Goal: Information Seeking & Learning: Learn about a topic

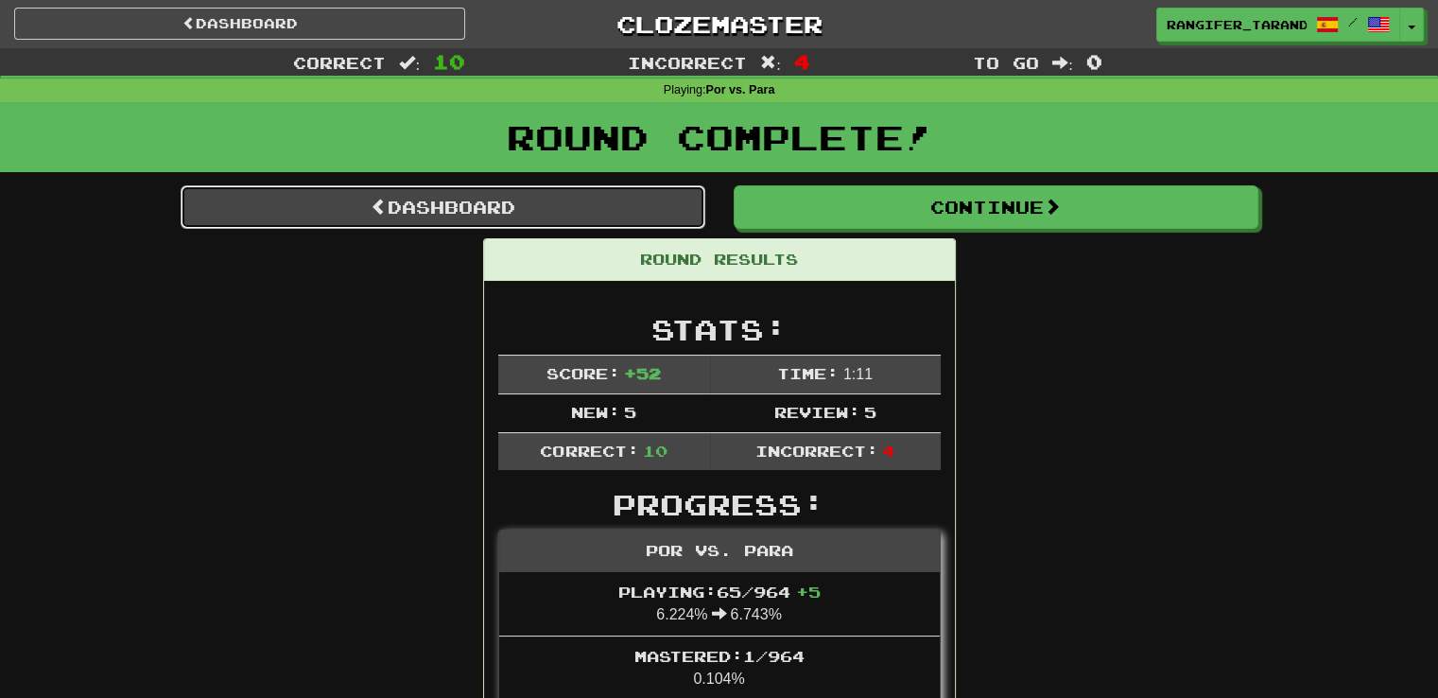
click at [291, 201] on link "Dashboard" at bounding box center [443, 206] width 525 height 43
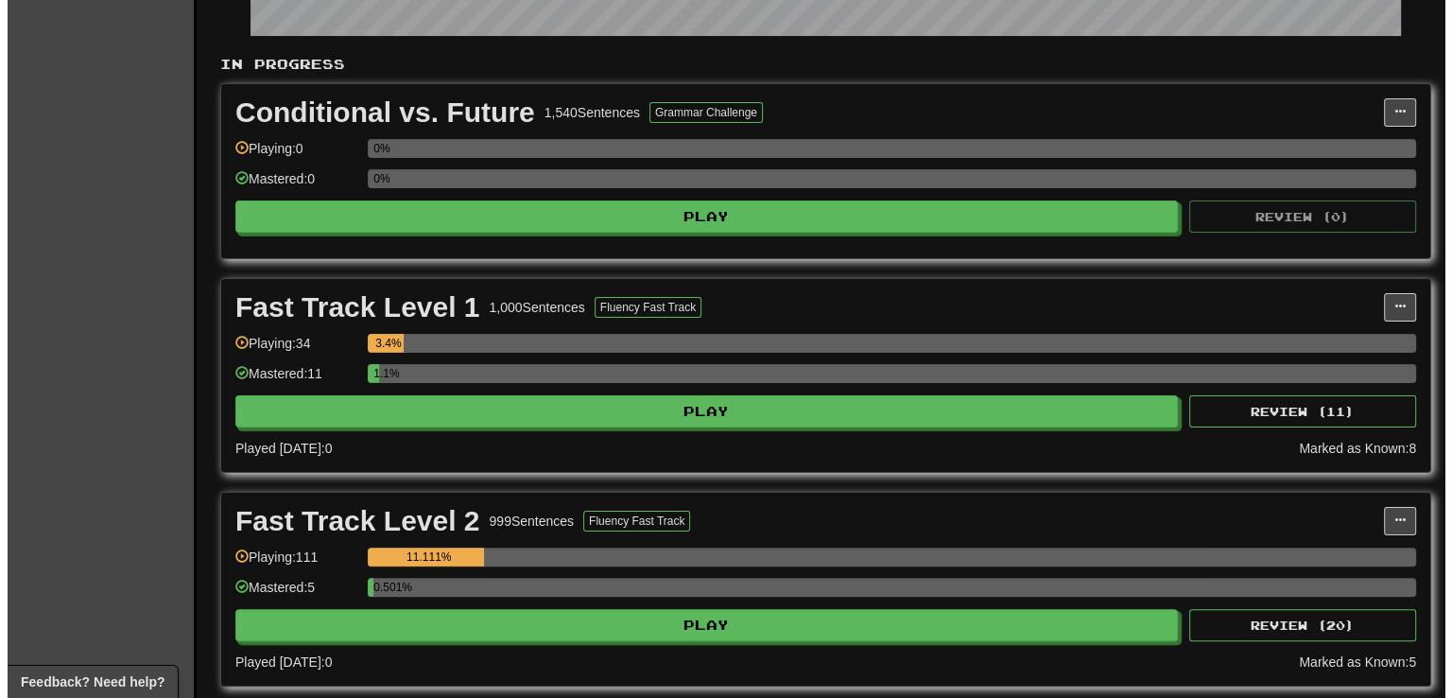
scroll to position [366, 0]
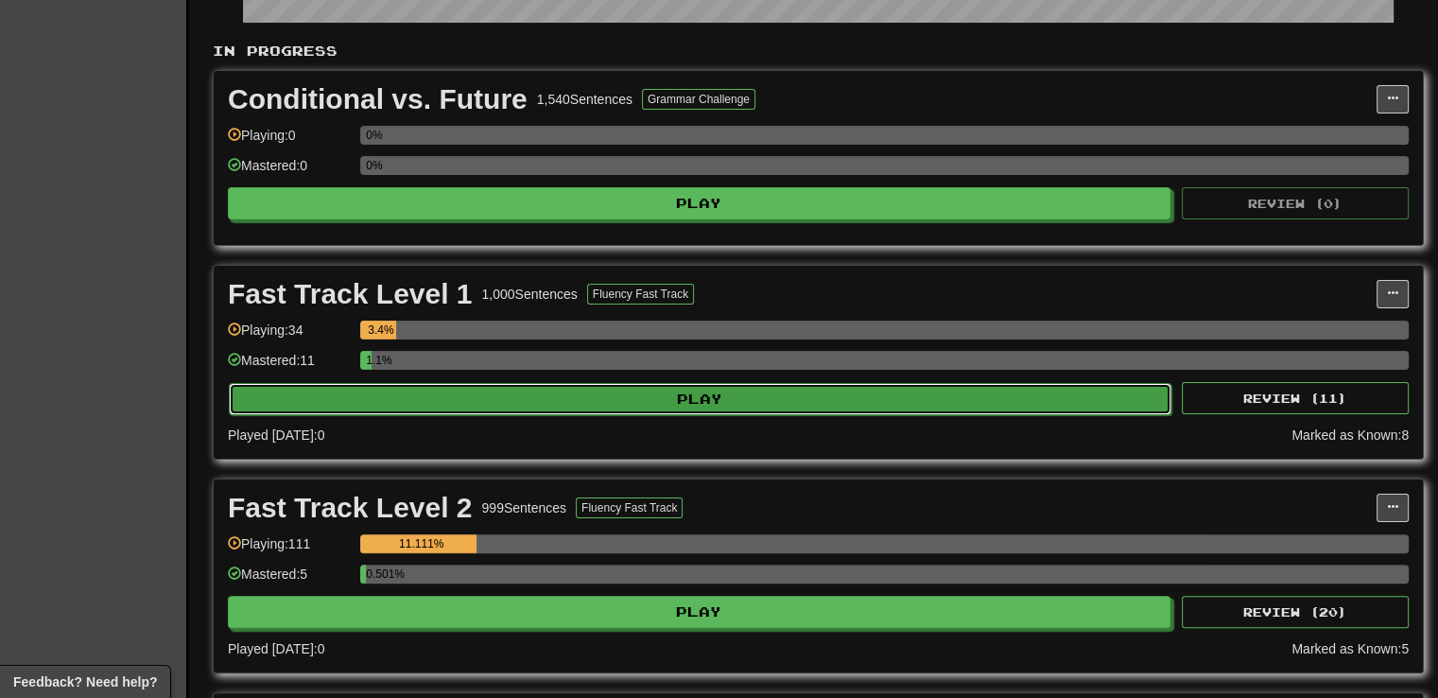
click at [669, 394] on button "Play" at bounding box center [700, 399] width 942 height 32
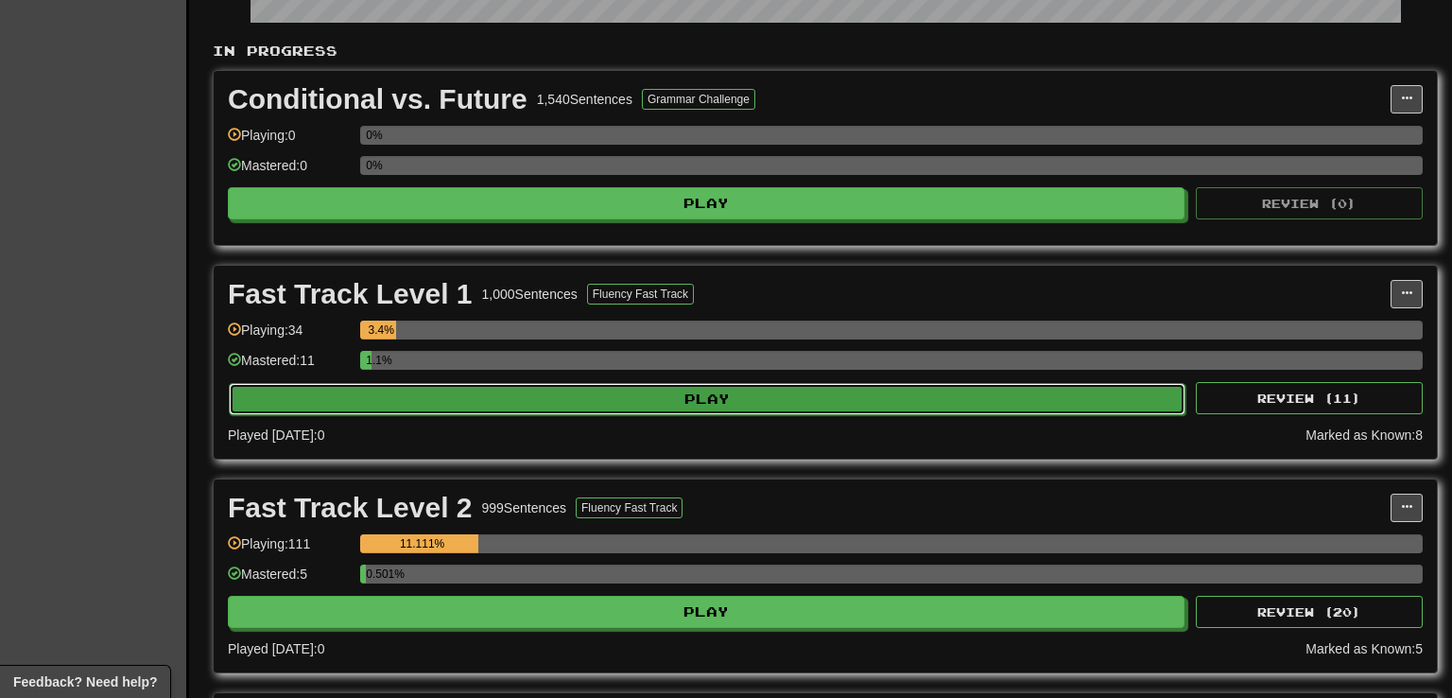
select select "**"
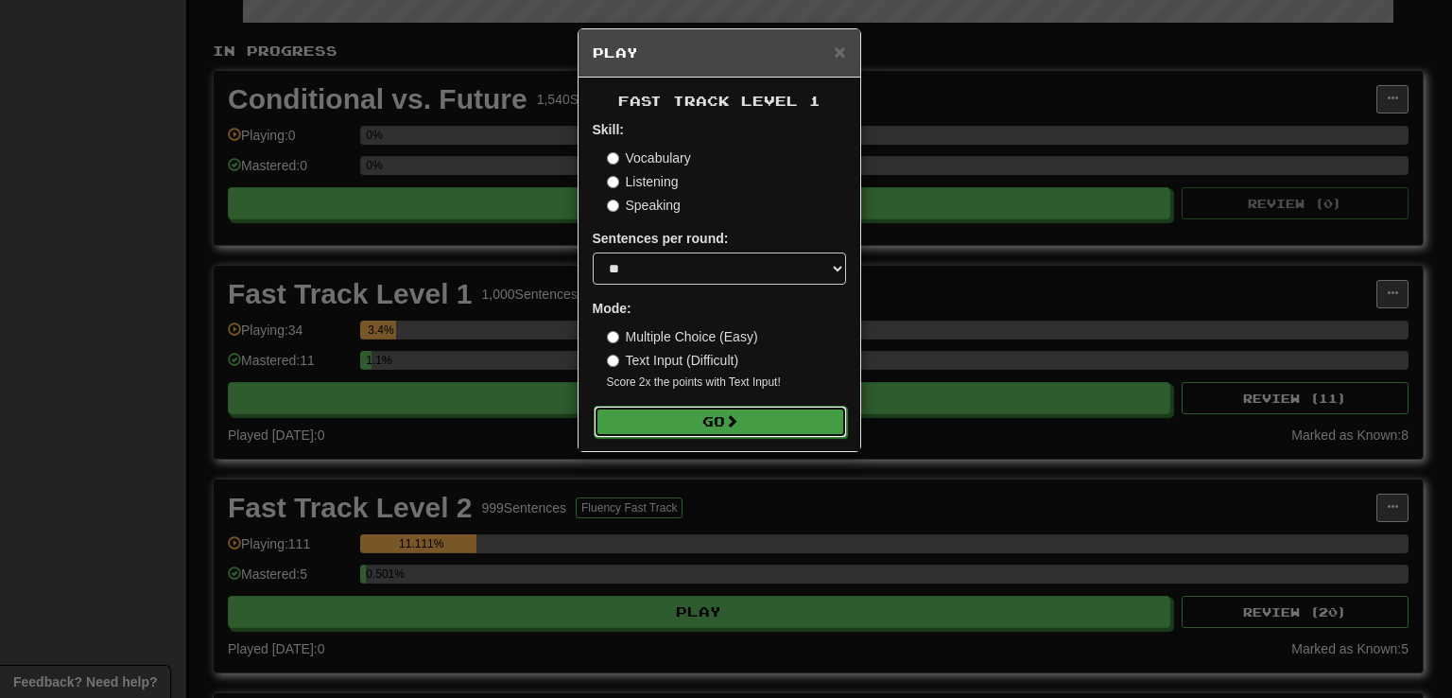
click at [679, 425] on button "Go" at bounding box center [720, 422] width 253 height 32
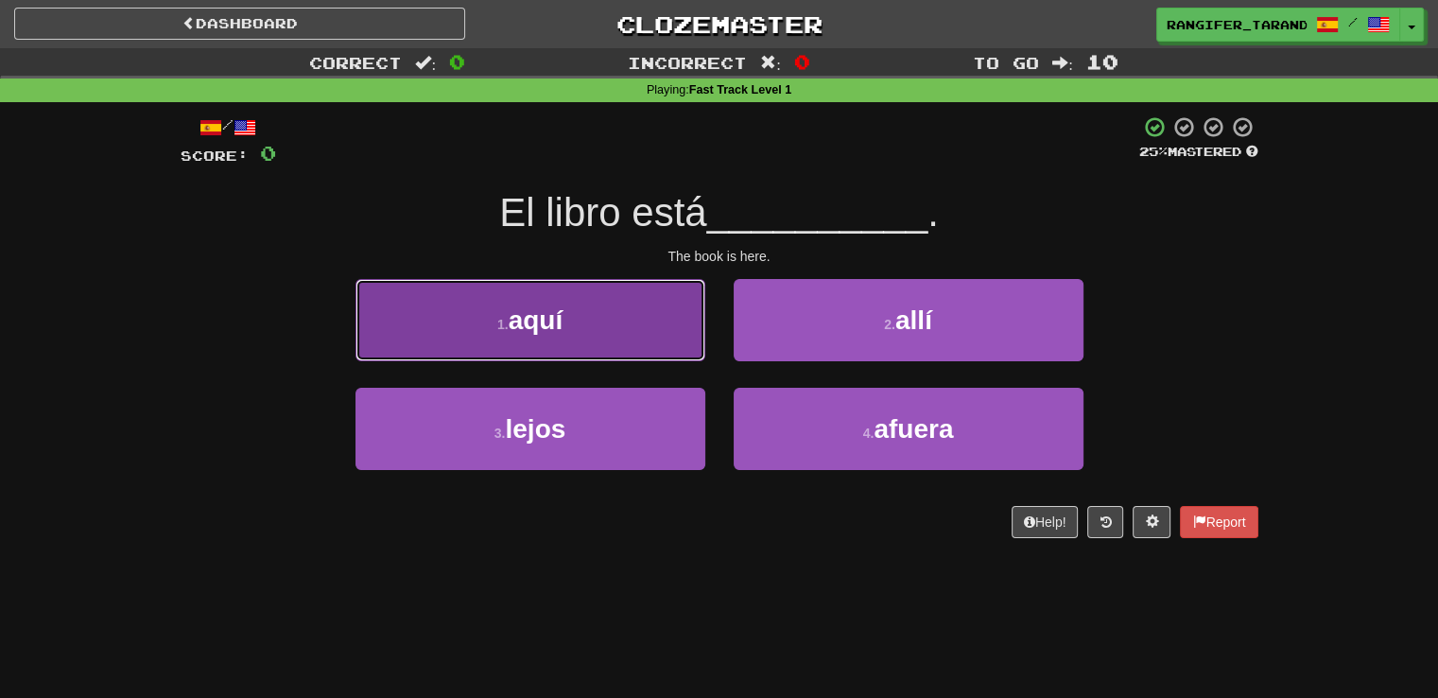
click at [552, 291] on button "1 . aquí" at bounding box center [530, 320] width 350 height 82
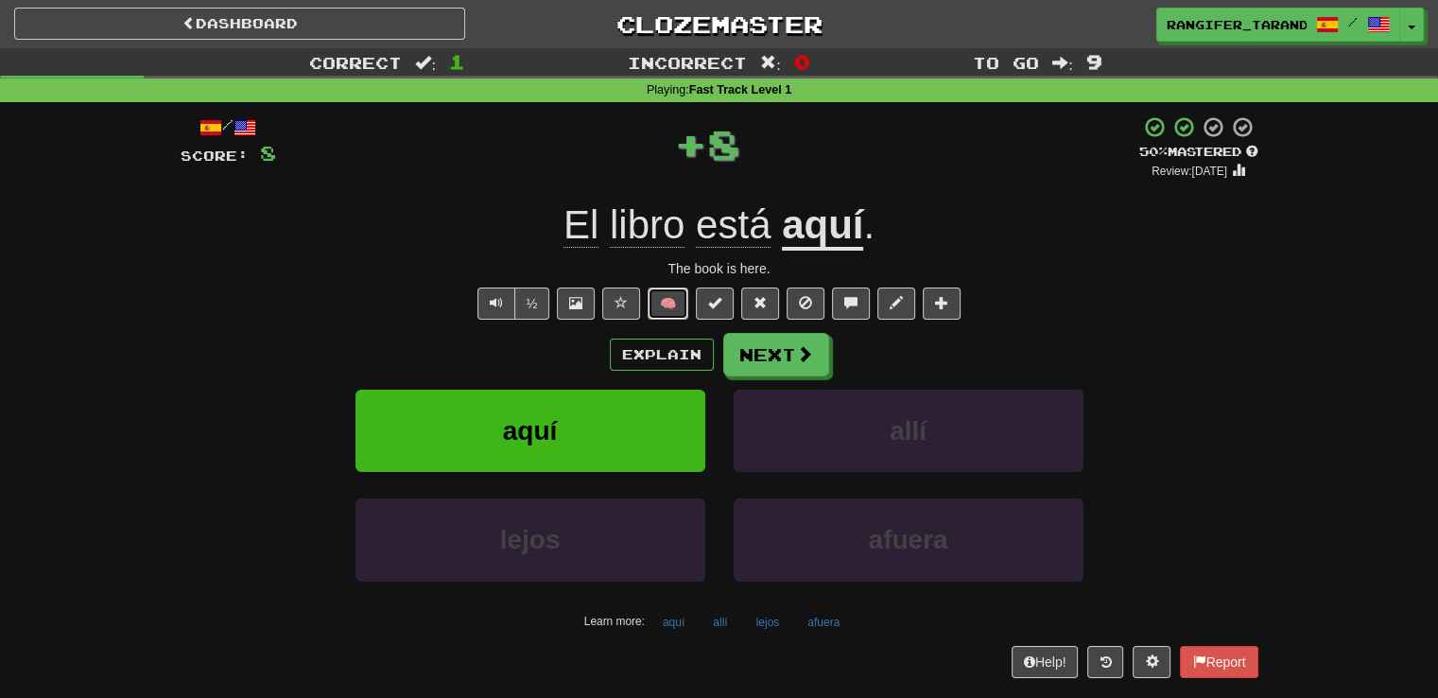
click at [671, 308] on button "🧠" at bounding box center [668, 303] width 41 height 32
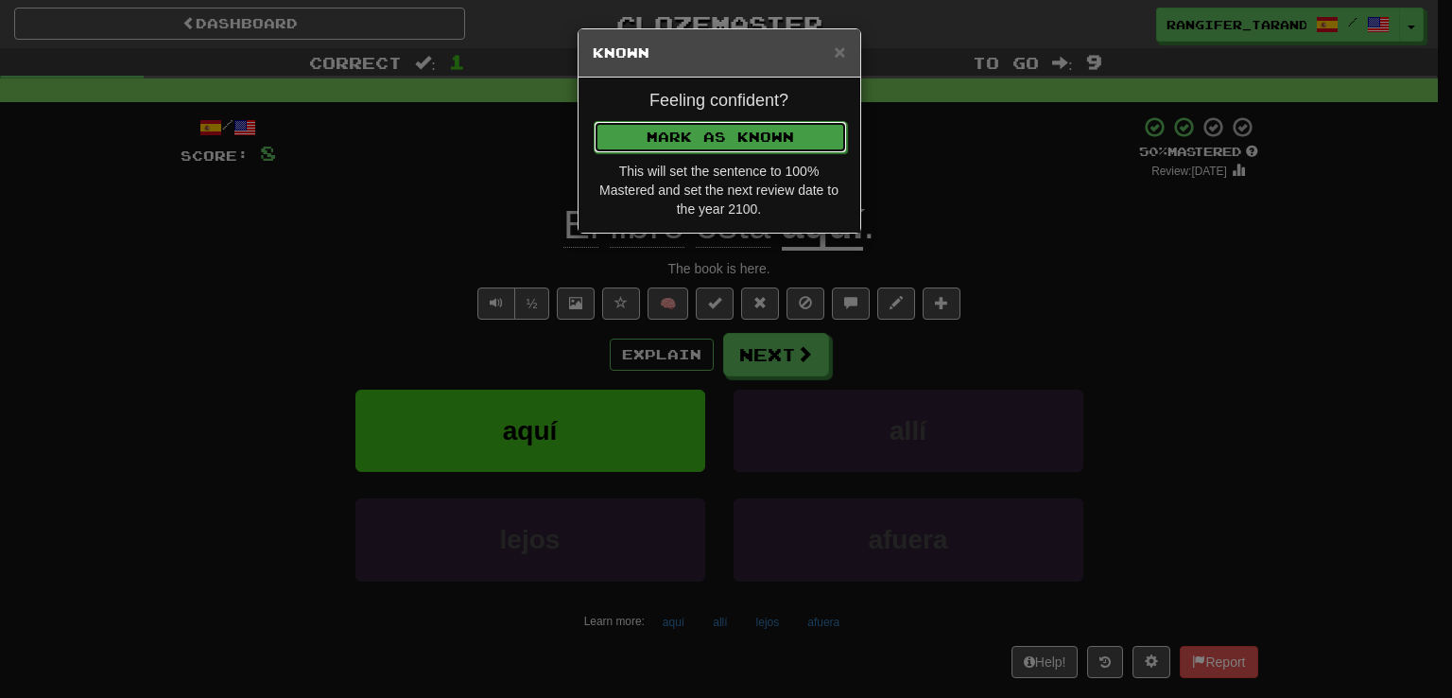
click at [734, 144] on button "Mark as Known" at bounding box center [720, 137] width 253 height 32
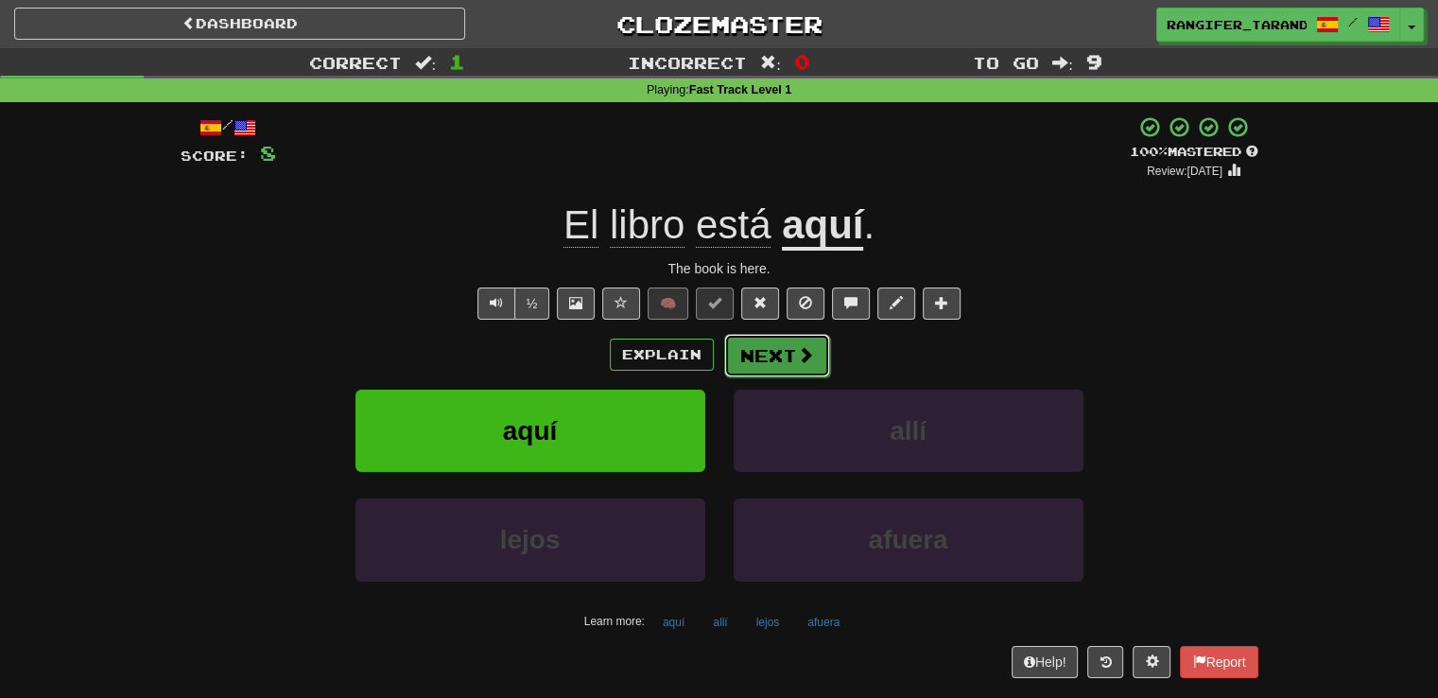
click at [790, 360] on button "Next" at bounding box center [777, 355] width 106 height 43
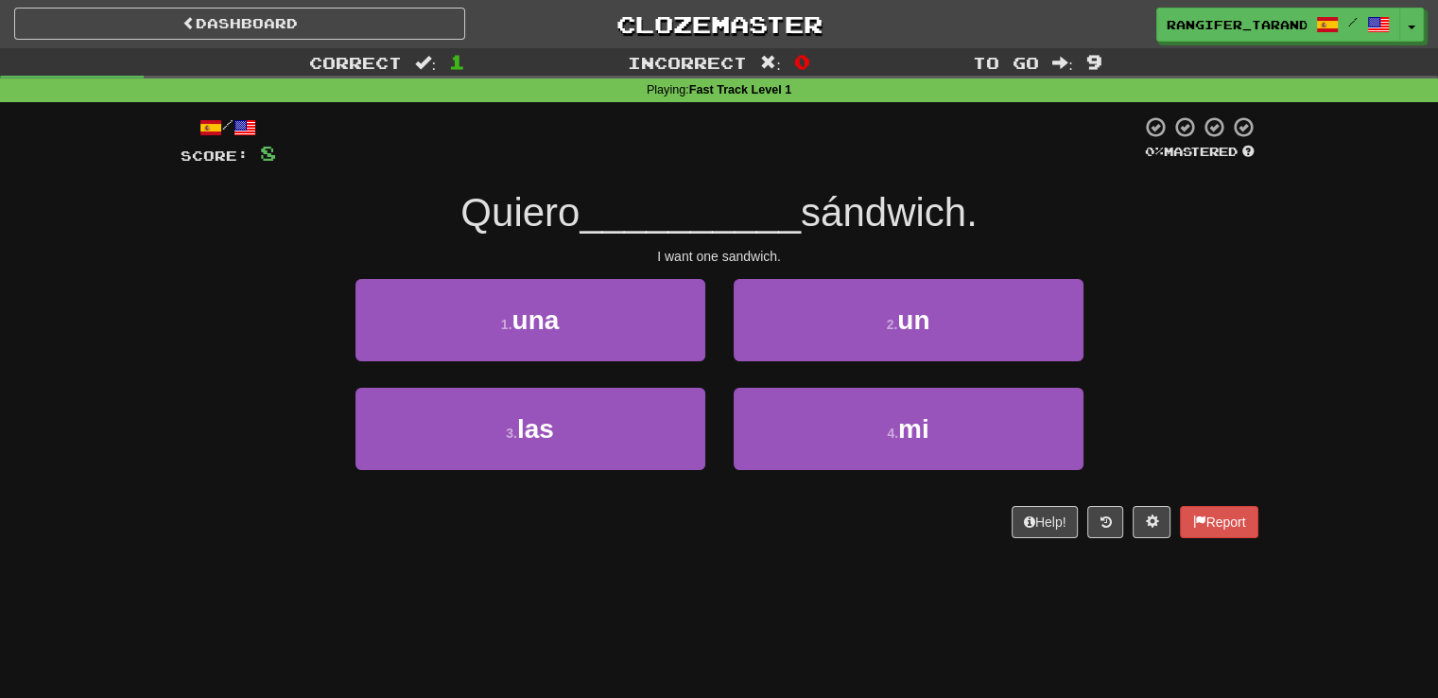
click at [790, 360] on div "2 . un" at bounding box center [908, 333] width 378 height 109
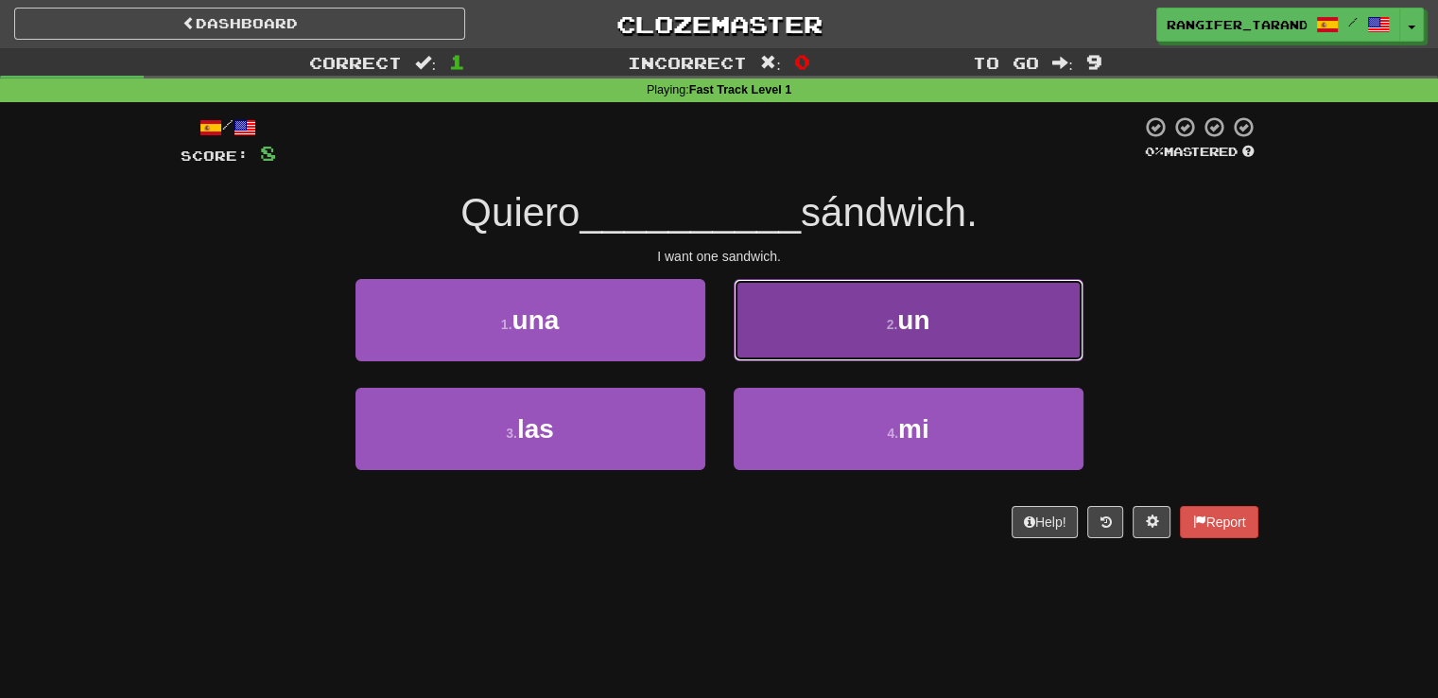
click at [796, 338] on button "2 . un" at bounding box center [909, 320] width 350 height 82
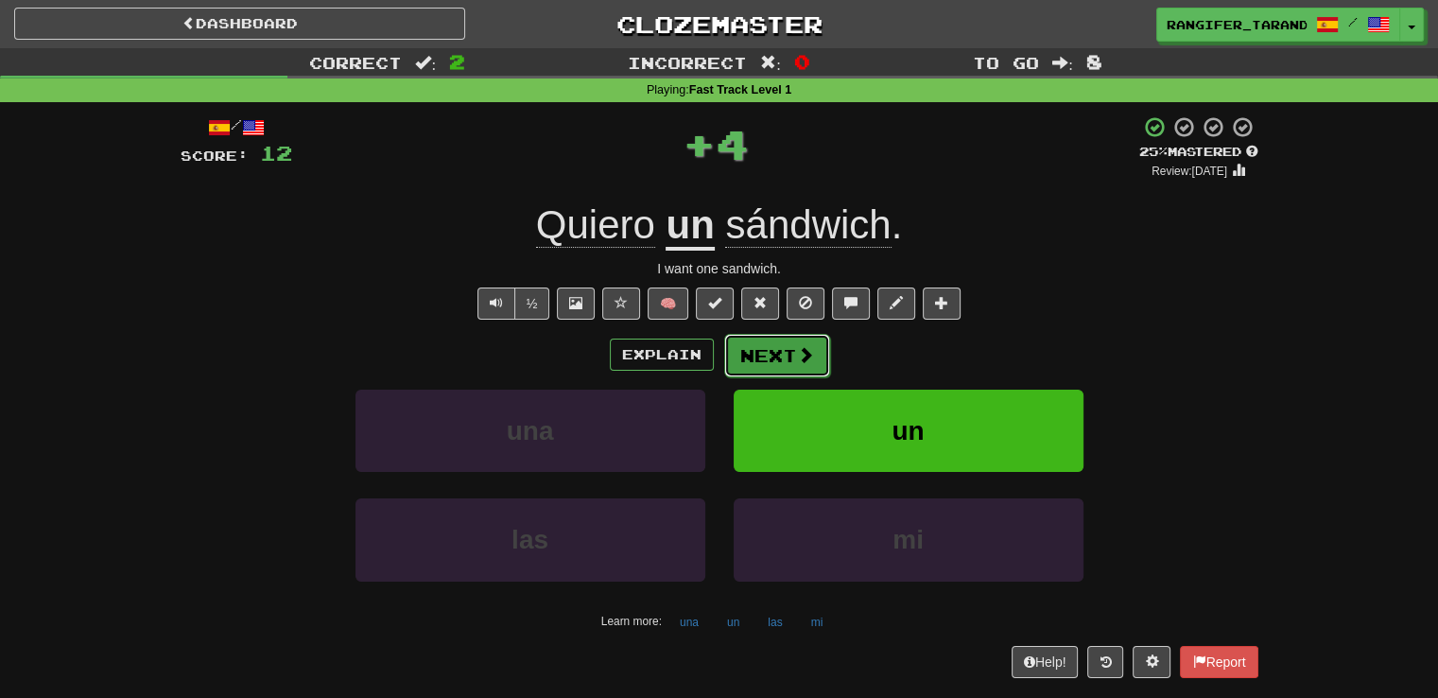
click at [791, 357] on button "Next" at bounding box center [777, 355] width 106 height 43
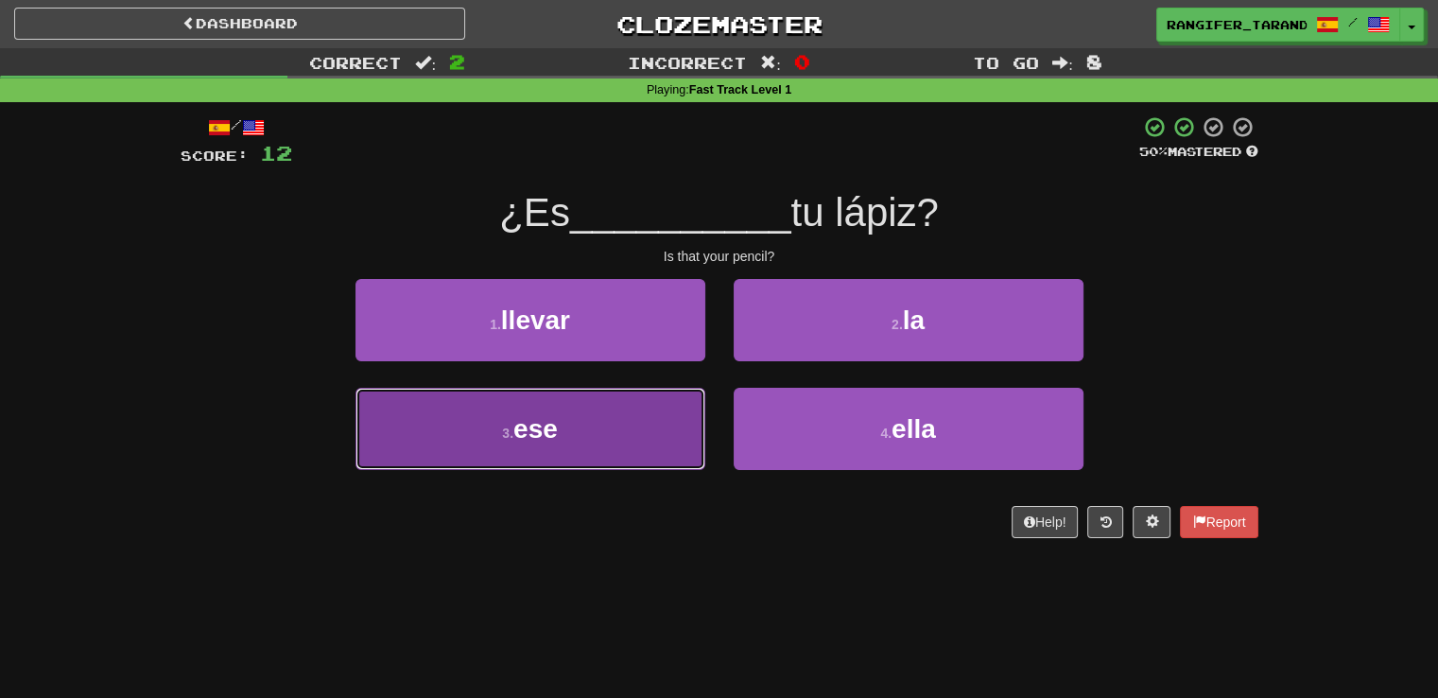
click at [688, 439] on button "3 . ese" at bounding box center [530, 429] width 350 height 82
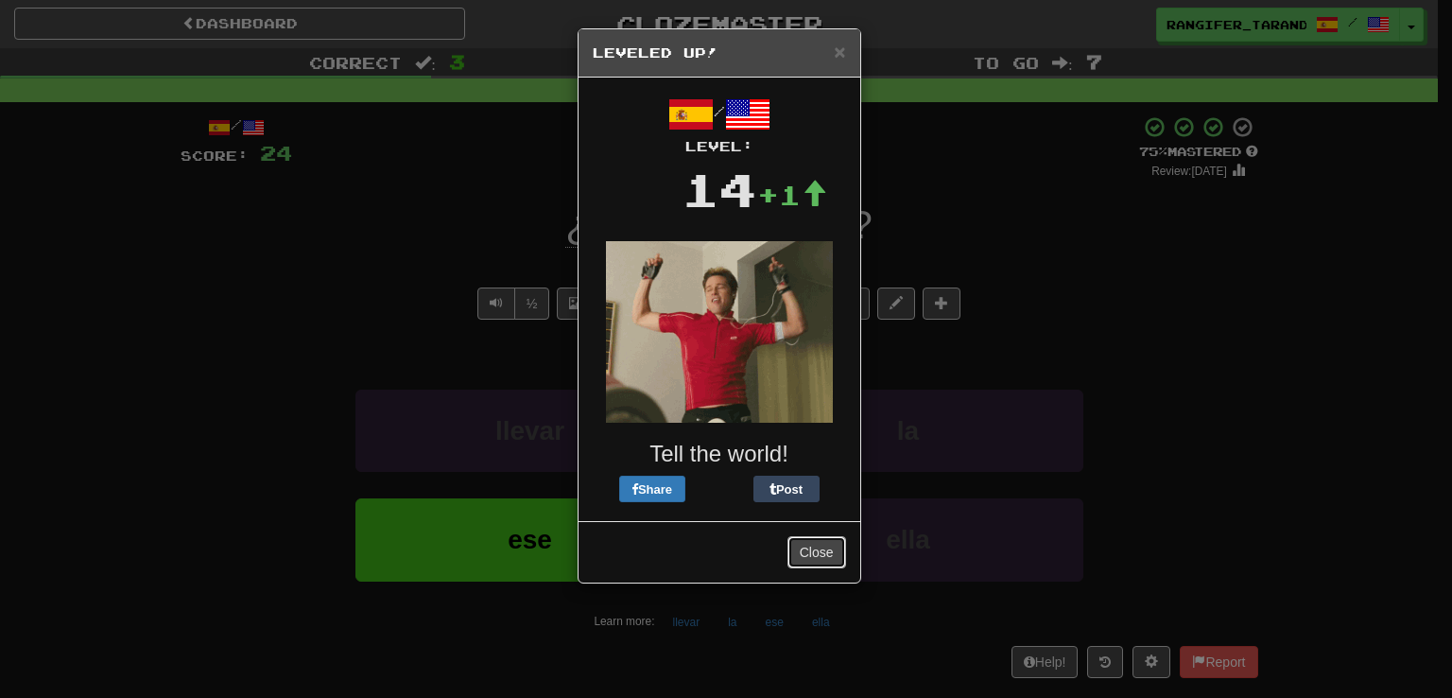
click at [832, 562] on button "Close" at bounding box center [816, 552] width 59 height 32
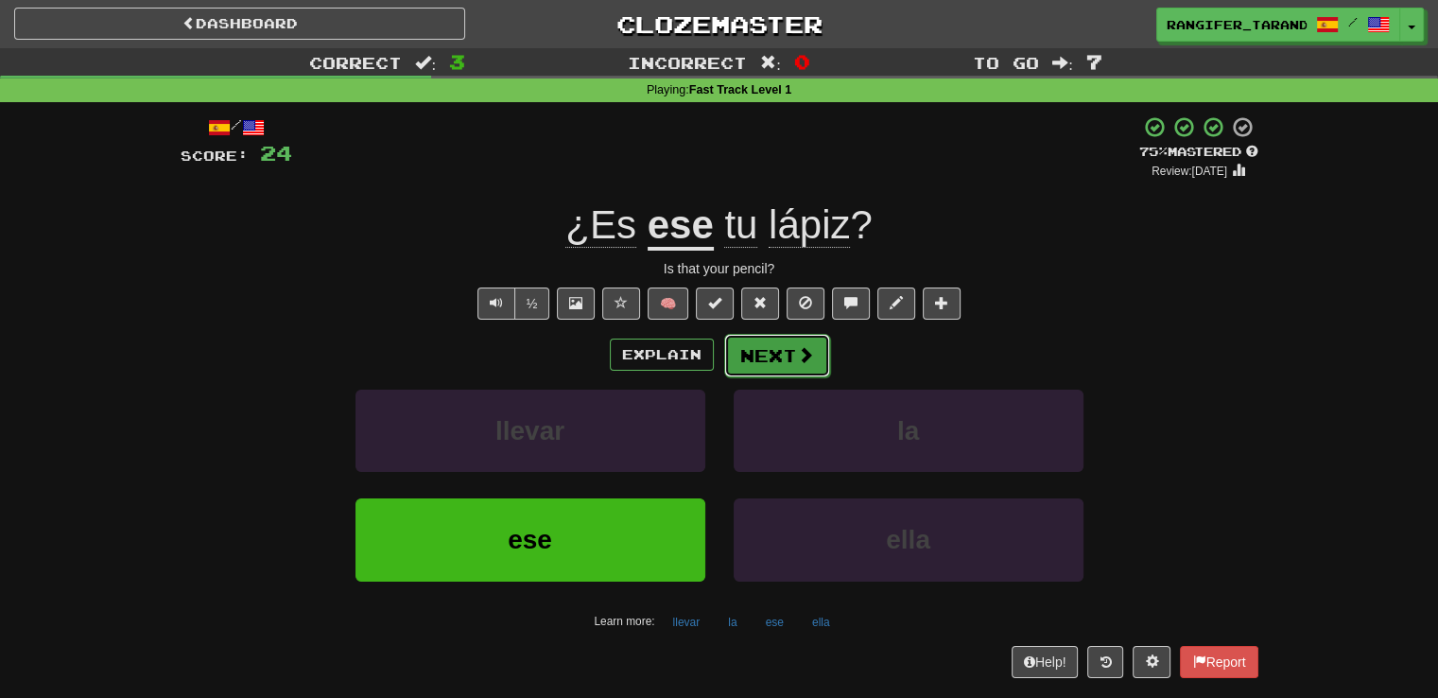
click at [808, 357] on span at bounding box center [805, 354] width 17 height 17
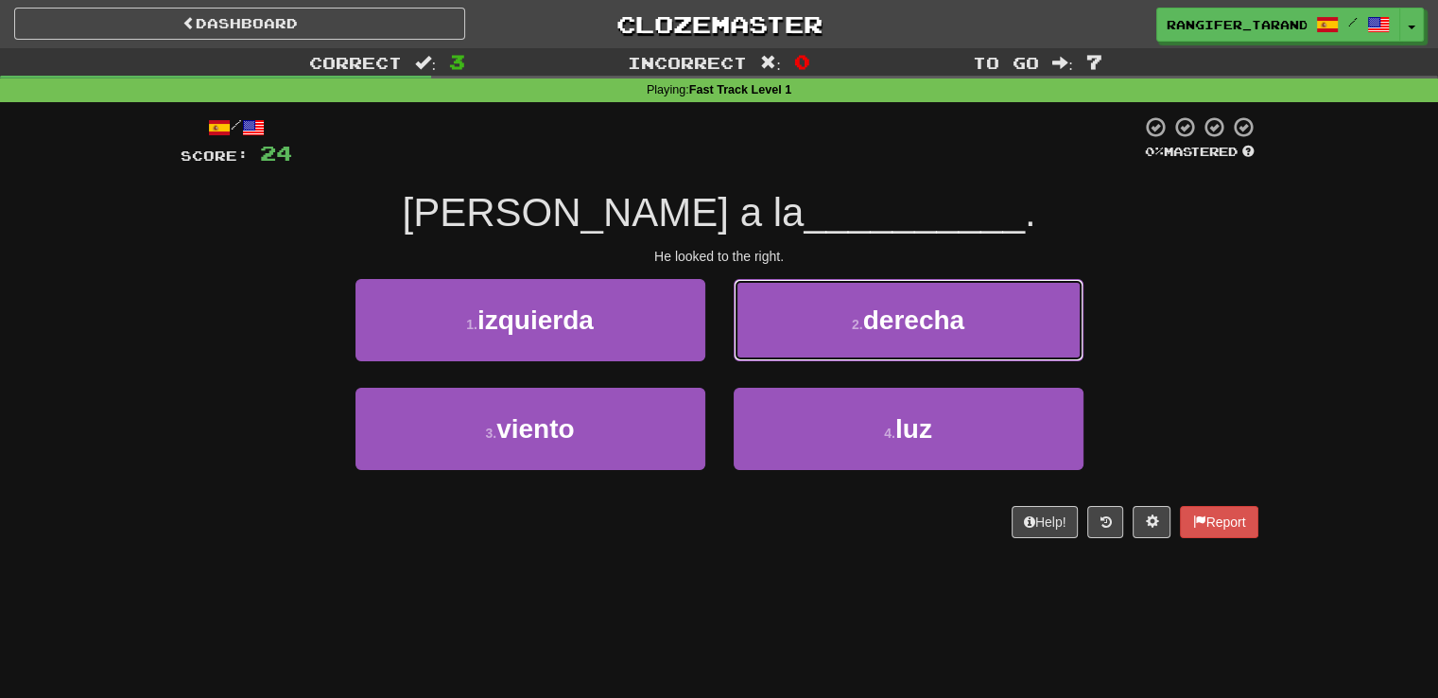
click at [808, 357] on button "2 . derecha" at bounding box center [909, 320] width 350 height 82
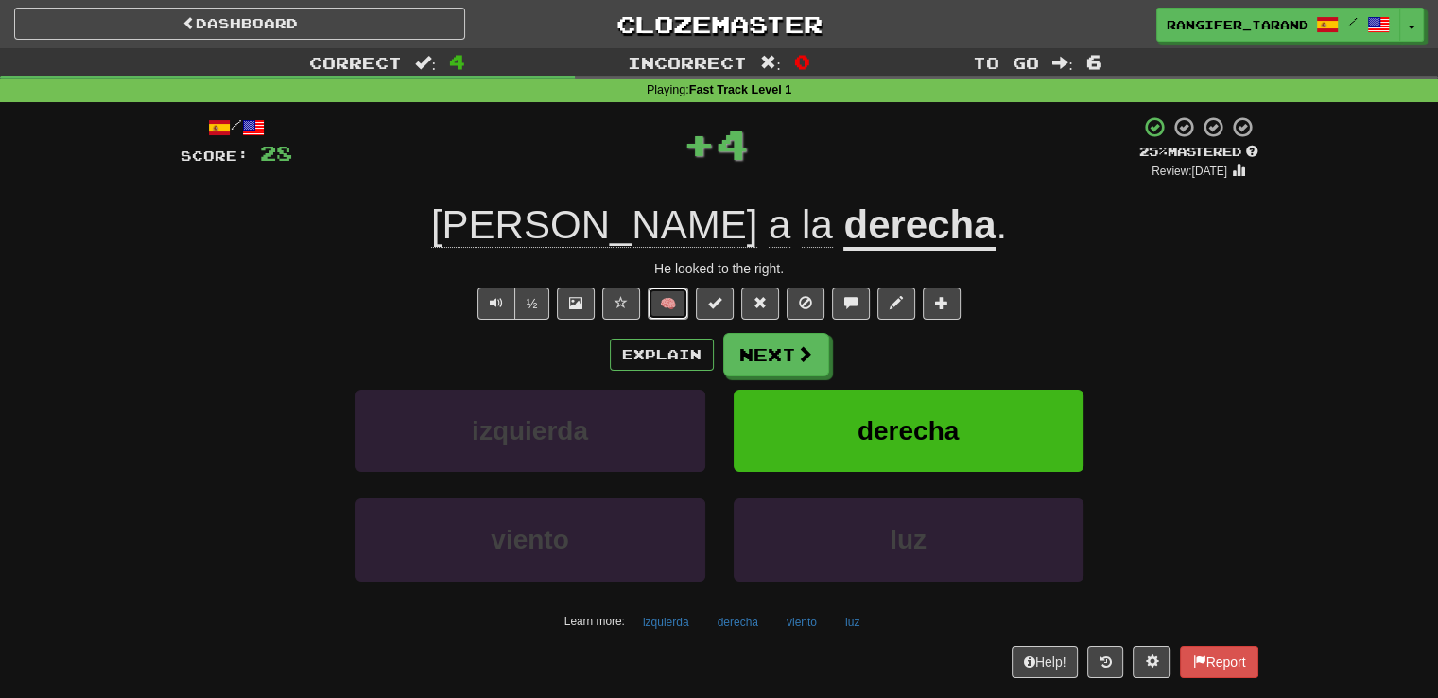
click at [655, 302] on button "🧠" at bounding box center [668, 303] width 41 height 32
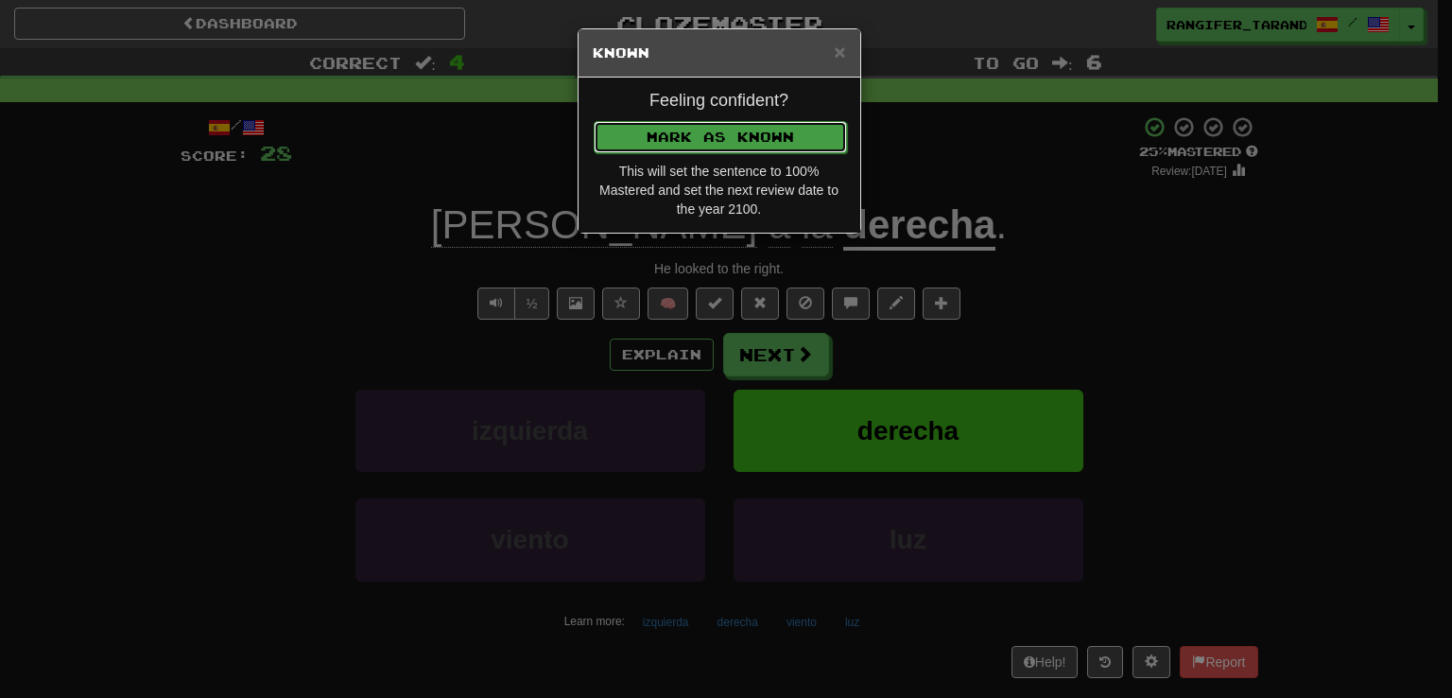
click at [744, 137] on button "Mark as Known" at bounding box center [720, 137] width 253 height 32
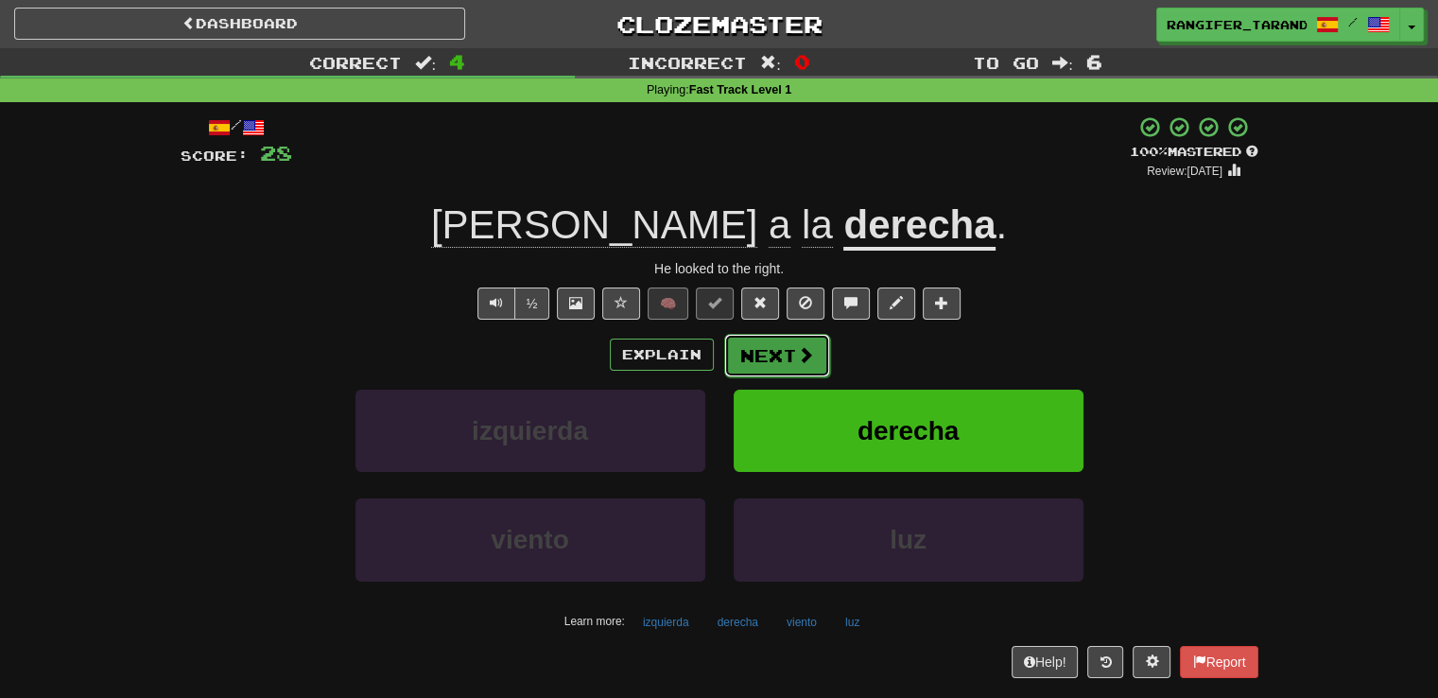
click at [750, 350] on button "Next" at bounding box center [777, 355] width 106 height 43
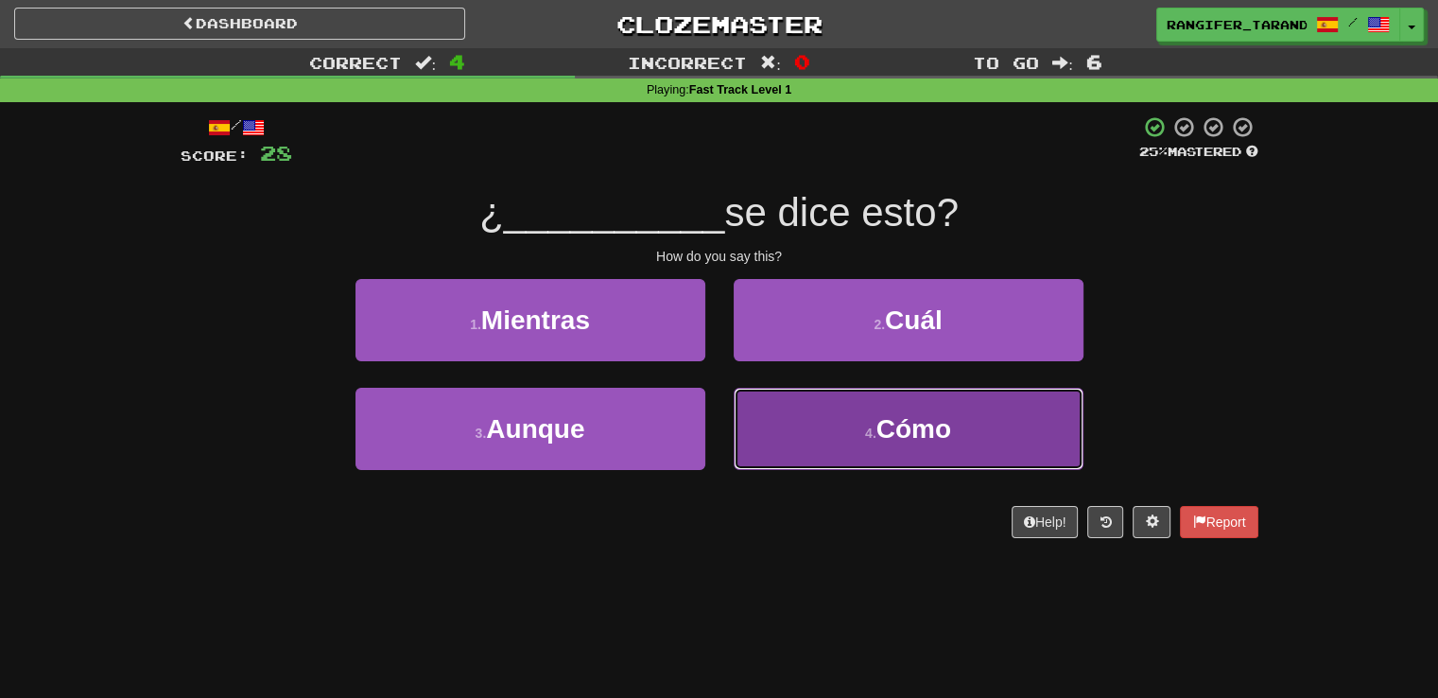
click at [866, 425] on small "4 ." at bounding box center [870, 432] width 11 height 15
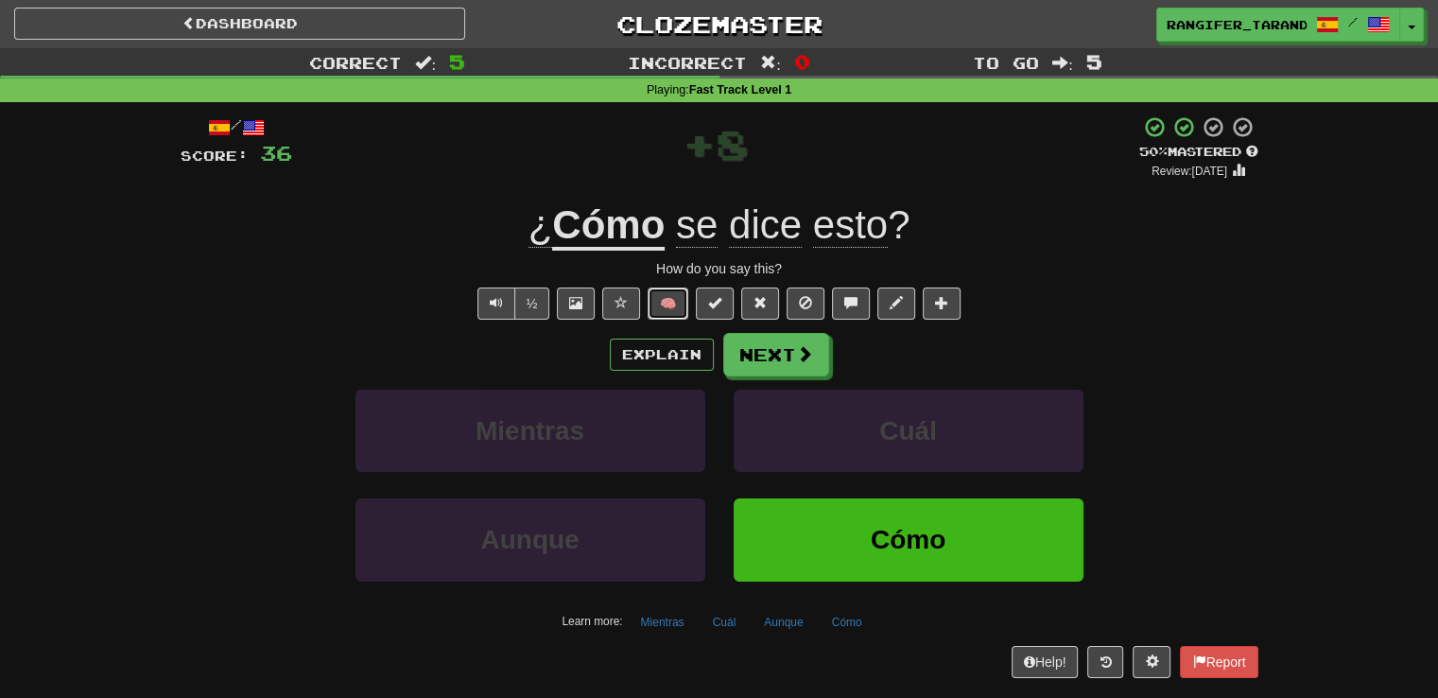
click at [665, 296] on button "🧠" at bounding box center [668, 303] width 41 height 32
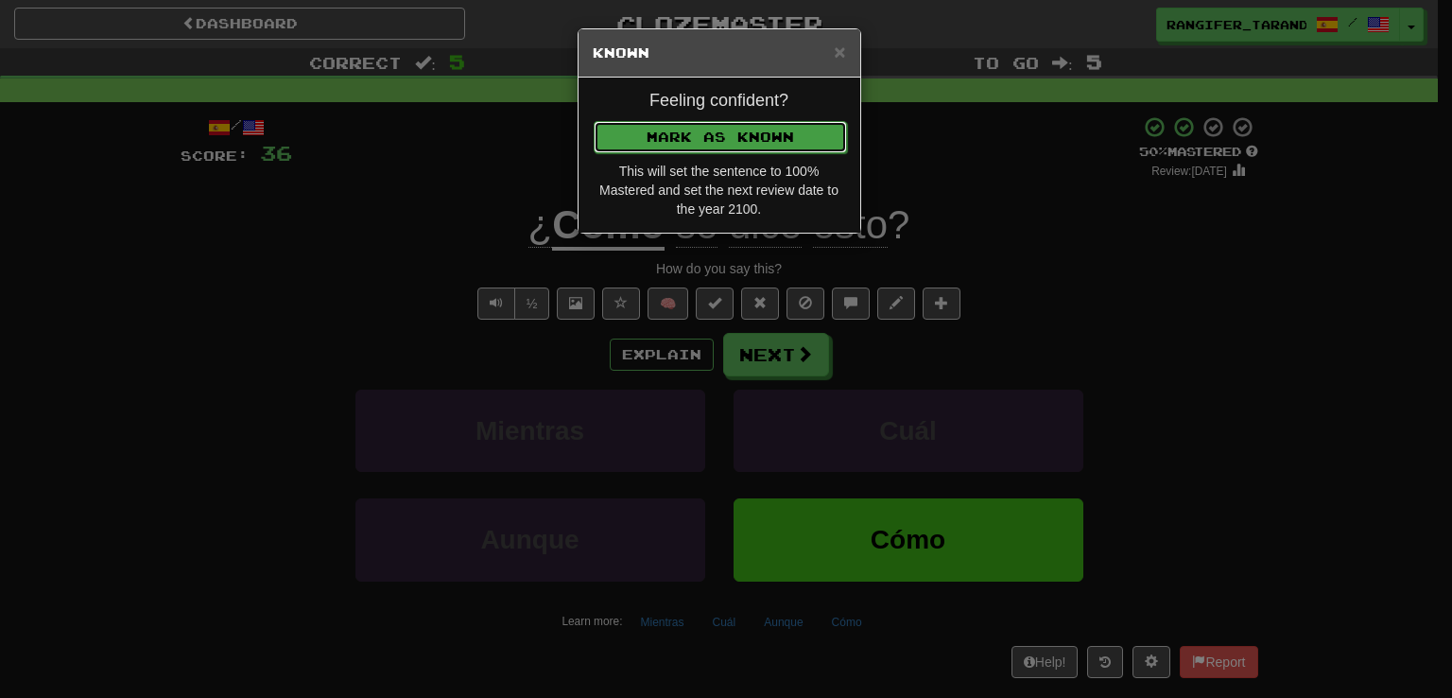
click at [705, 139] on button "Mark as Known" at bounding box center [720, 137] width 253 height 32
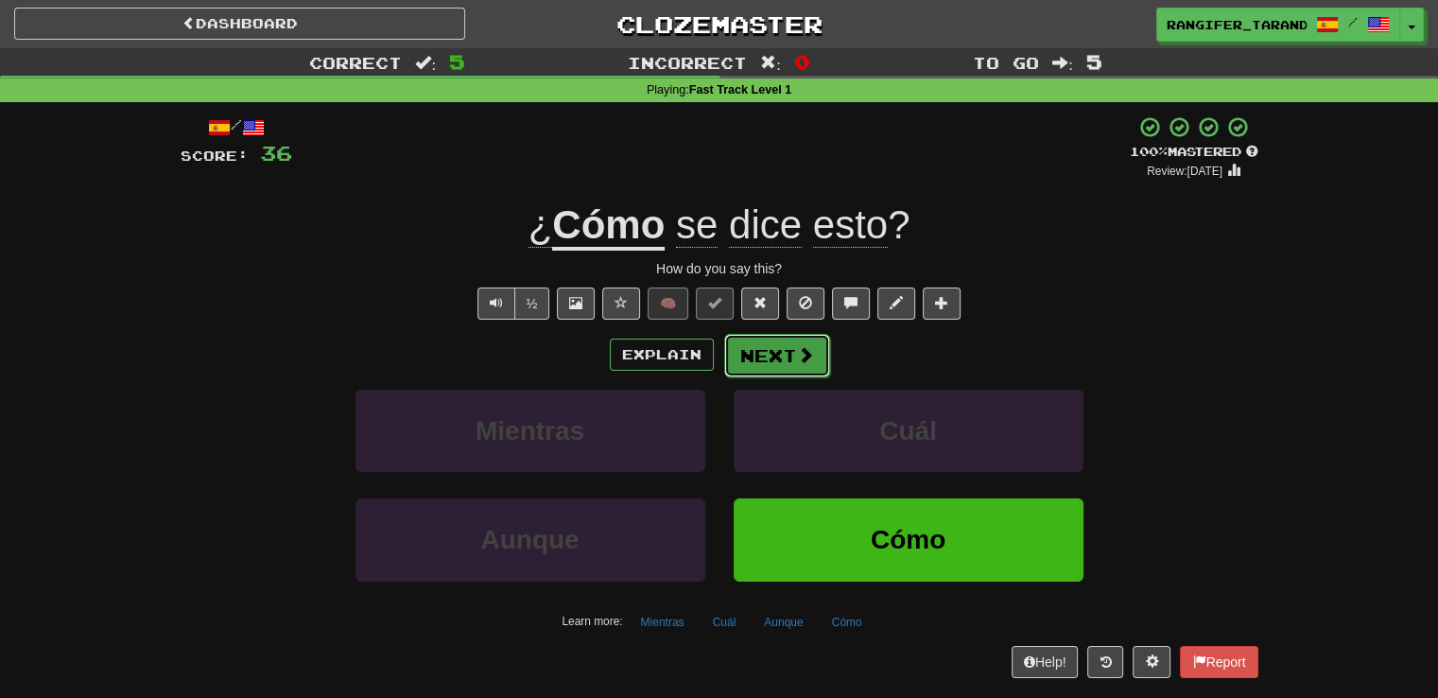
click at [799, 363] on span at bounding box center [805, 354] width 17 height 17
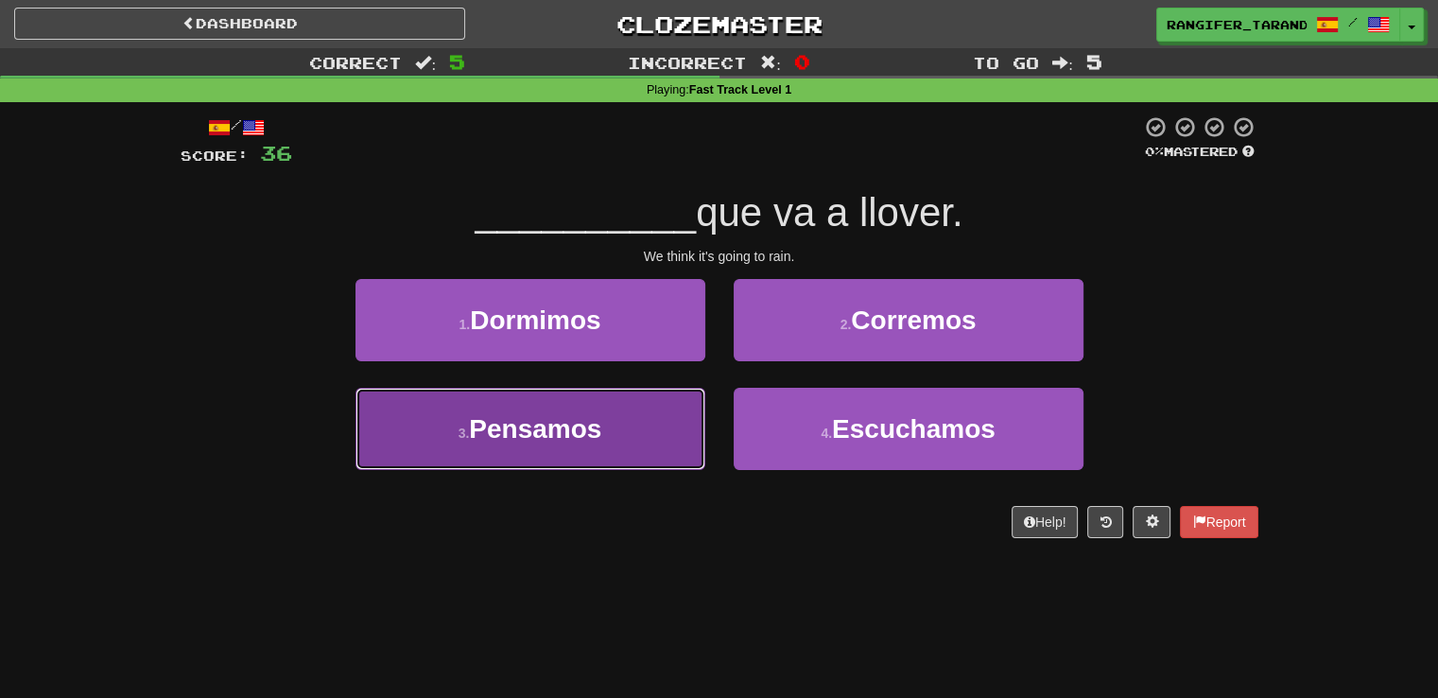
click at [657, 410] on button "3 . Pensamos" at bounding box center [530, 429] width 350 height 82
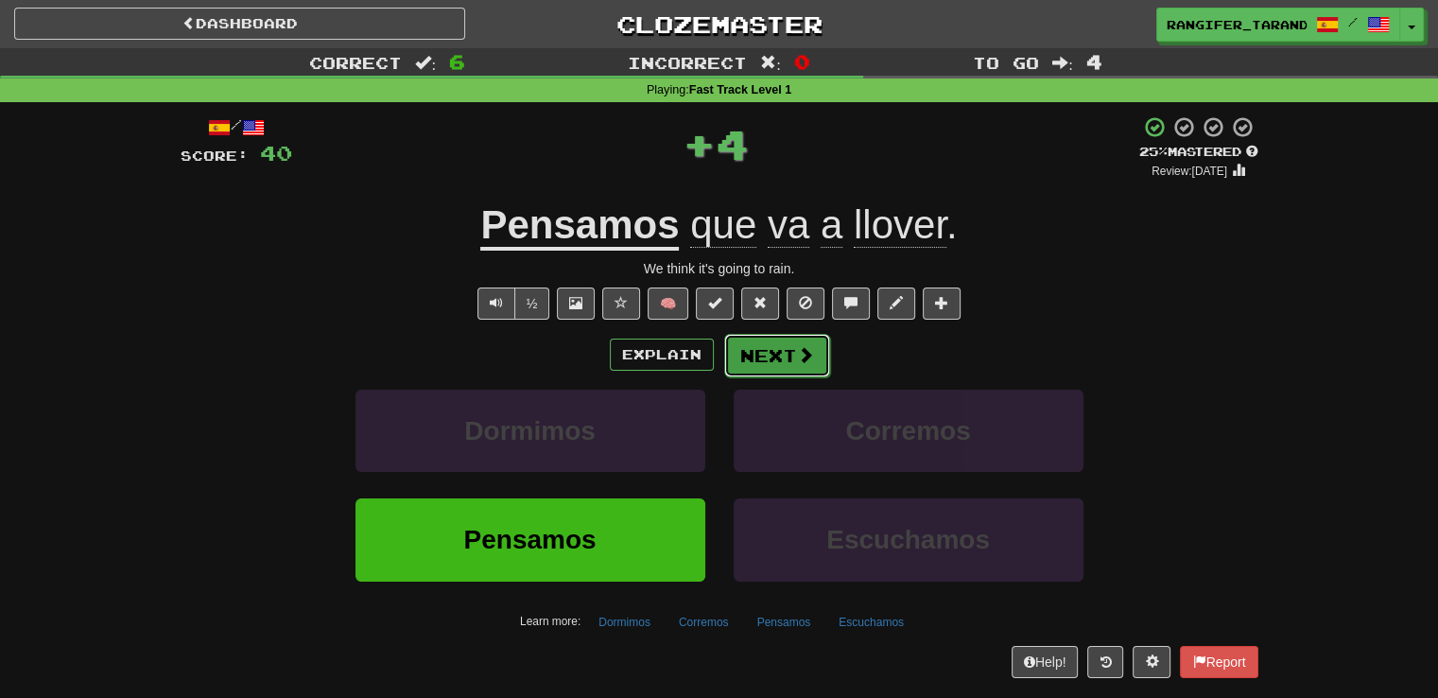
click at [785, 354] on button "Next" at bounding box center [777, 355] width 106 height 43
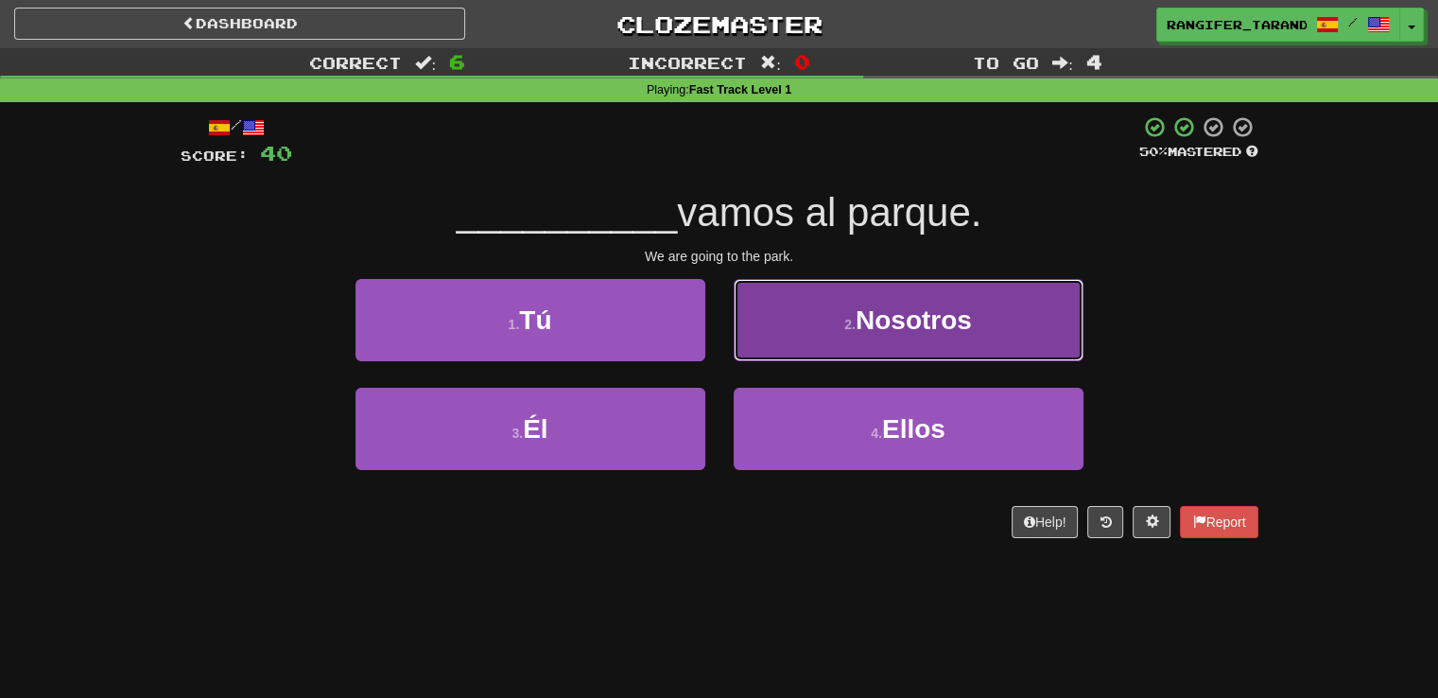
click at [847, 334] on button "2 . Nosotros" at bounding box center [909, 320] width 350 height 82
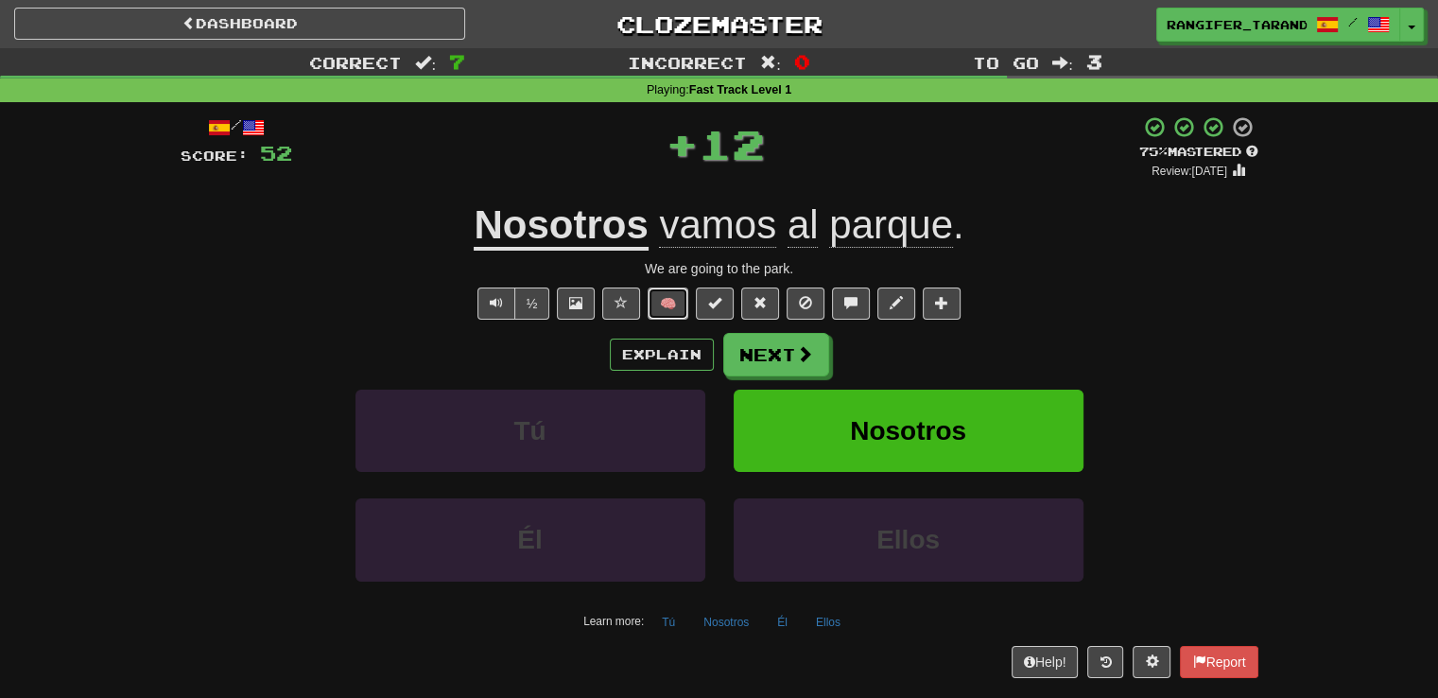
click at [669, 303] on button "🧠" at bounding box center [668, 303] width 41 height 32
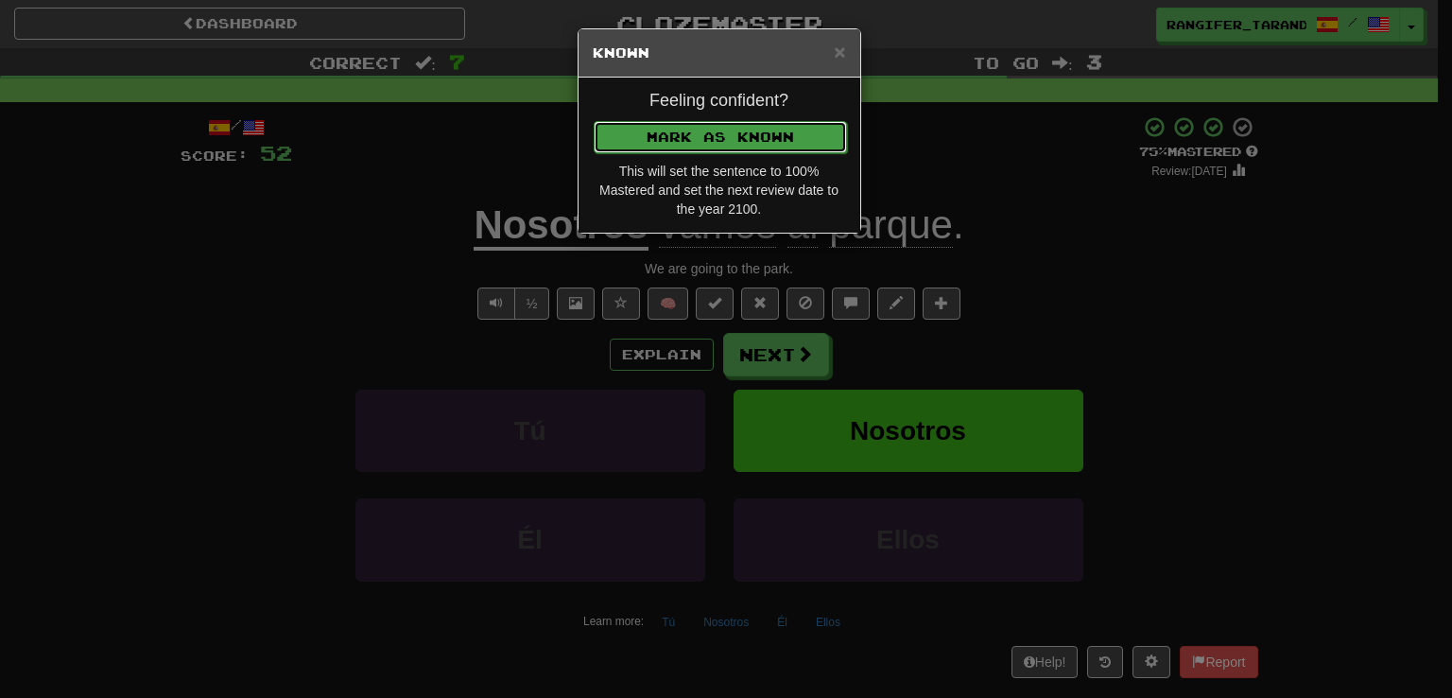
click at [719, 132] on button "Mark as Known" at bounding box center [720, 137] width 253 height 32
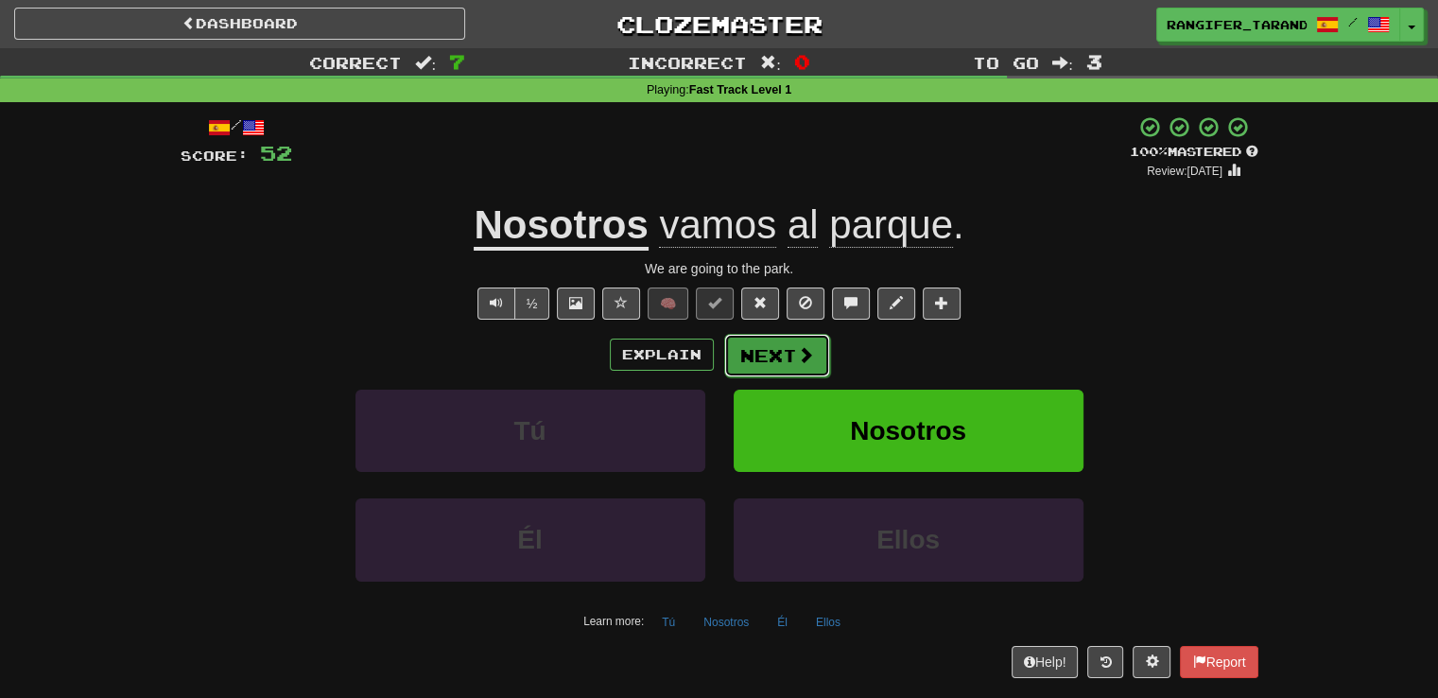
click at [798, 356] on span at bounding box center [805, 354] width 17 height 17
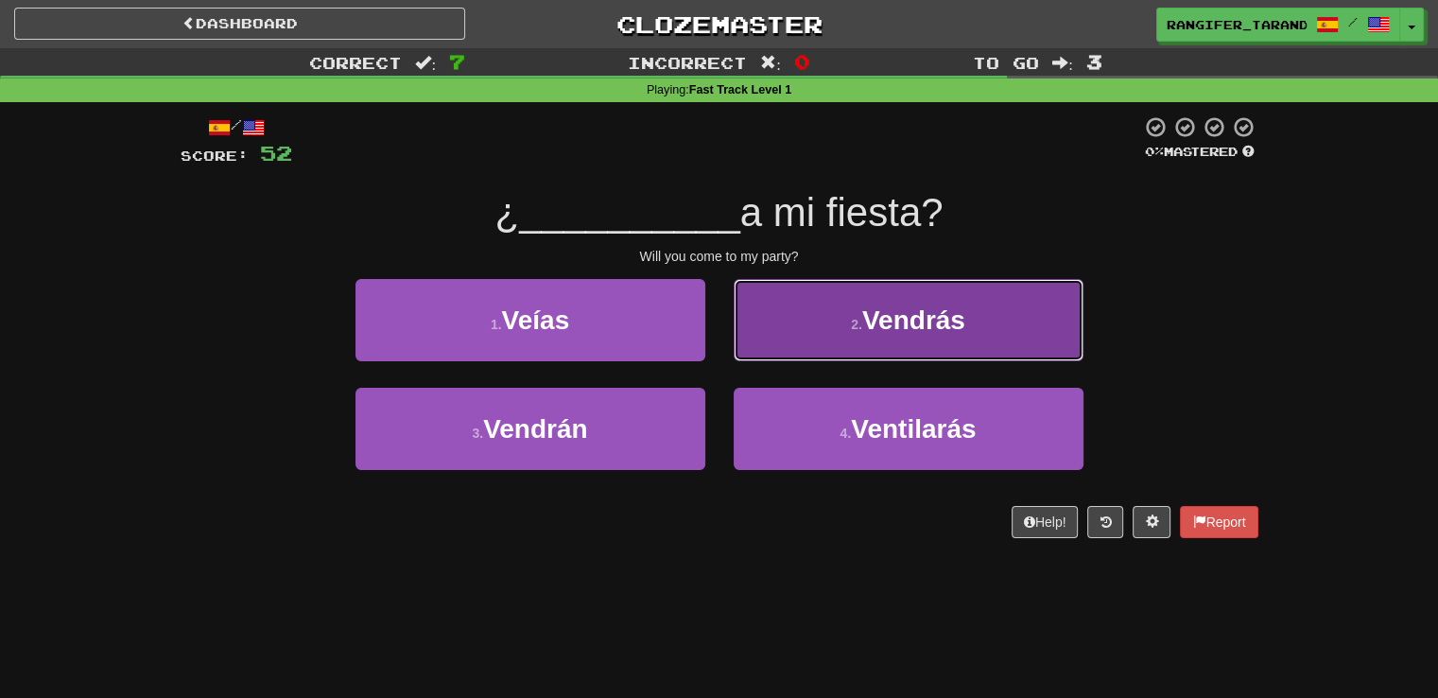
click at [806, 326] on button "2 . Vendrás" at bounding box center [909, 320] width 350 height 82
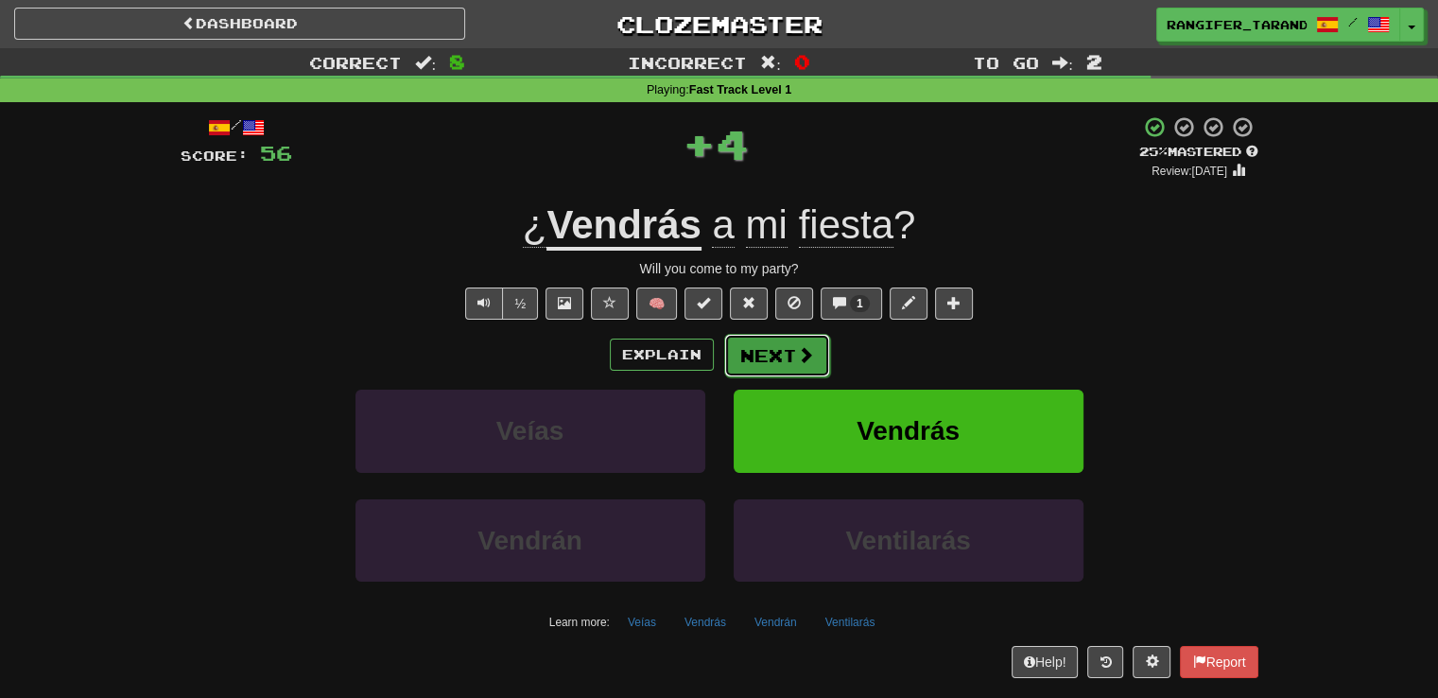
click at [786, 358] on button "Next" at bounding box center [777, 355] width 106 height 43
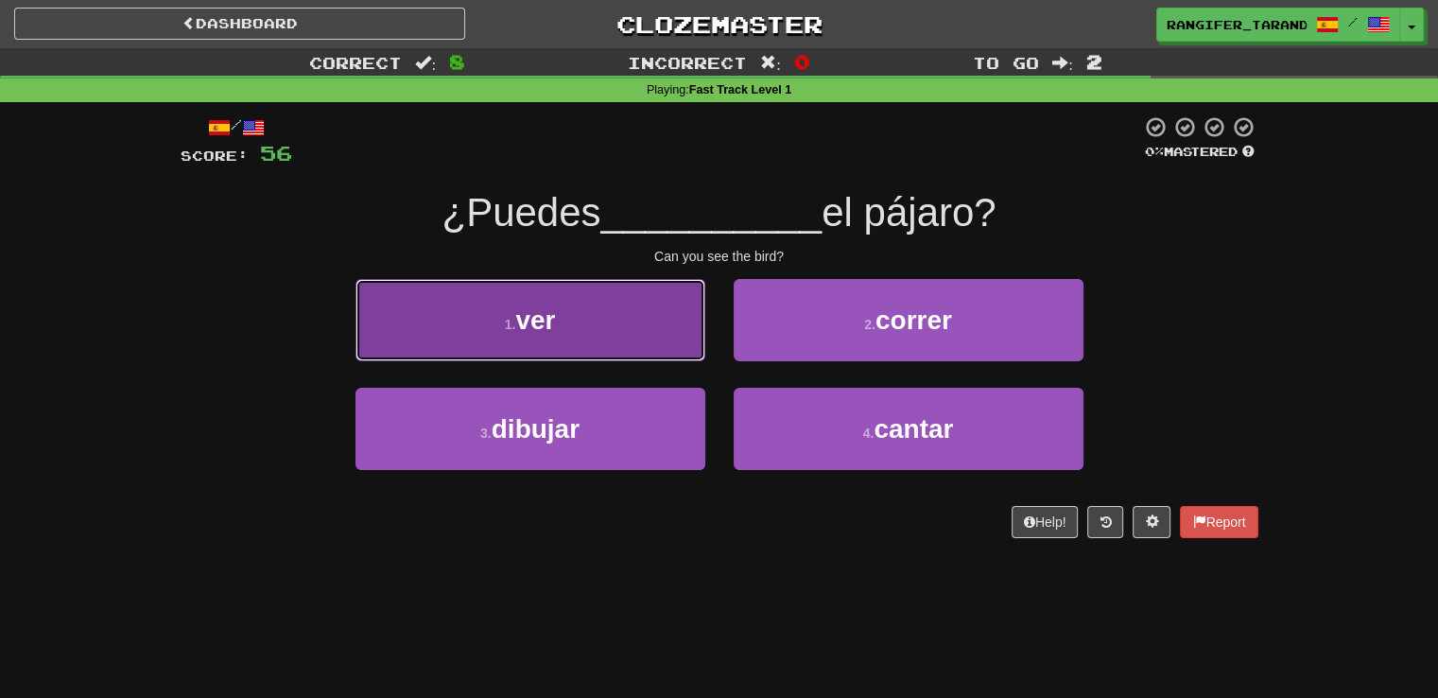
click at [640, 340] on button "1 . ver" at bounding box center [530, 320] width 350 height 82
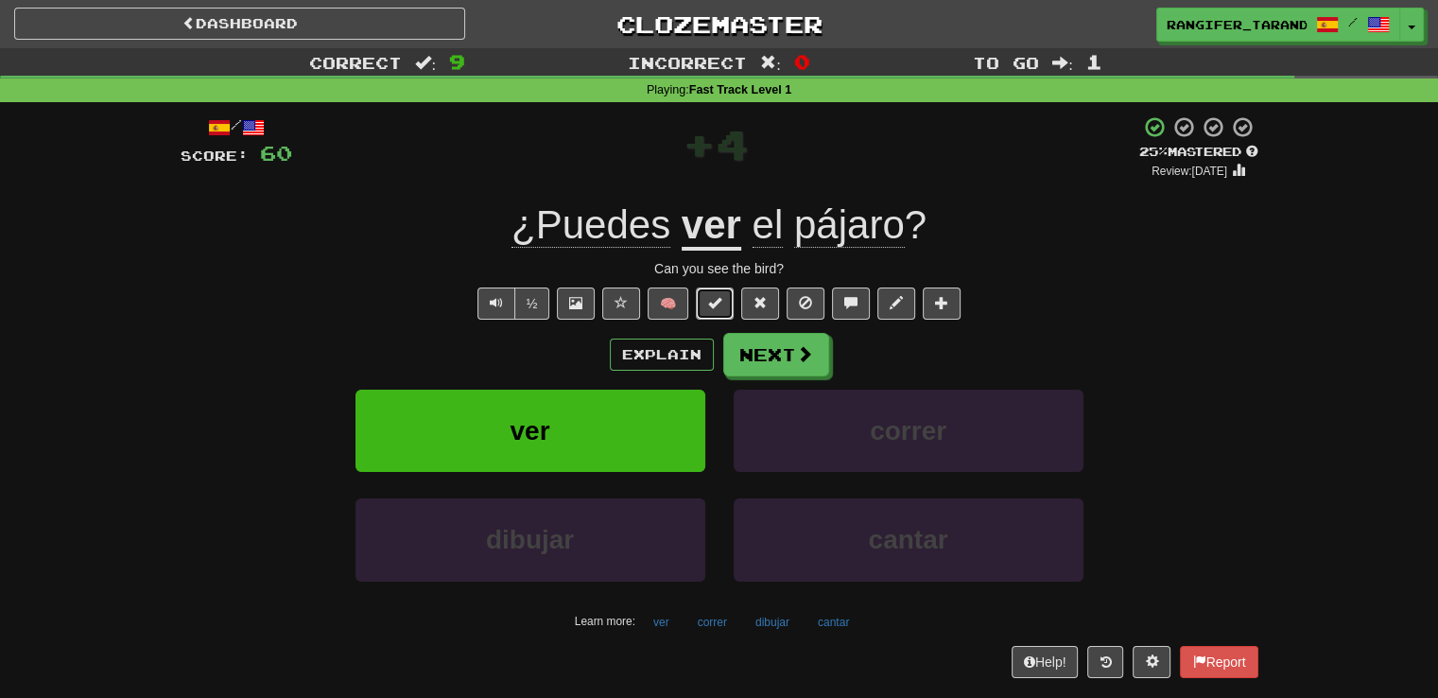
click at [705, 296] on button at bounding box center [715, 303] width 38 height 32
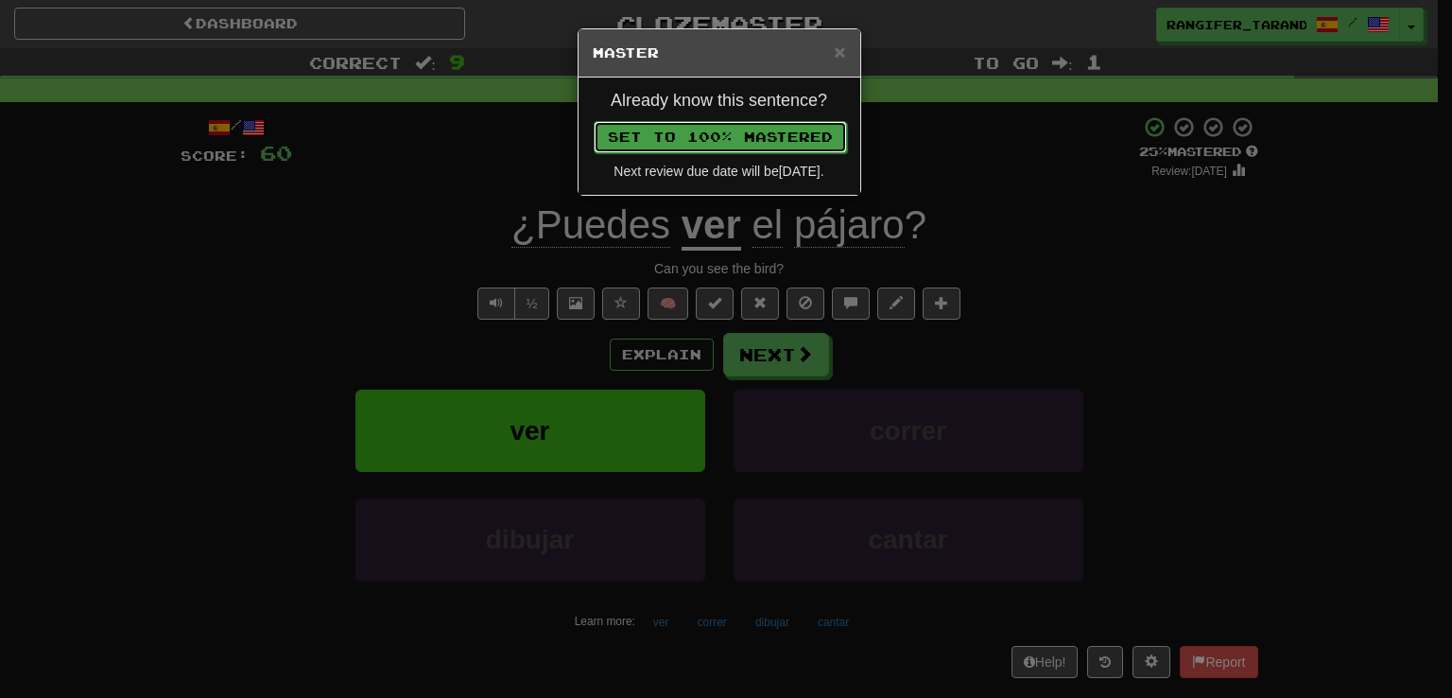
click at [708, 140] on button "Set to 100% Mastered" at bounding box center [720, 137] width 253 height 32
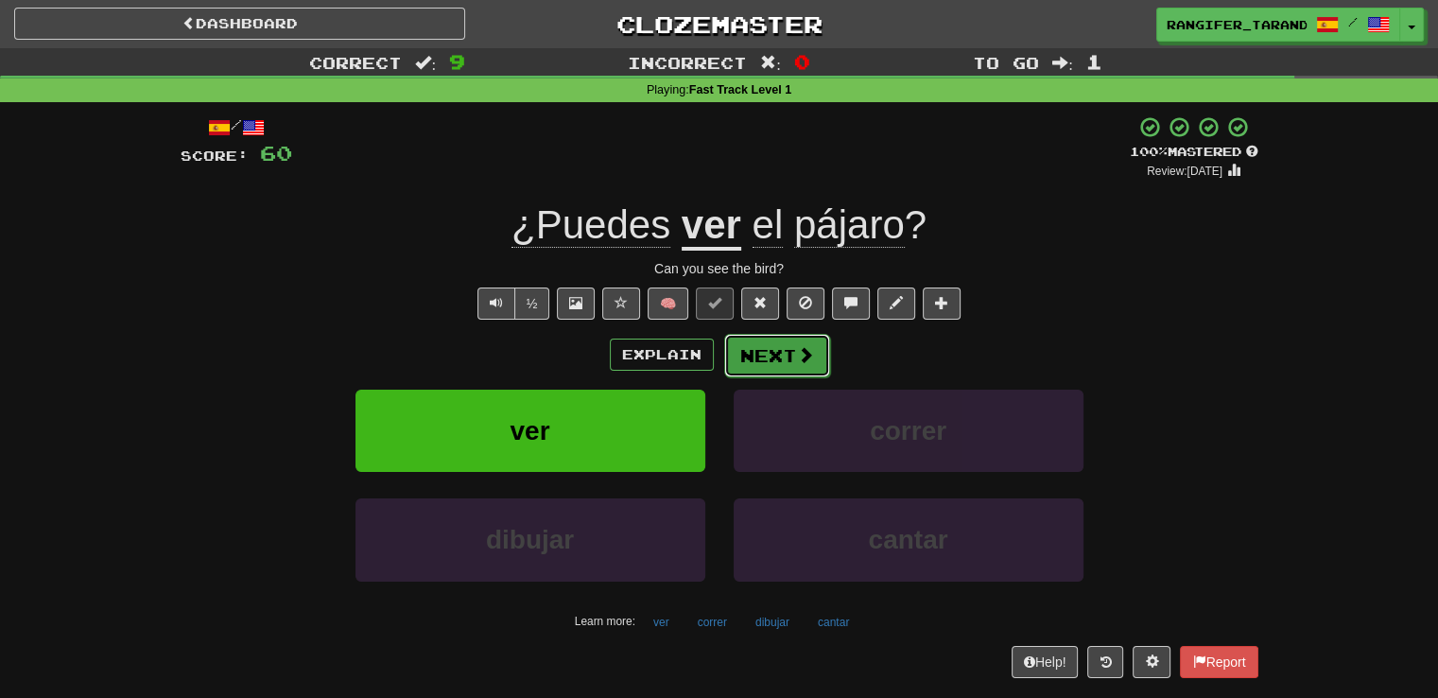
click at [766, 368] on button "Next" at bounding box center [777, 355] width 106 height 43
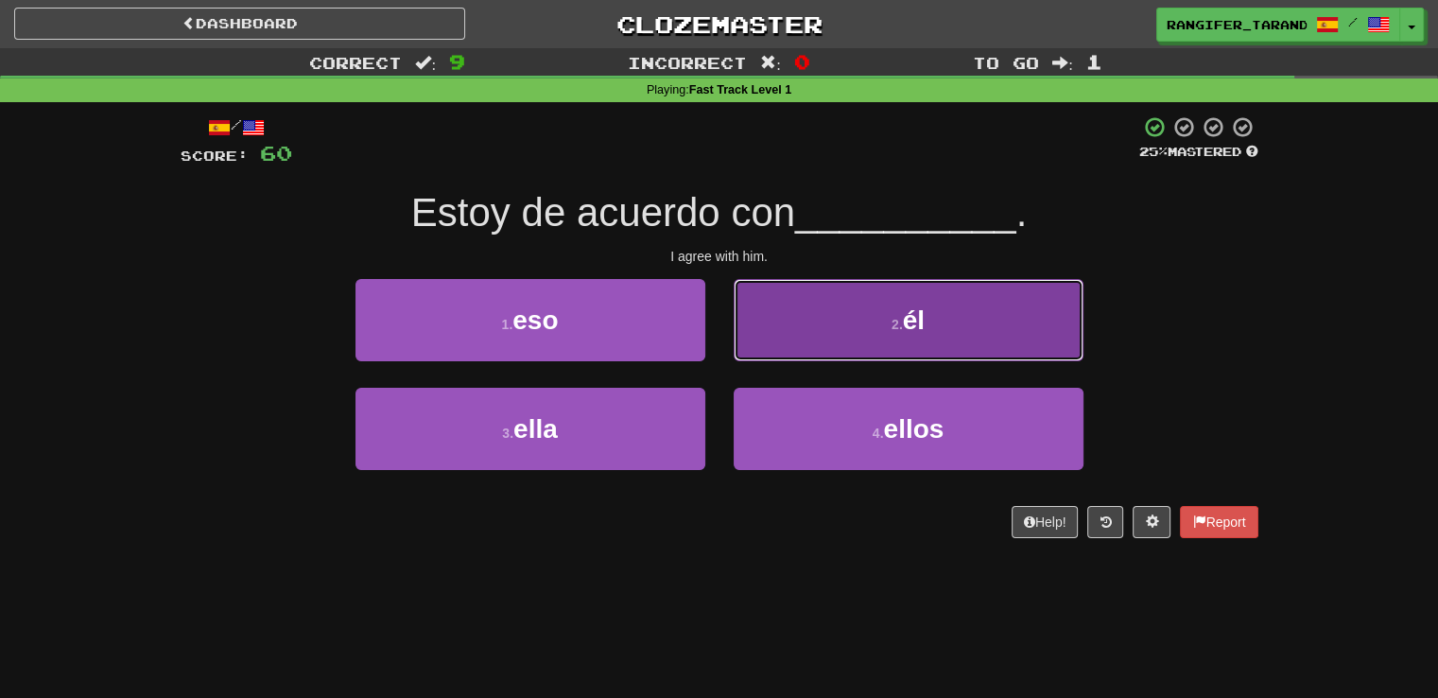
click at [778, 313] on button "2 . él" at bounding box center [909, 320] width 350 height 82
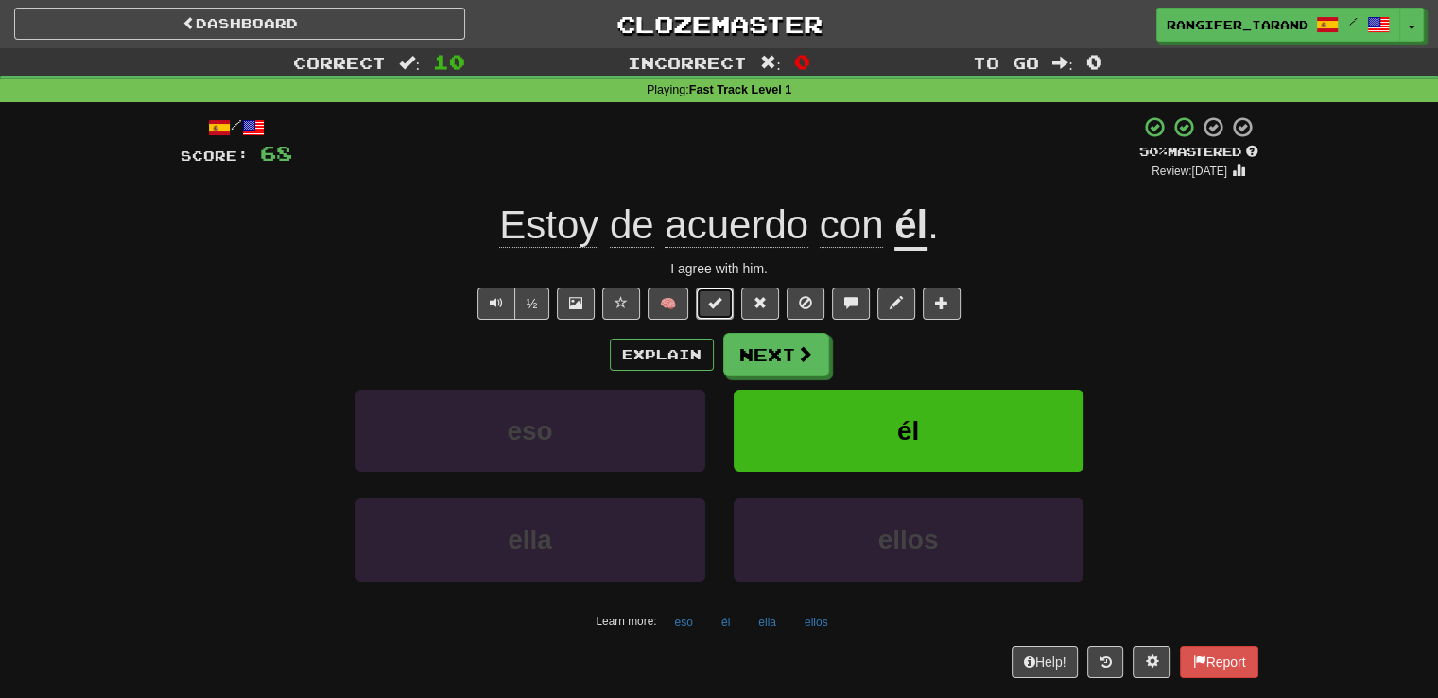
click at [711, 305] on span at bounding box center [714, 302] width 13 height 13
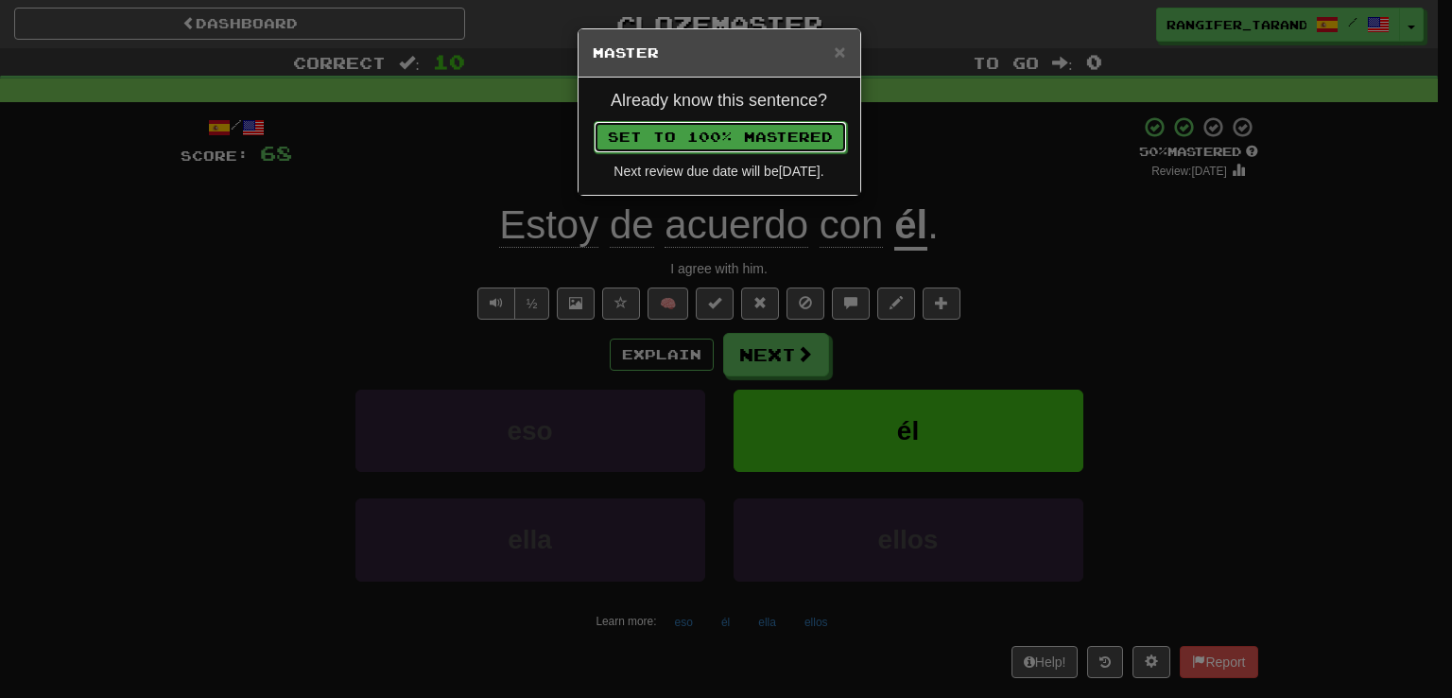
click at [739, 134] on button "Set to 100% Mastered" at bounding box center [720, 137] width 253 height 32
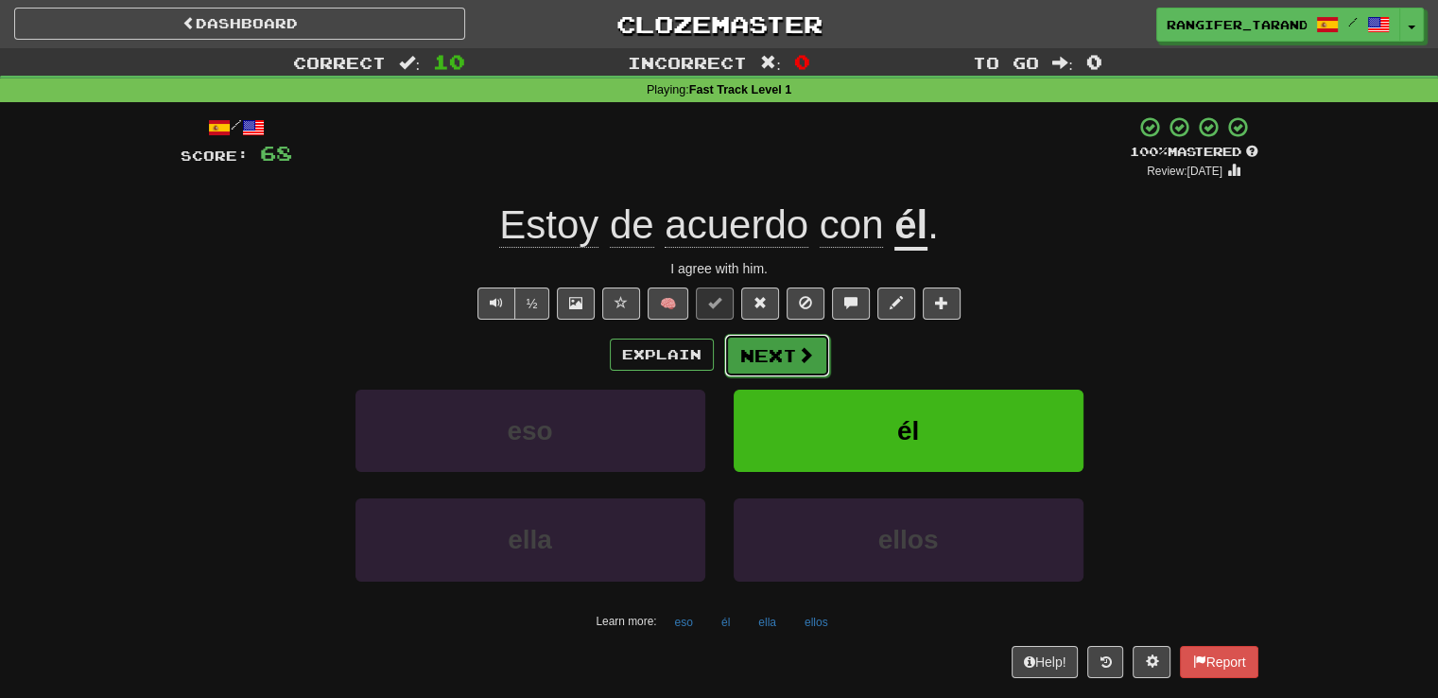
click at [771, 345] on button "Next" at bounding box center [777, 355] width 106 height 43
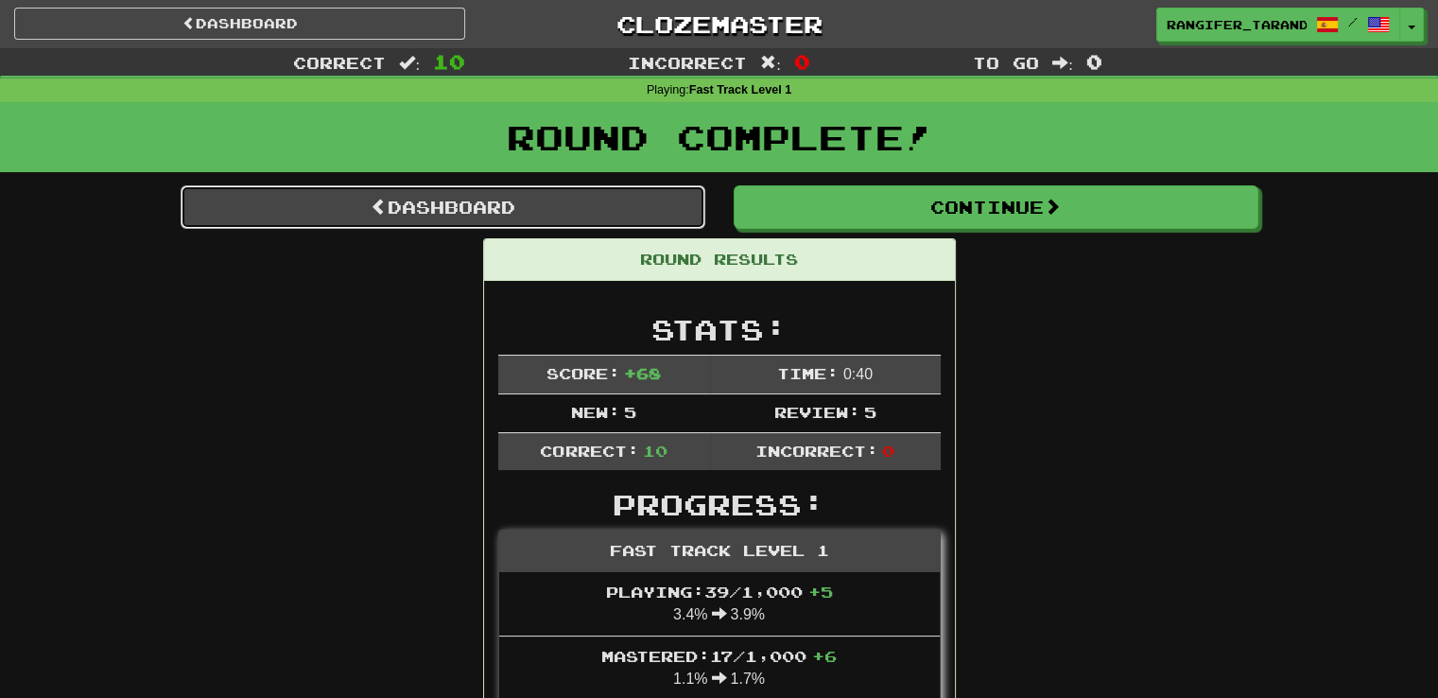
click at [573, 205] on link "Dashboard" at bounding box center [443, 206] width 525 height 43
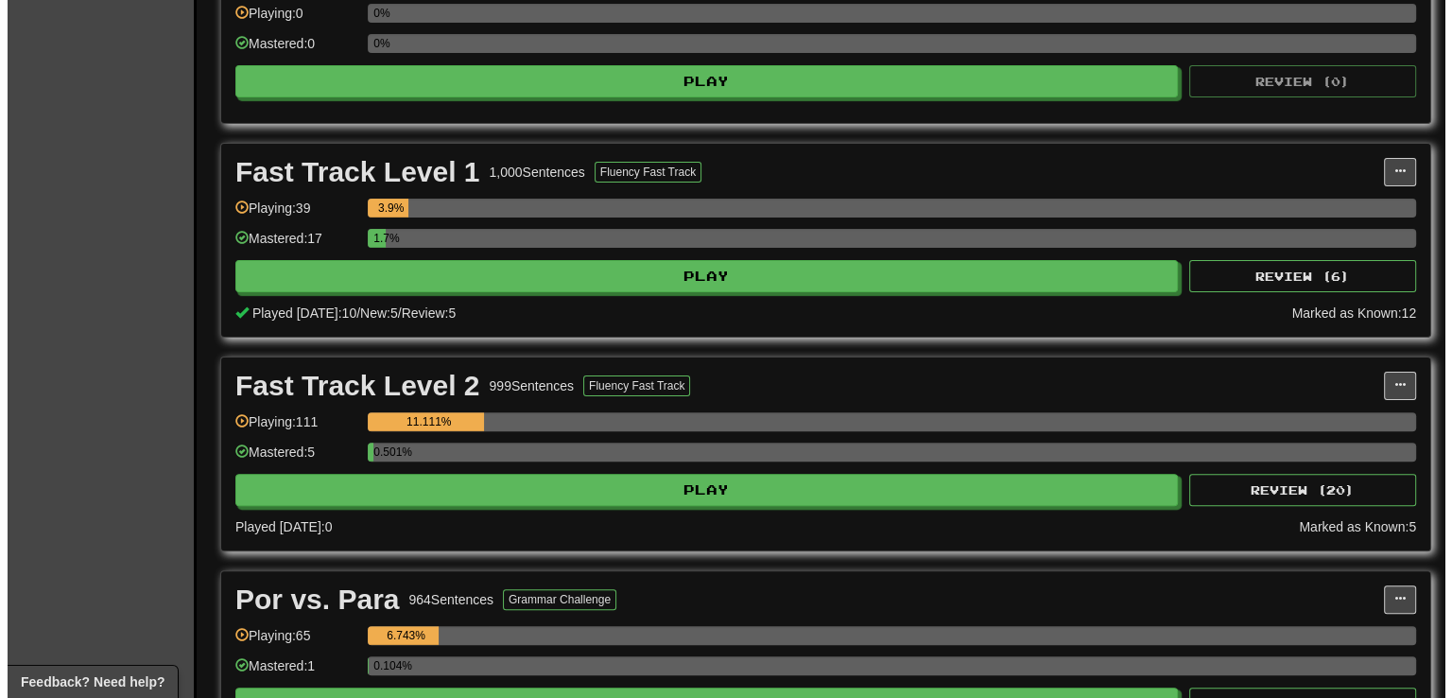
scroll to position [496, 0]
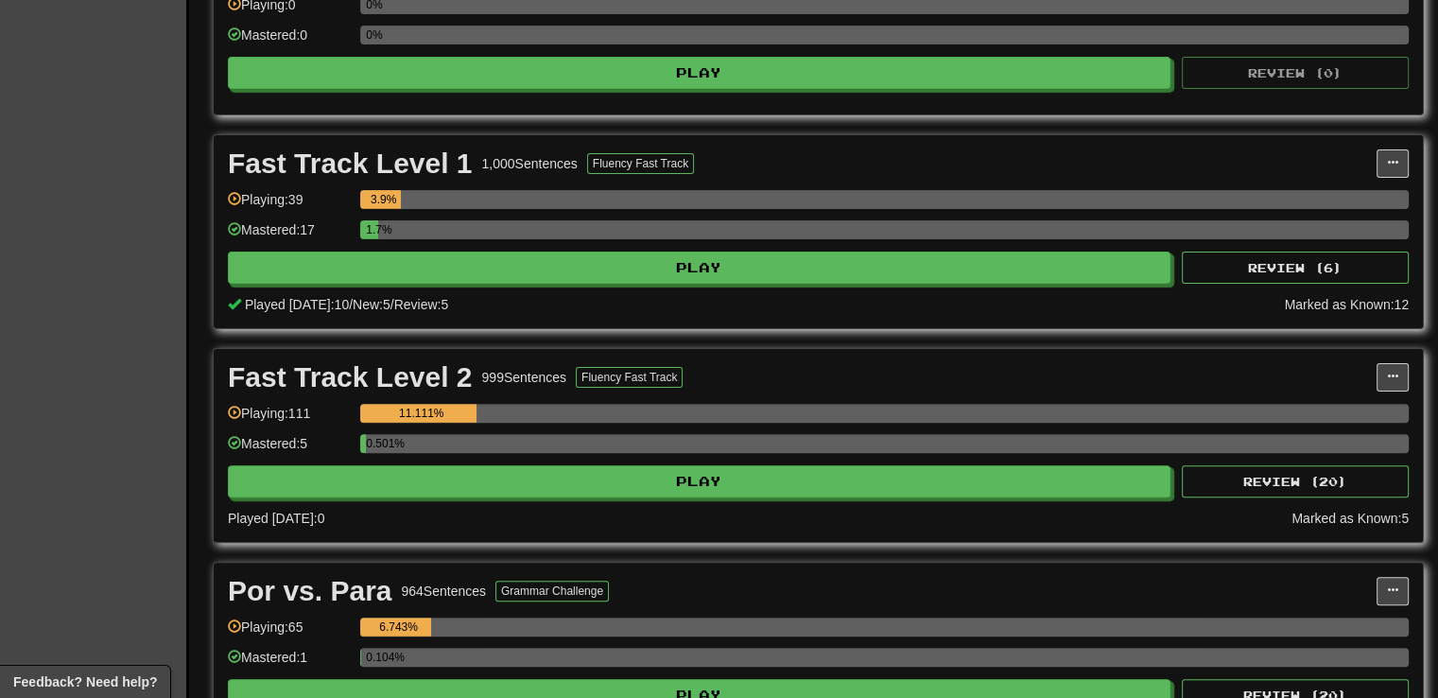
click at [790, 493] on div "Fast Track Level 2 999 Sentences Fluency Fast Track Manage Sentences Unpin from…" at bounding box center [818, 445] width 1209 height 193
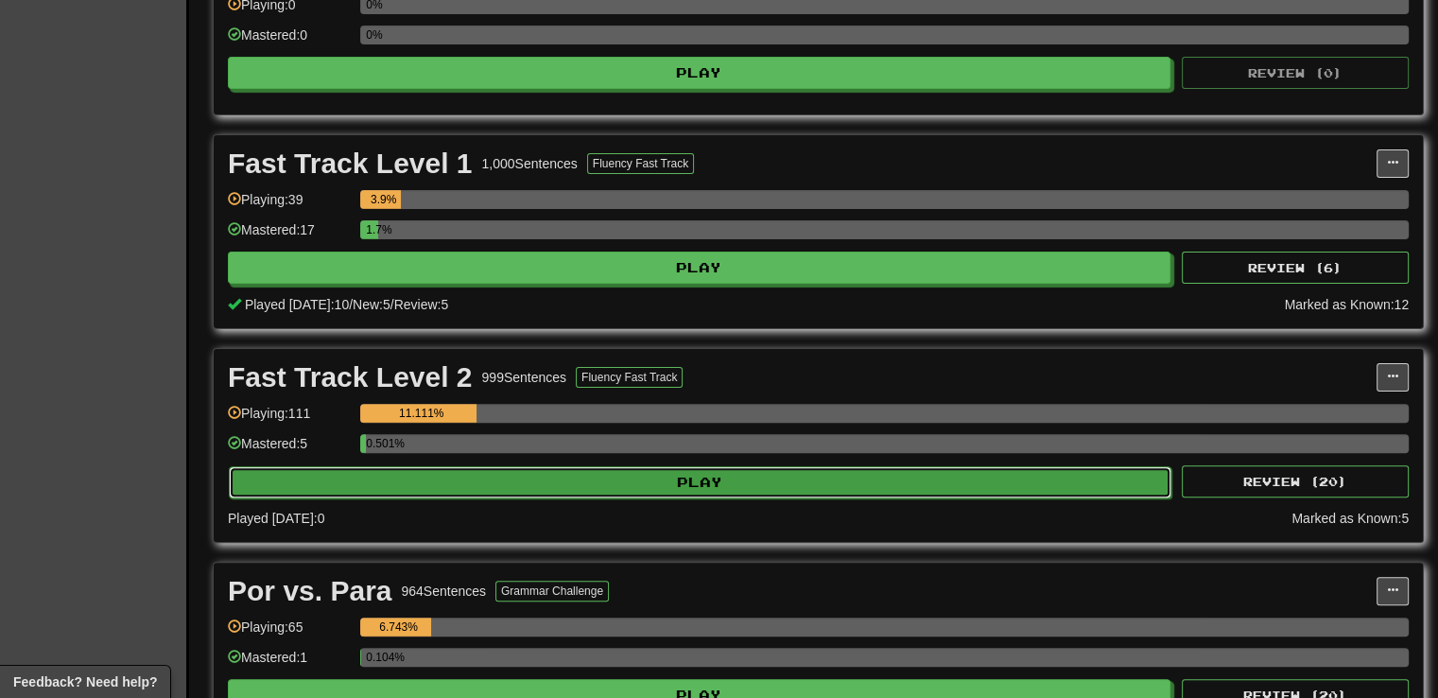
click at [792, 483] on button "Play" at bounding box center [700, 482] width 942 height 32
select select "**"
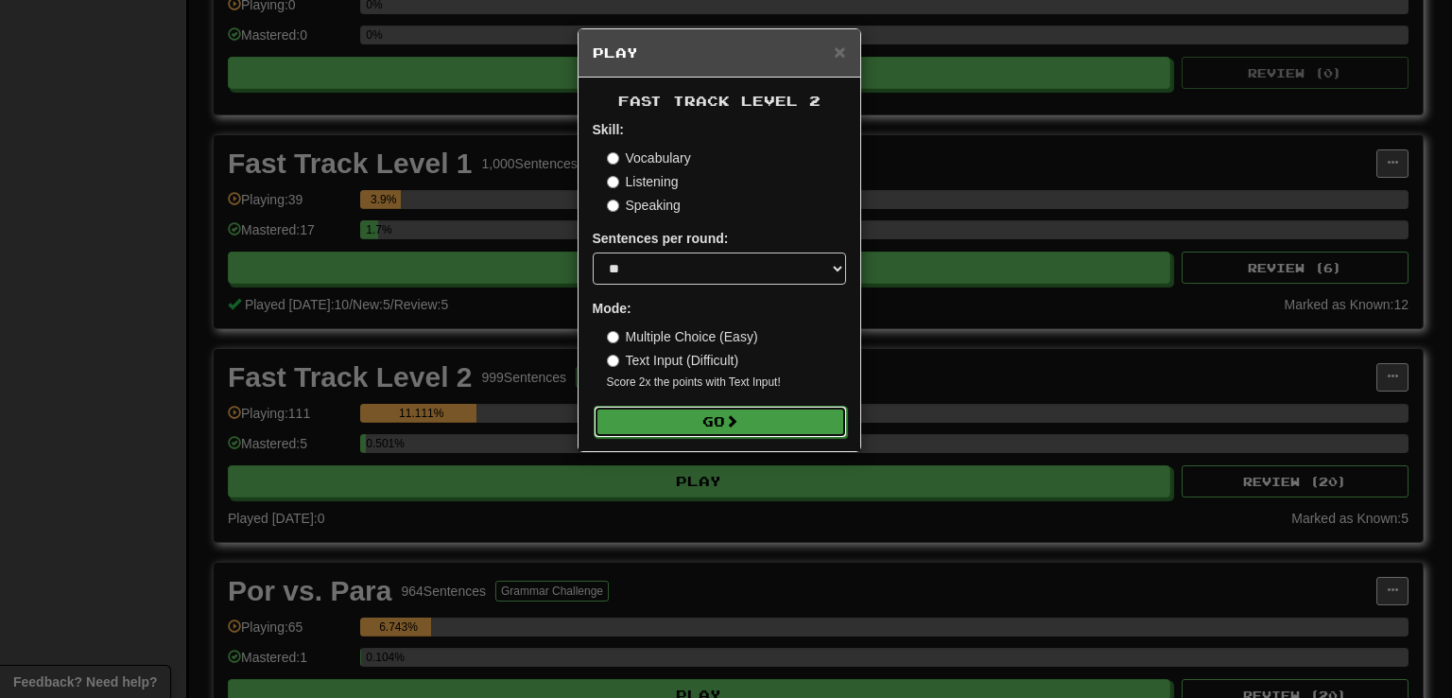
click at [783, 420] on button "Go" at bounding box center [720, 422] width 253 height 32
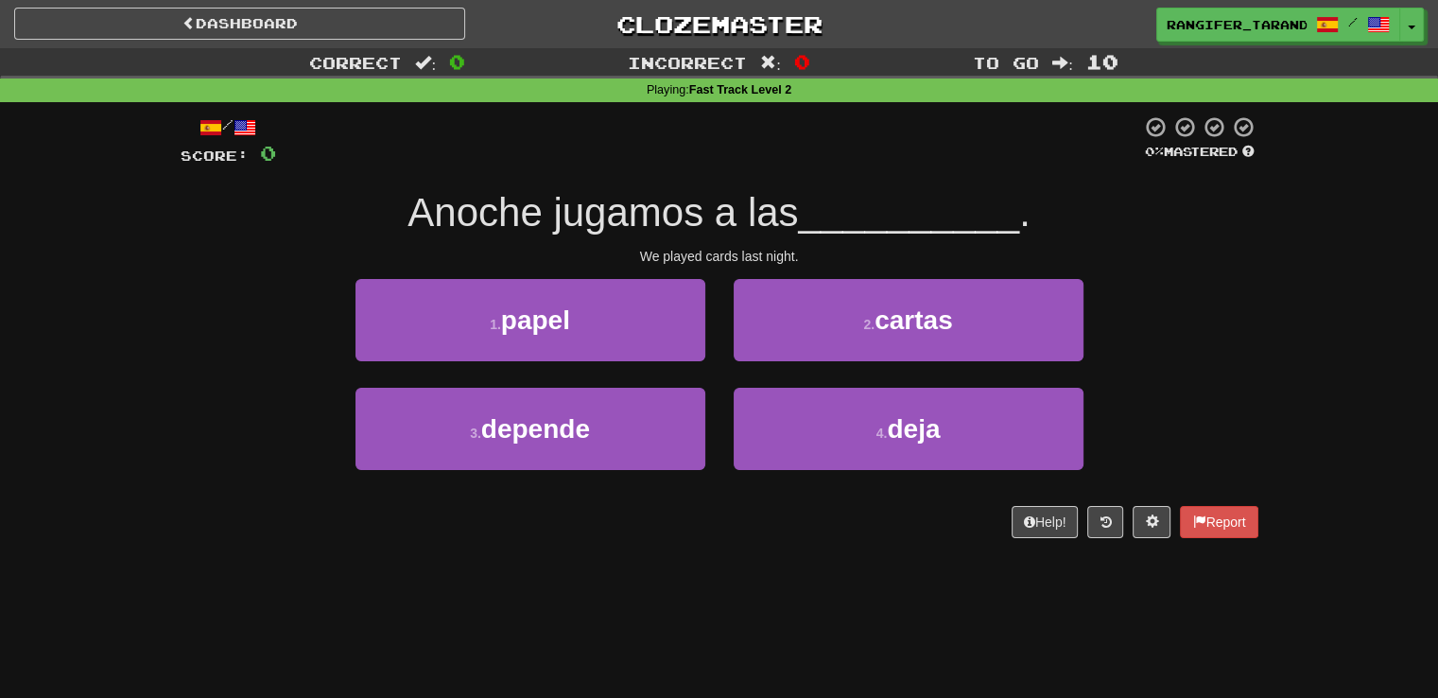
click at [201, 372] on div "1 . papel 2 . cartas" at bounding box center [719, 333] width 1134 height 109
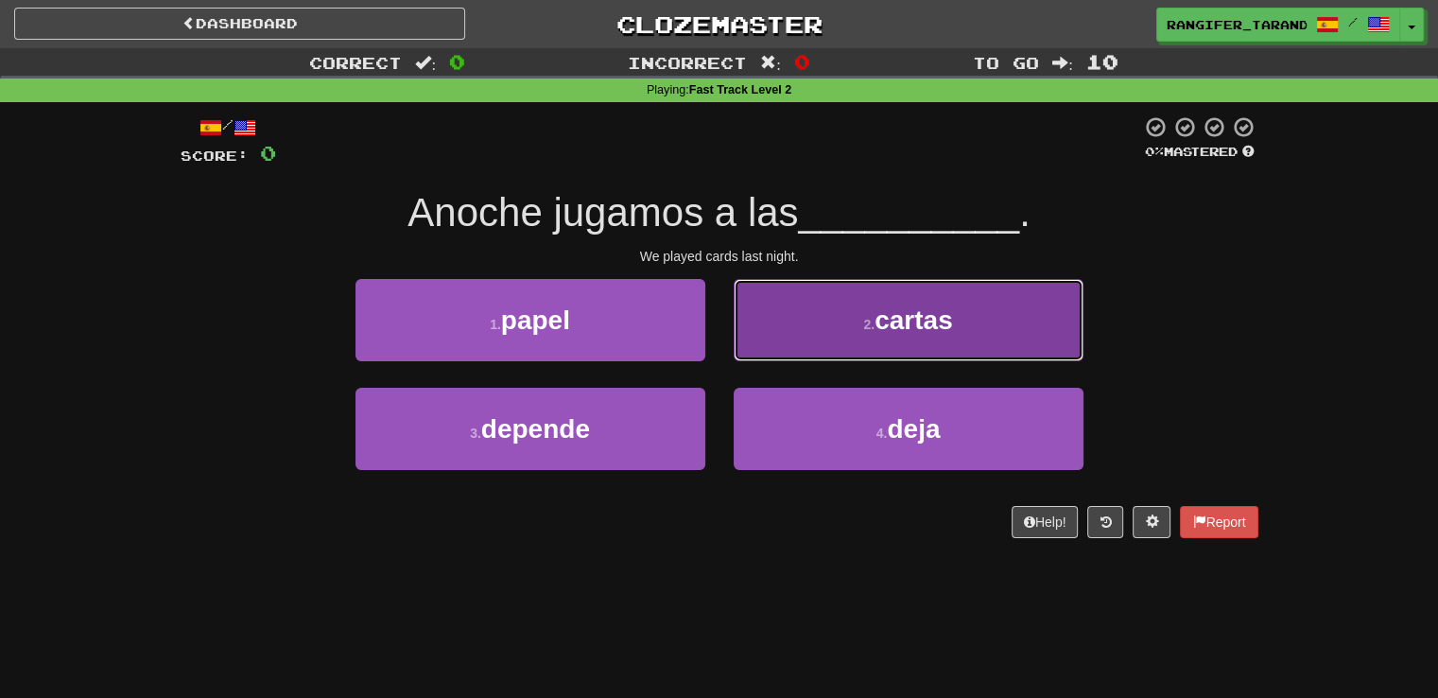
click at [796, 341] on button "2 . cartas" at bounding box center [909, 320] width 350 height 82
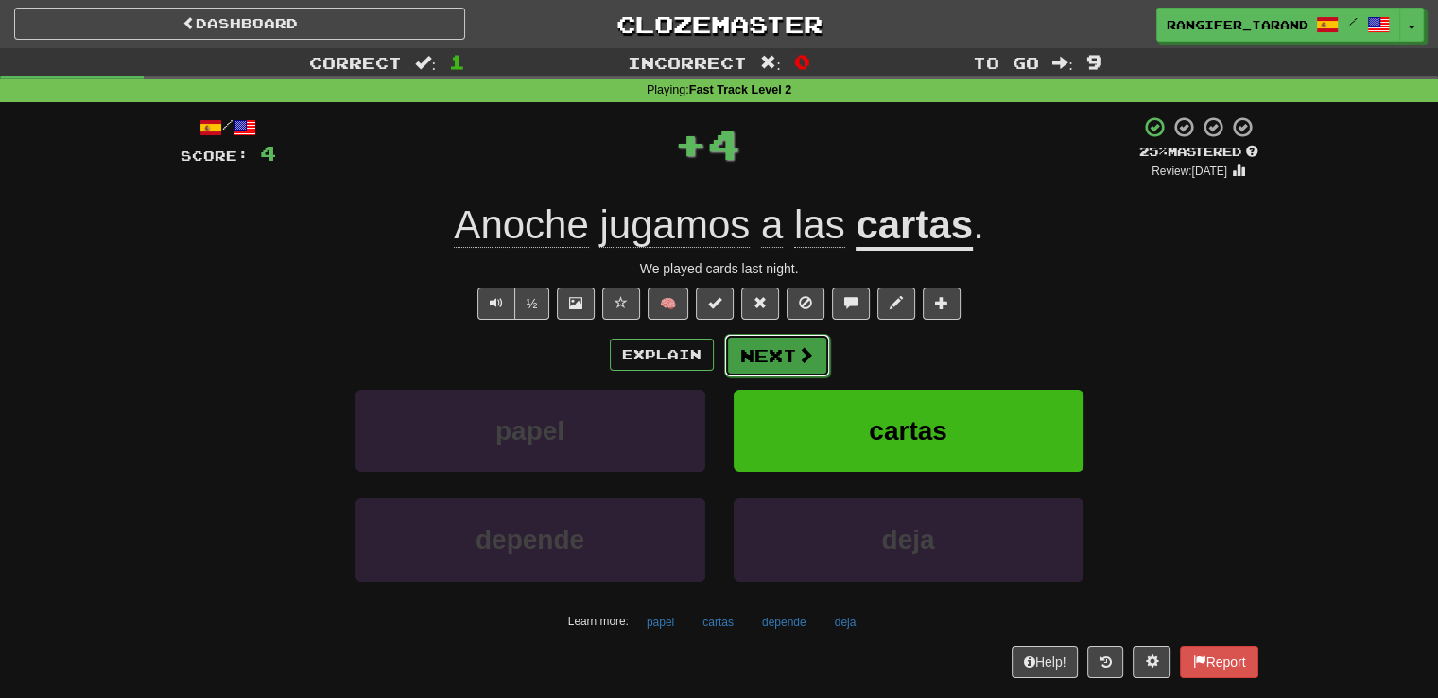
click at [790, 355] on button "Next" at bounding box center [777, 355] width 106 height 43
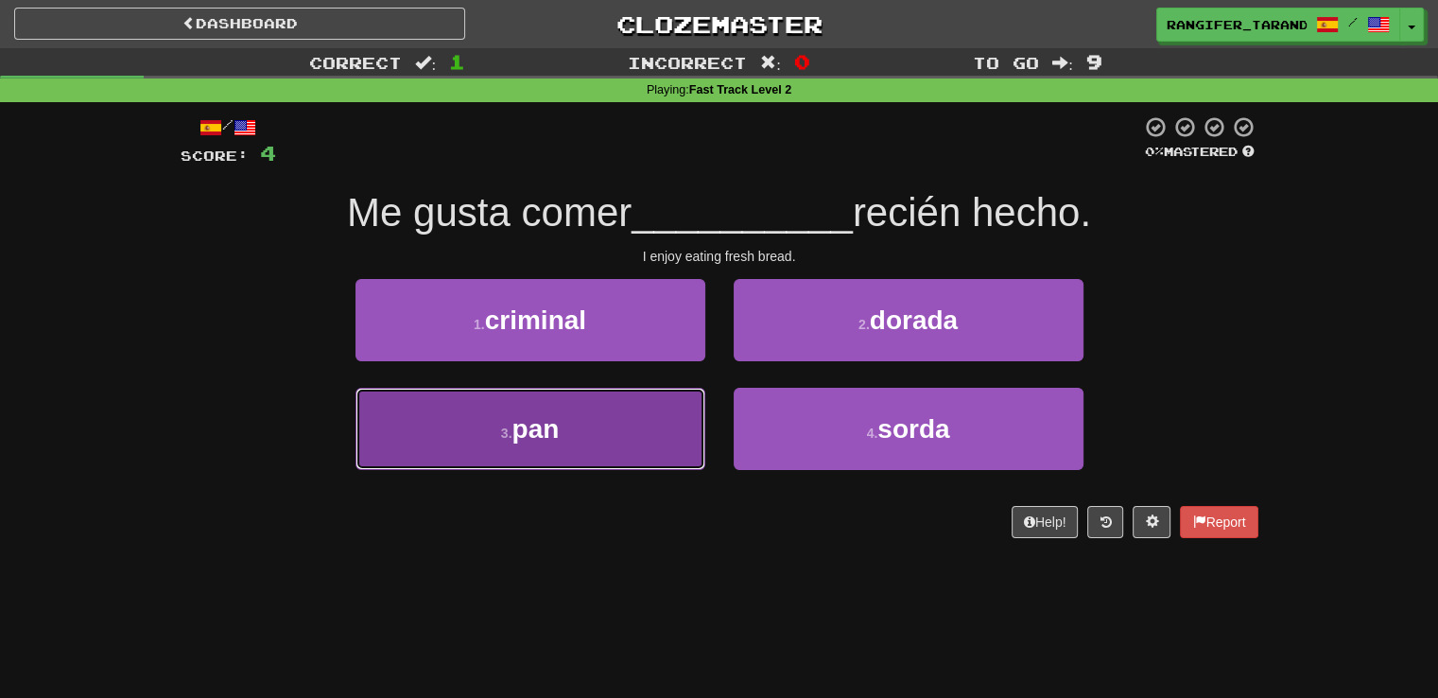
click at [501, 426] on small "3 ." at bounding box center [506, 432] width 11 height 15
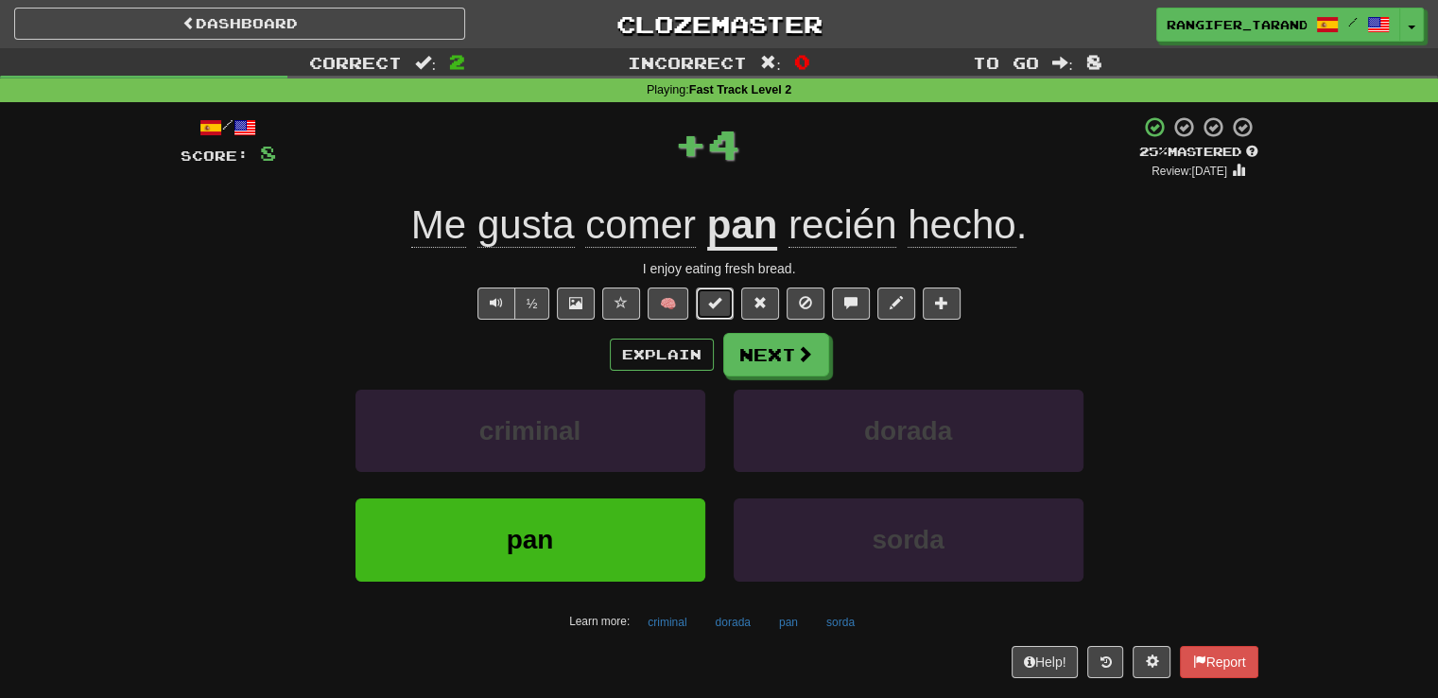
click at [709, 303] on span at bounding box center [714, 302] width 13 height 13
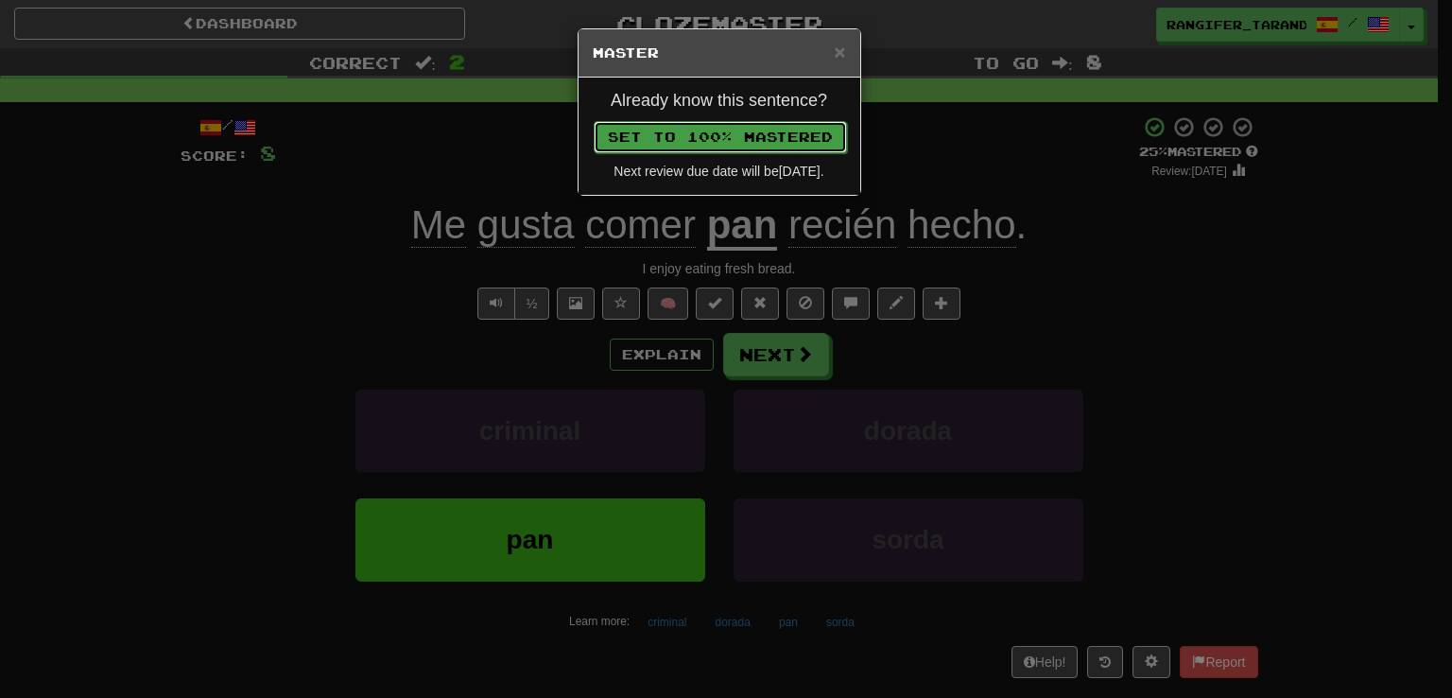
click at [714, 134] on button "Set to 100% Mastered" at bounding box center [720, 137] width 253 height 32
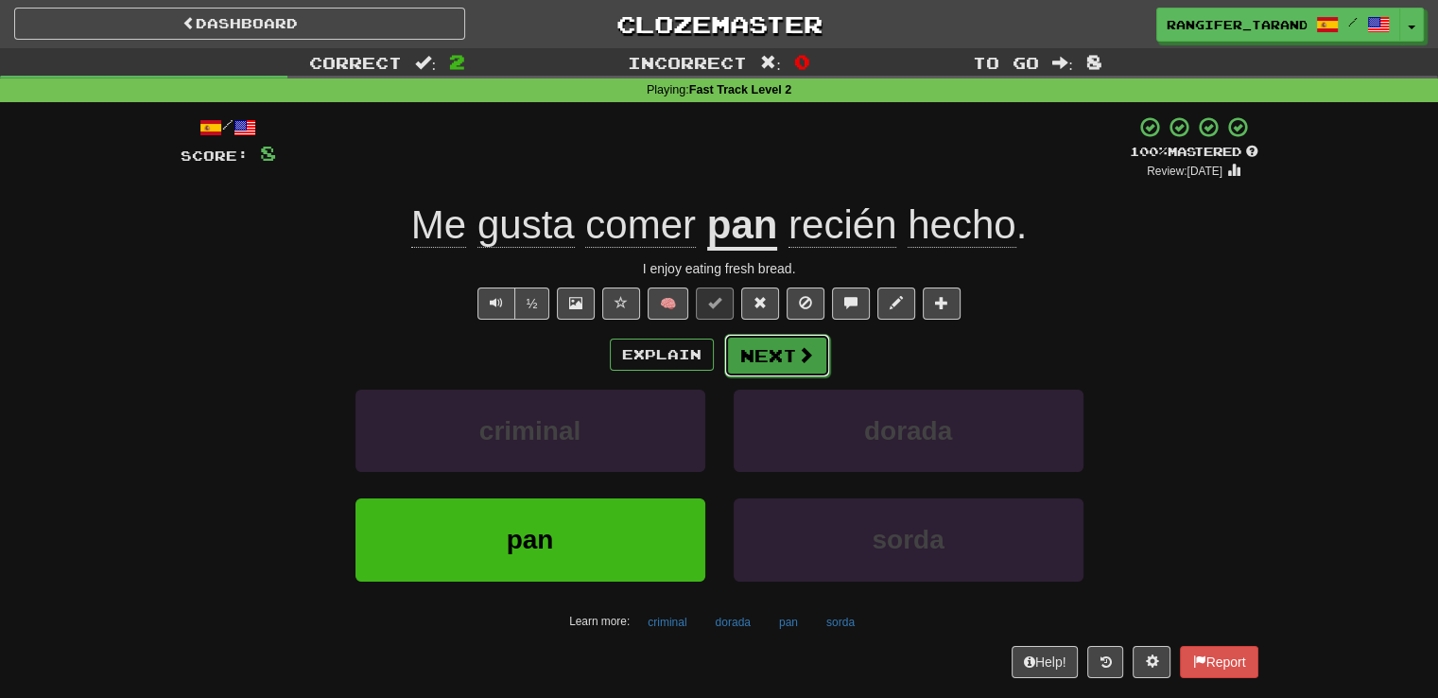
click at [777, 360] on button "Next" at bounding box center [777, 355] width 106 height 43
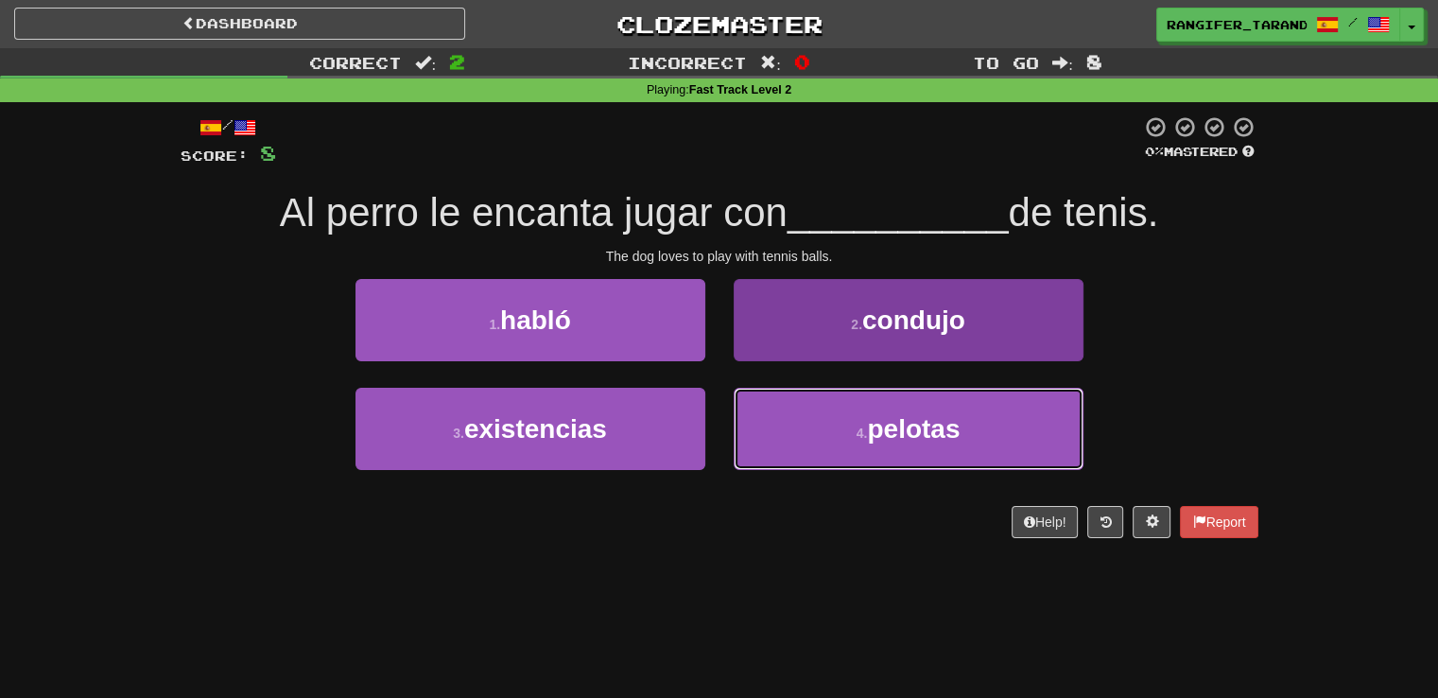
click at [851, 440] on button "4 . pelotas" at bounding box center [909, 429] width 350 height 82
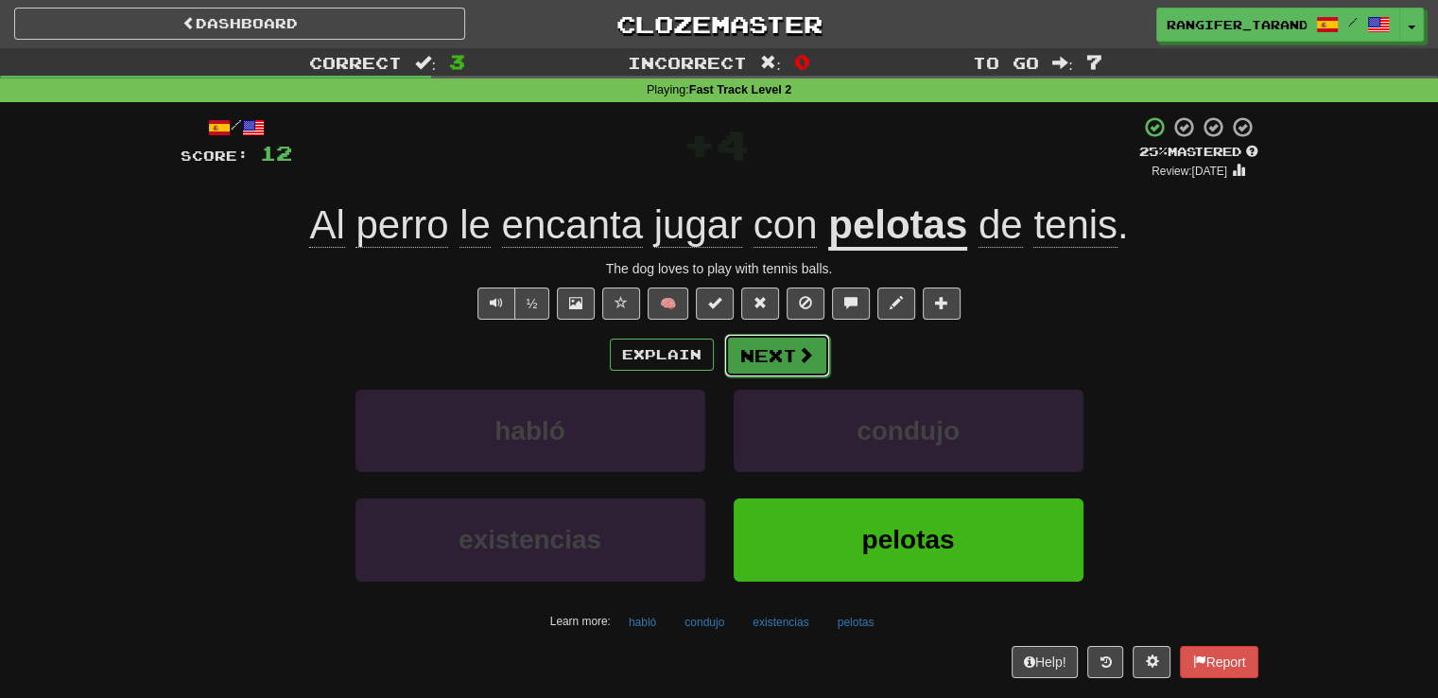
click at [782, 367] on button "Next" at bounding box center [777, 355] width 106 height 43
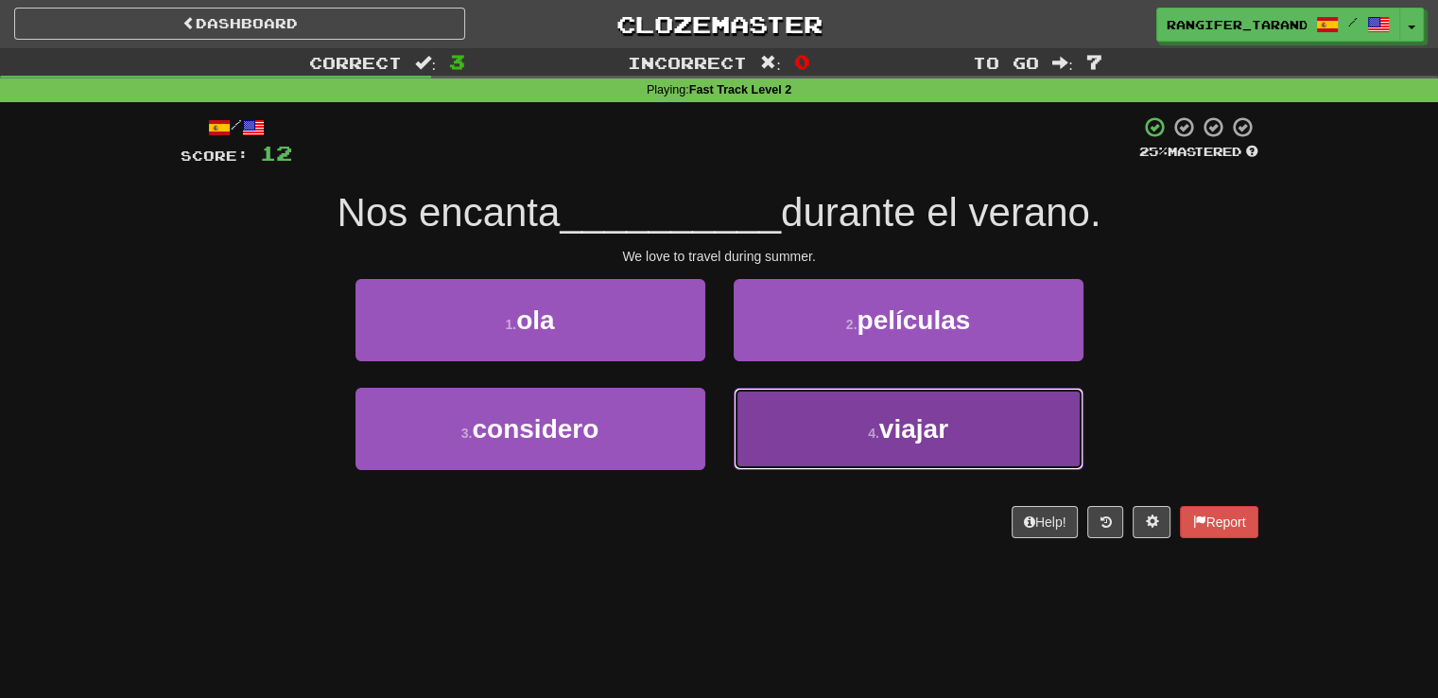
click at [800, 424] on button "4 . viajar" at bounding box center [909, 429] width 350 height 82
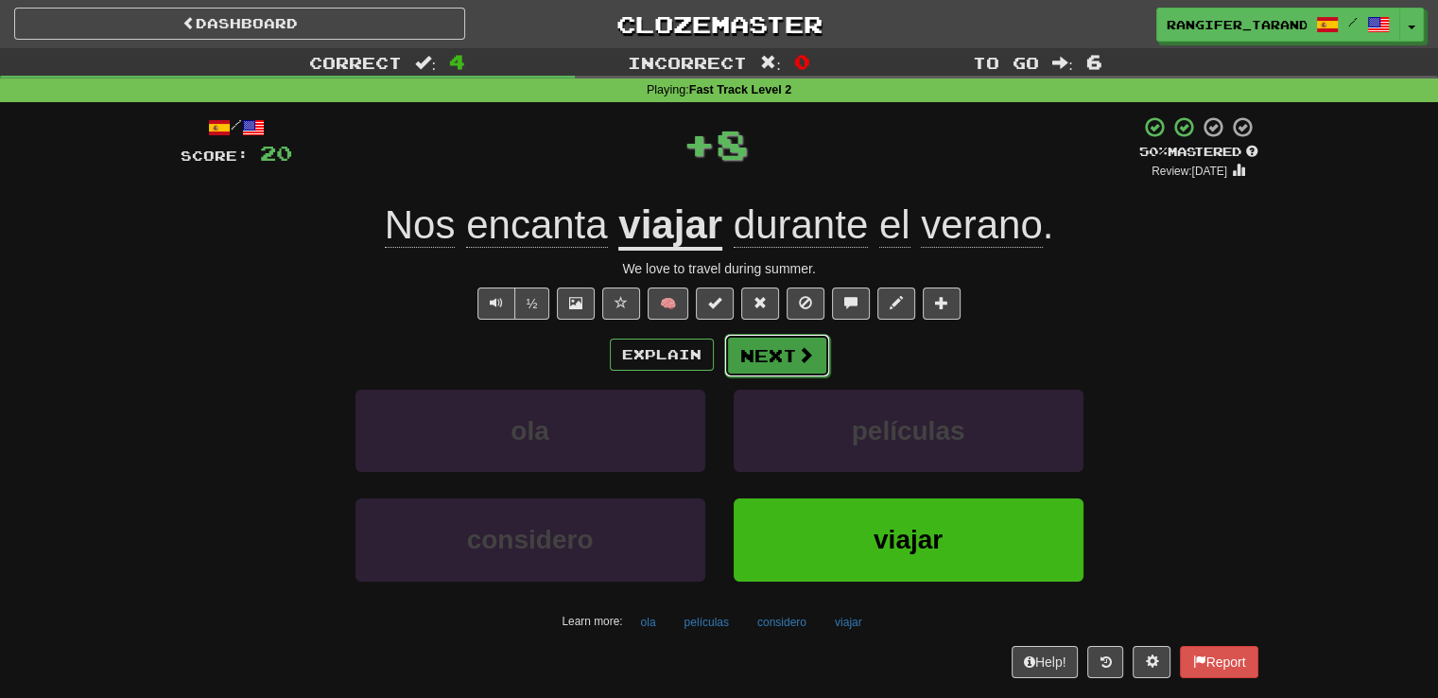
click at [756, 341] on button "Next" at bounding box center [777, 355] width 106 height 43
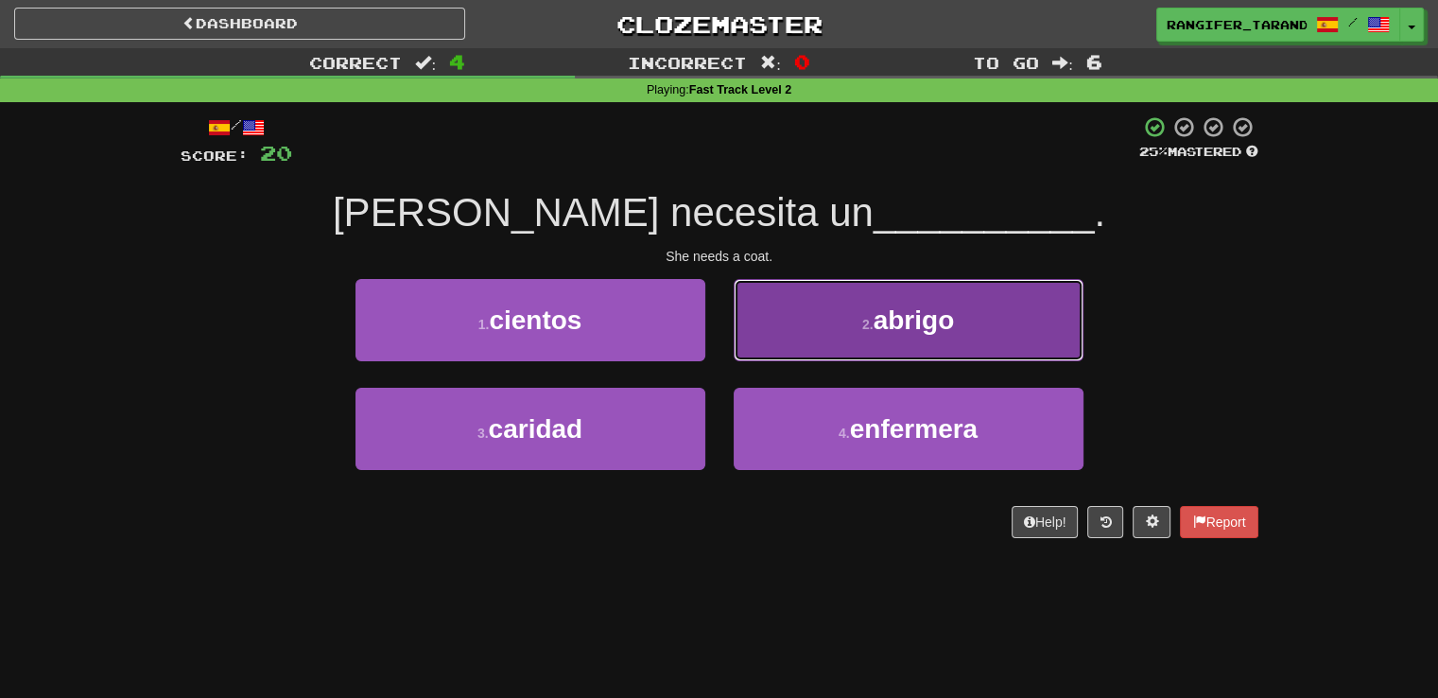
click at [837, 295] on button "2 . abrigo" at bounding box center [909, 320] width 350 height 82
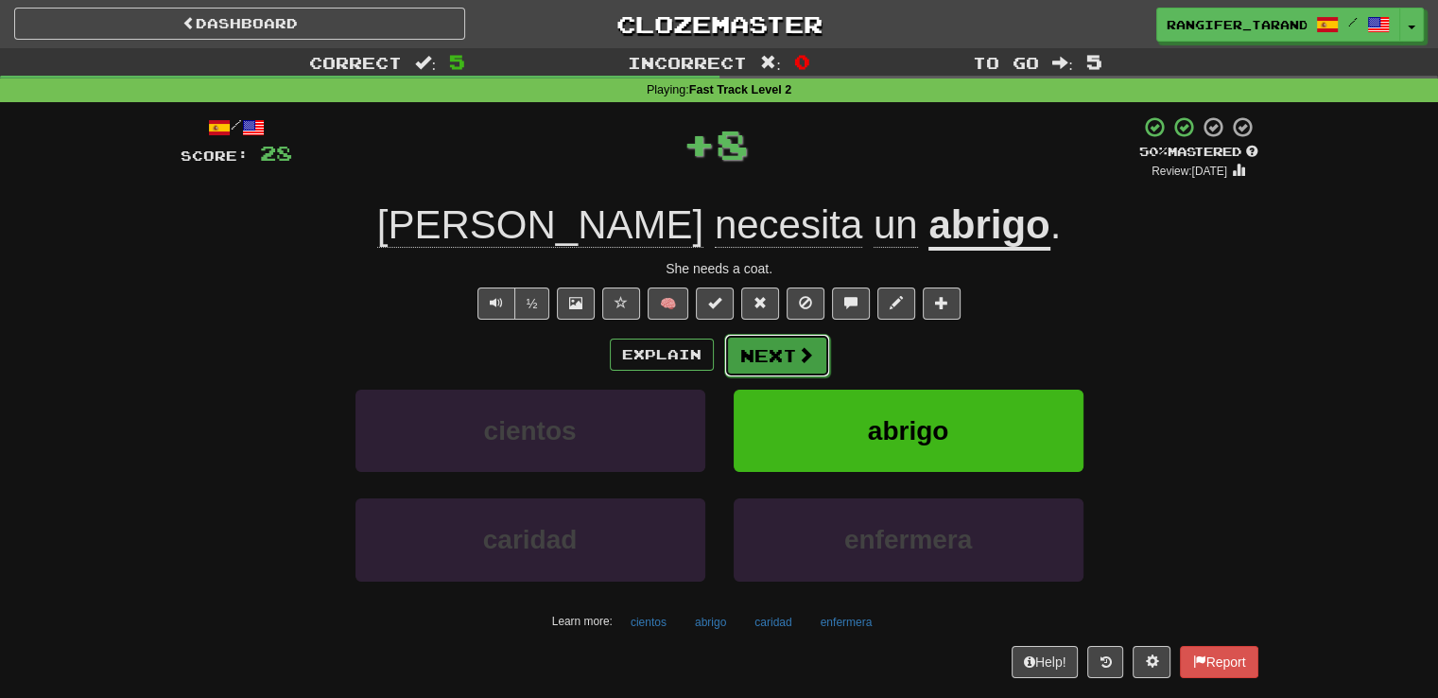
click at [743, 352] on button "Next" at bounding box center [777, 355] width 106 height 43
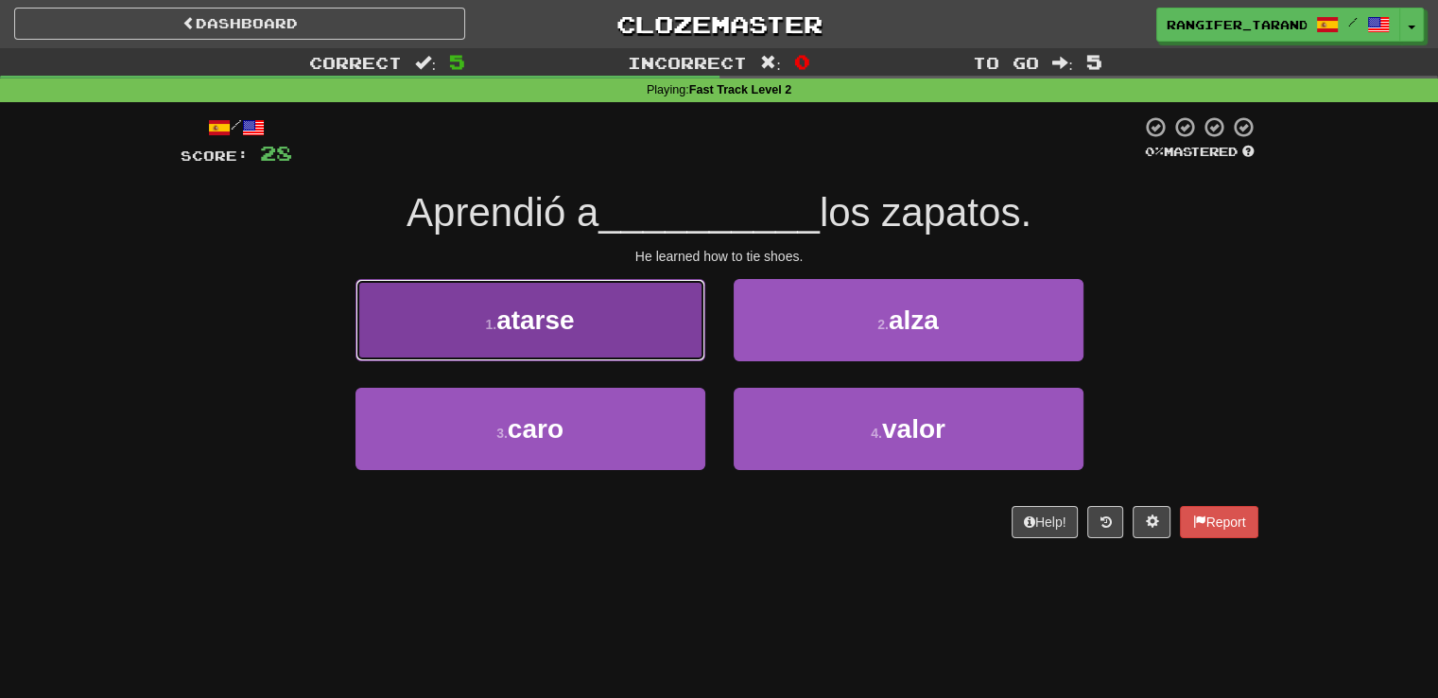
click at [611, 345] on button "1 . atarse" at bounding box center [530, 320] width 350 height 82
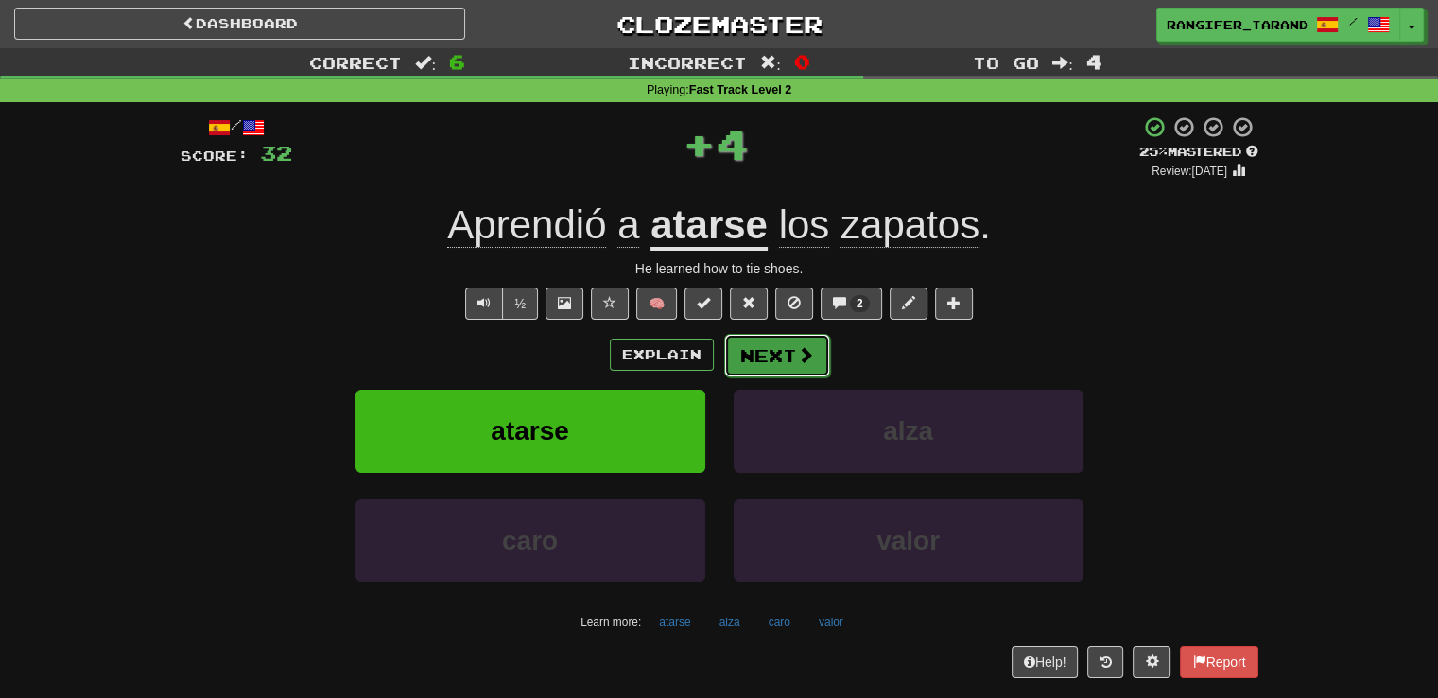
click at [782, 357] on button "Next" at bounding box center [777, 355] width 106 height 43
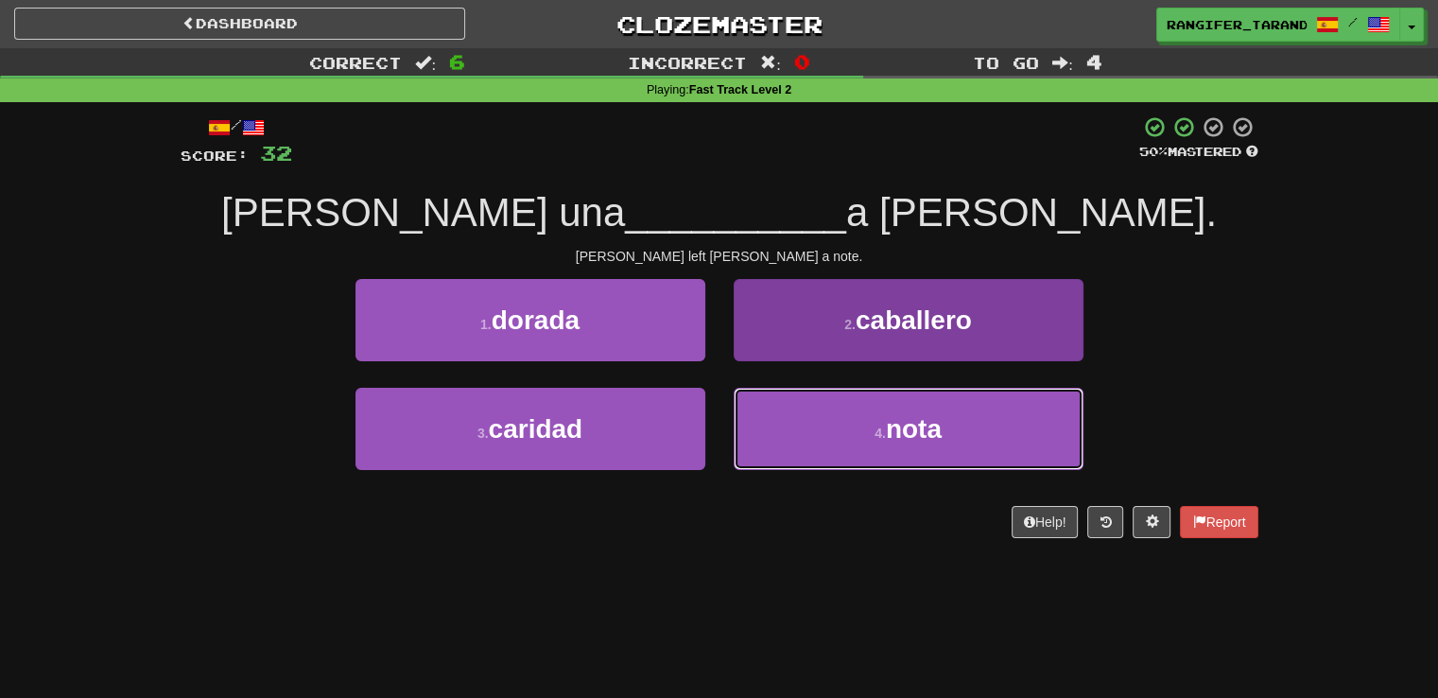
click at [788, 421] on button "4 . nota" at bounding box center [909, 429] width 350 height 82
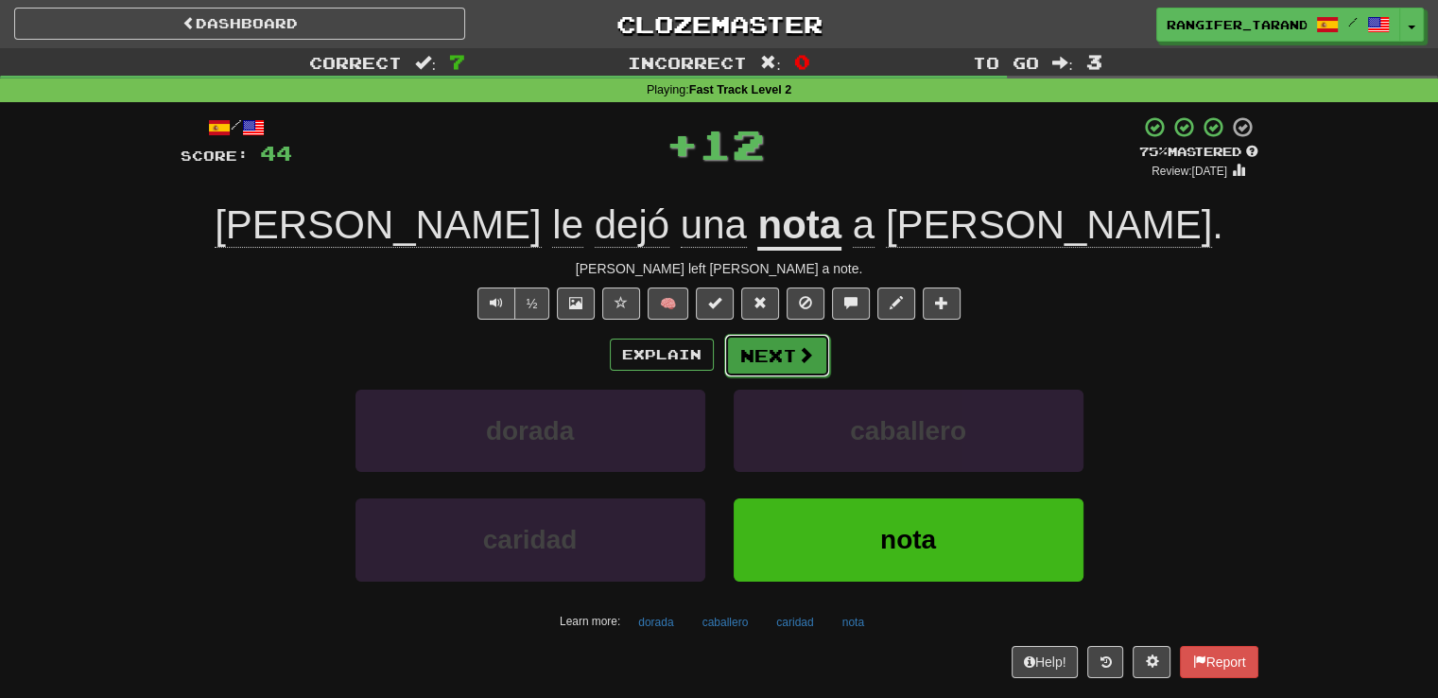
click at [787, 360] on button "Next" at bounding box center [777, 355] width 106 height 43
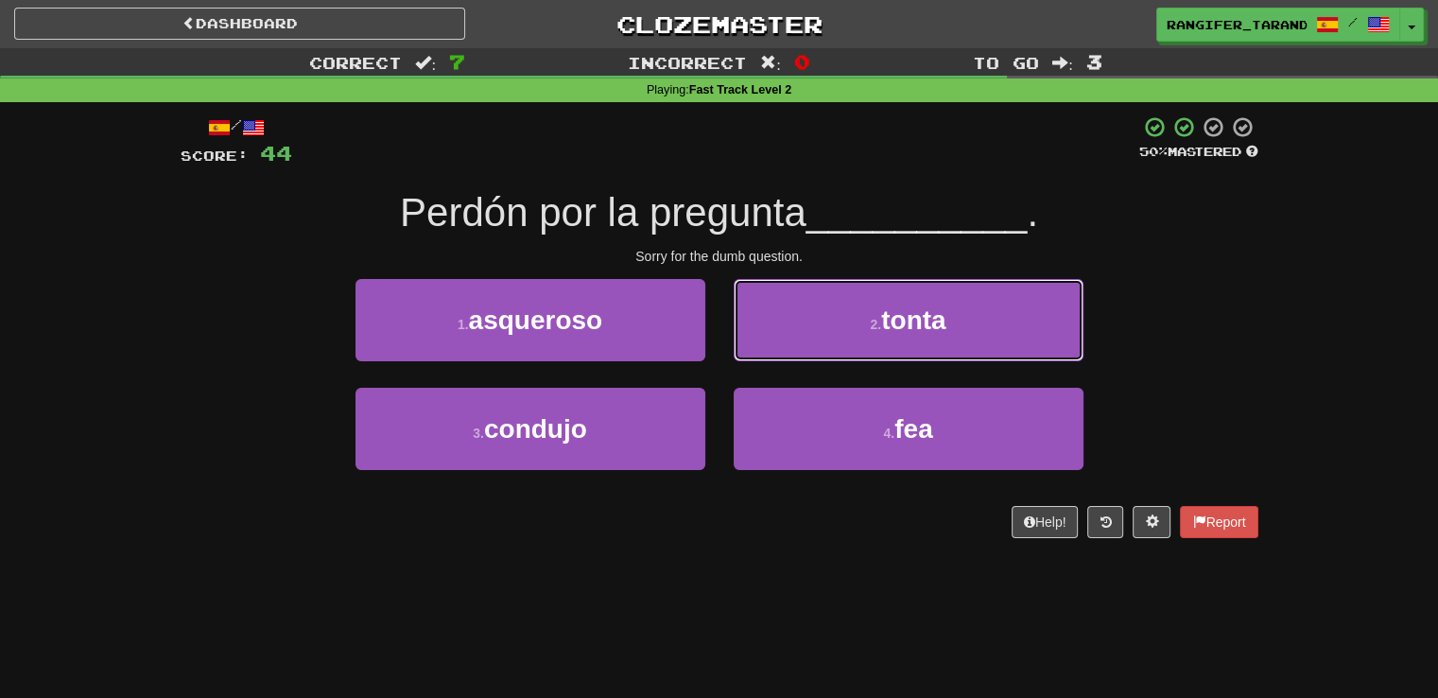
click at [785, 320] on button "2 . tonta" at bounding box center [909, 320] width 350 height 82
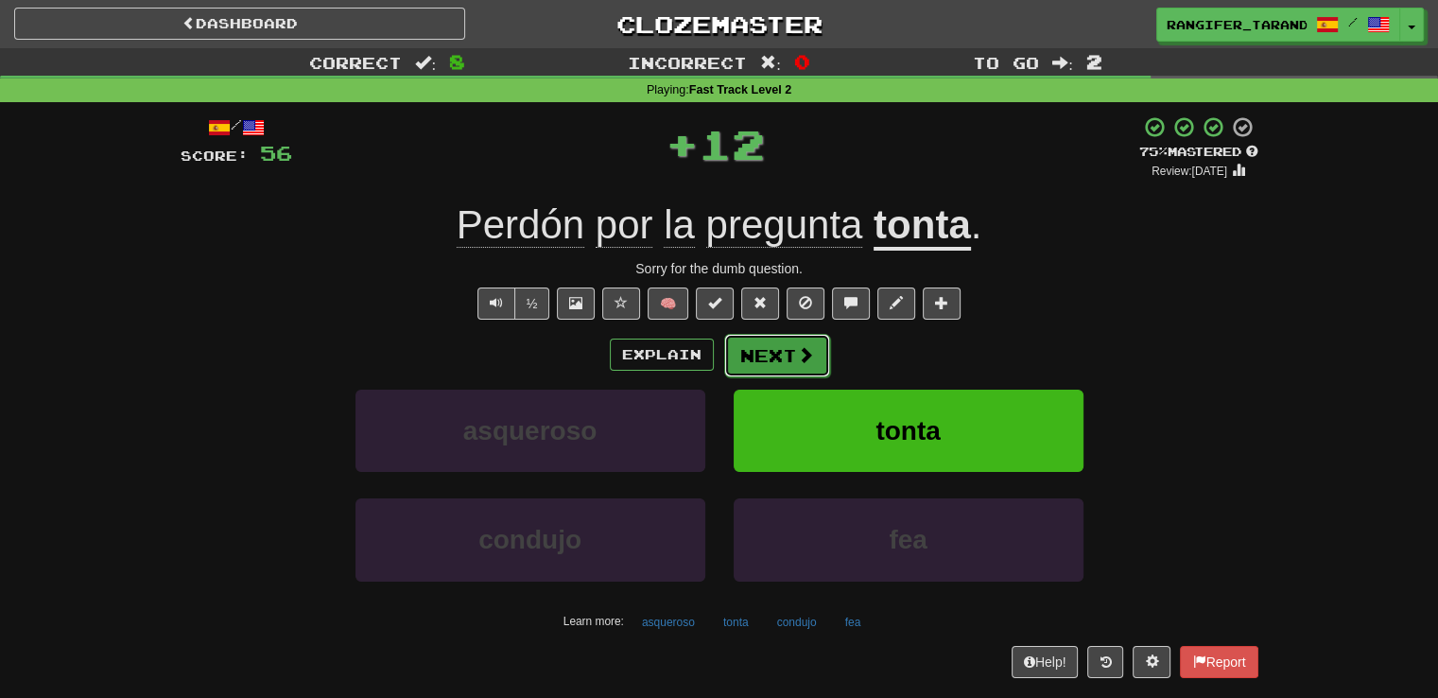
click at [787, 357] on button "Next" at bounding box center [777, 355] width 106 height 43
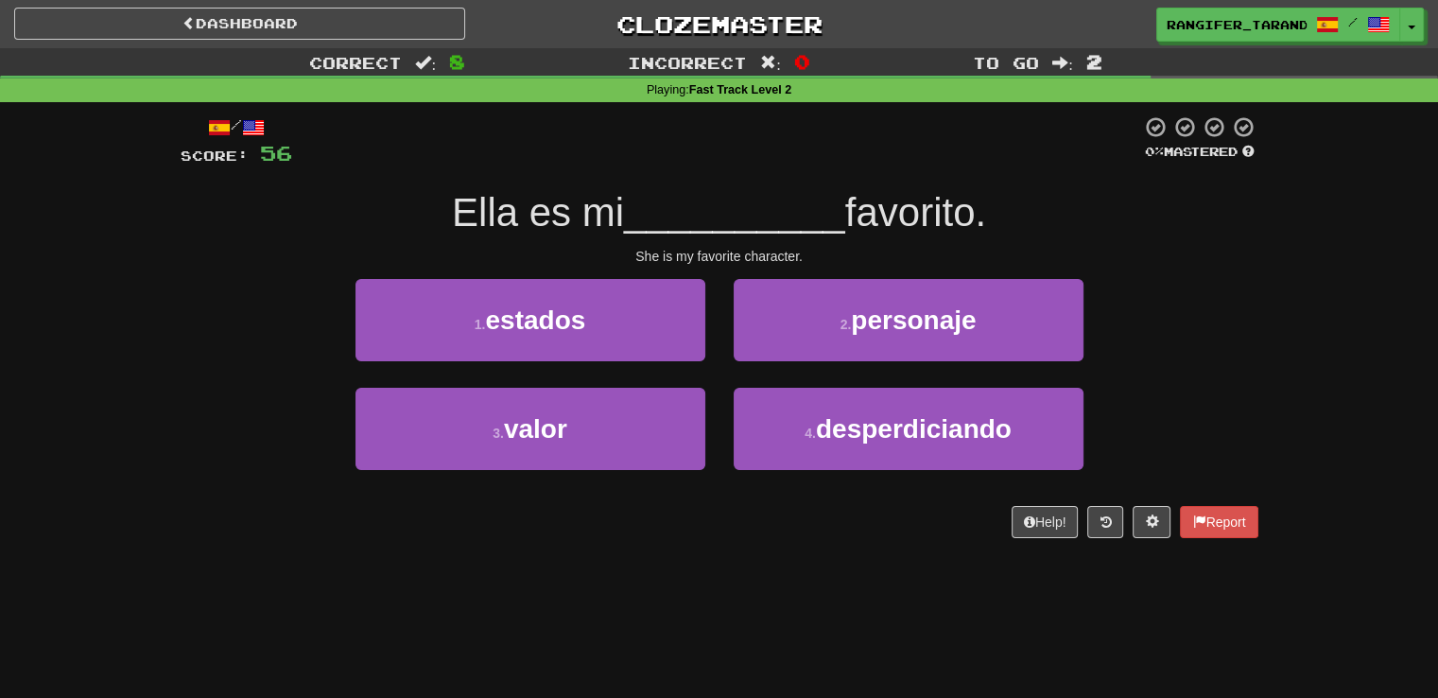
click at [788, 360] on div "2 . personaje" at bounding box center [908, 333] width 378 height 109
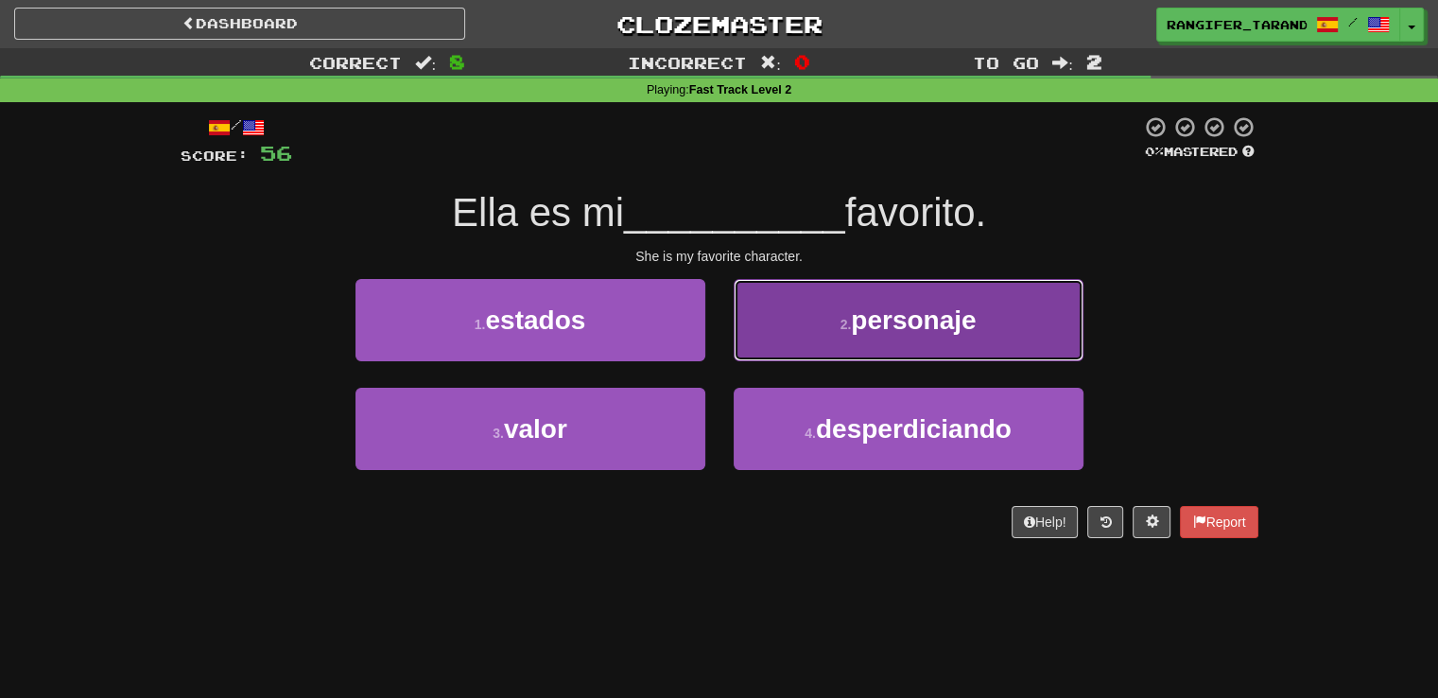
click at [795, 330] on button "2 . personaje" at bounding box center [909, 320] width 350 height 82
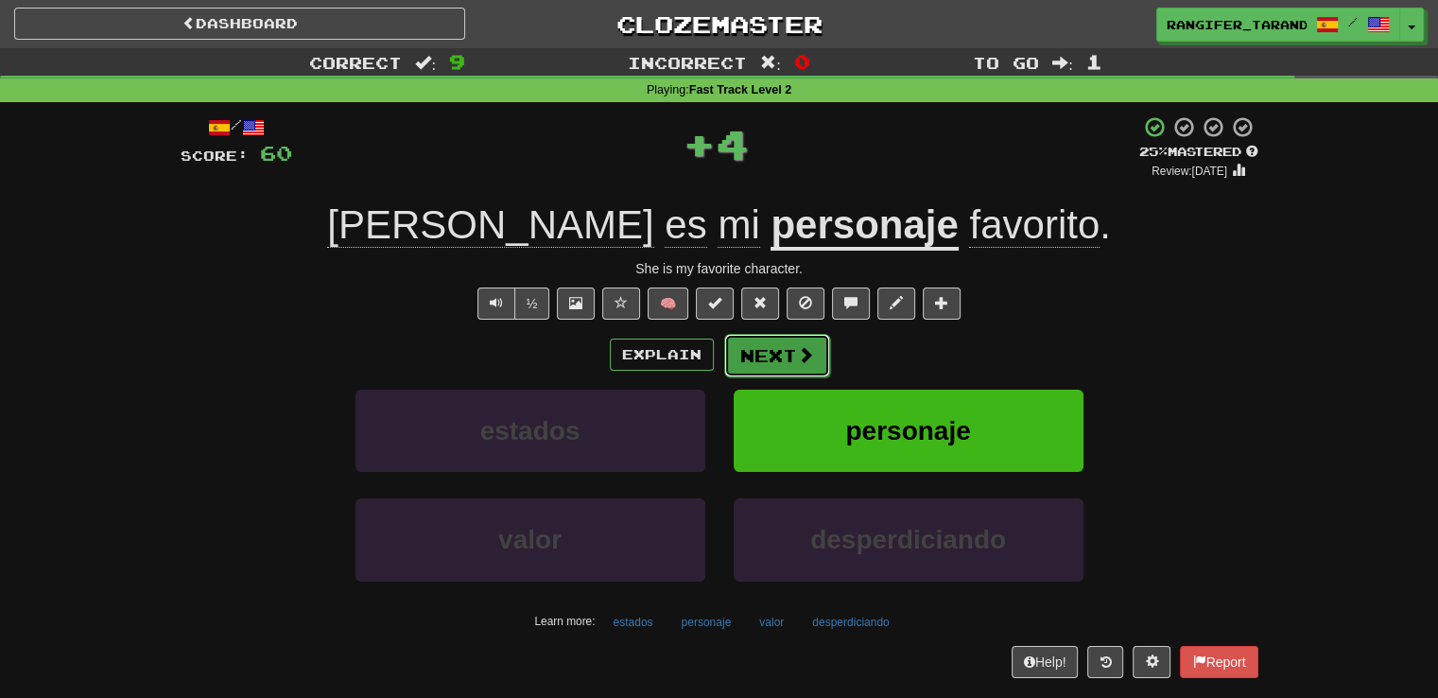
click at [790, 362] on button "Next" at bounding box center [777, 355] width 106 height 43
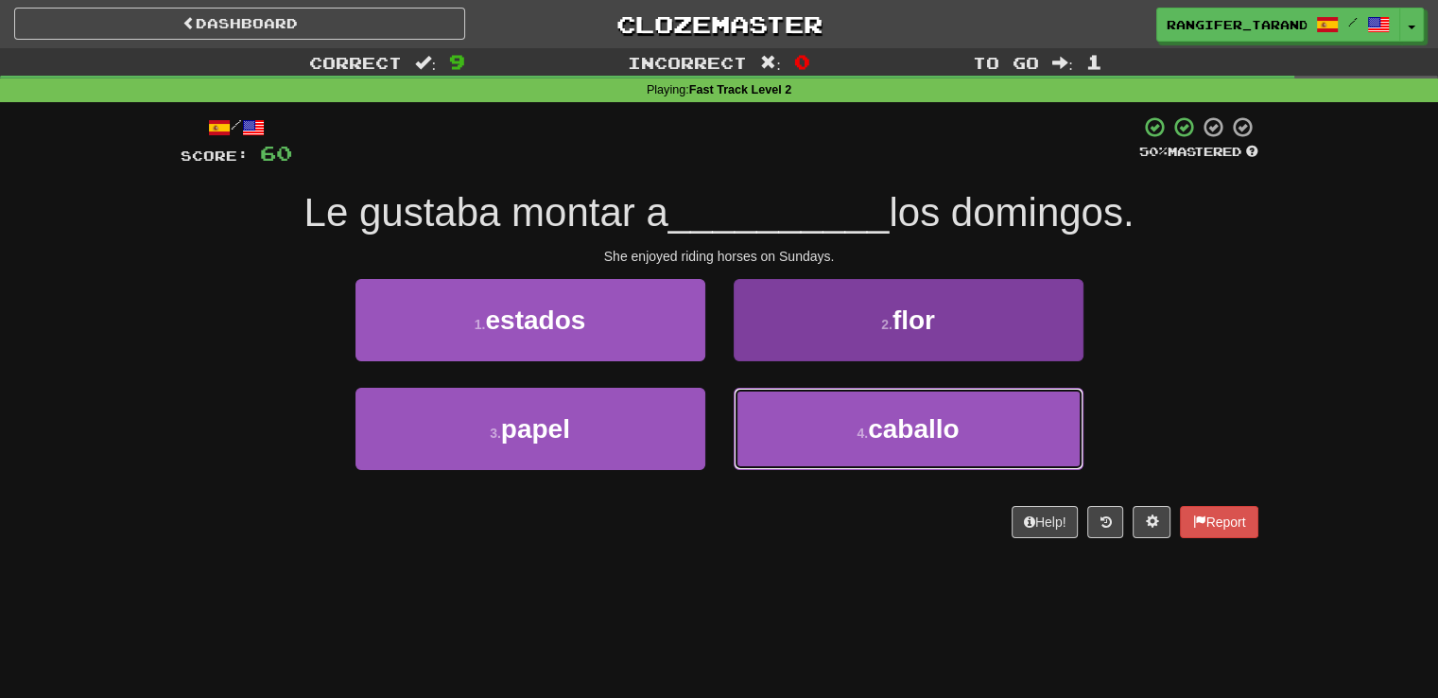
click at [819, 432] on button "4 . caballo" at bounding box center [909, 429] width 350 height 82
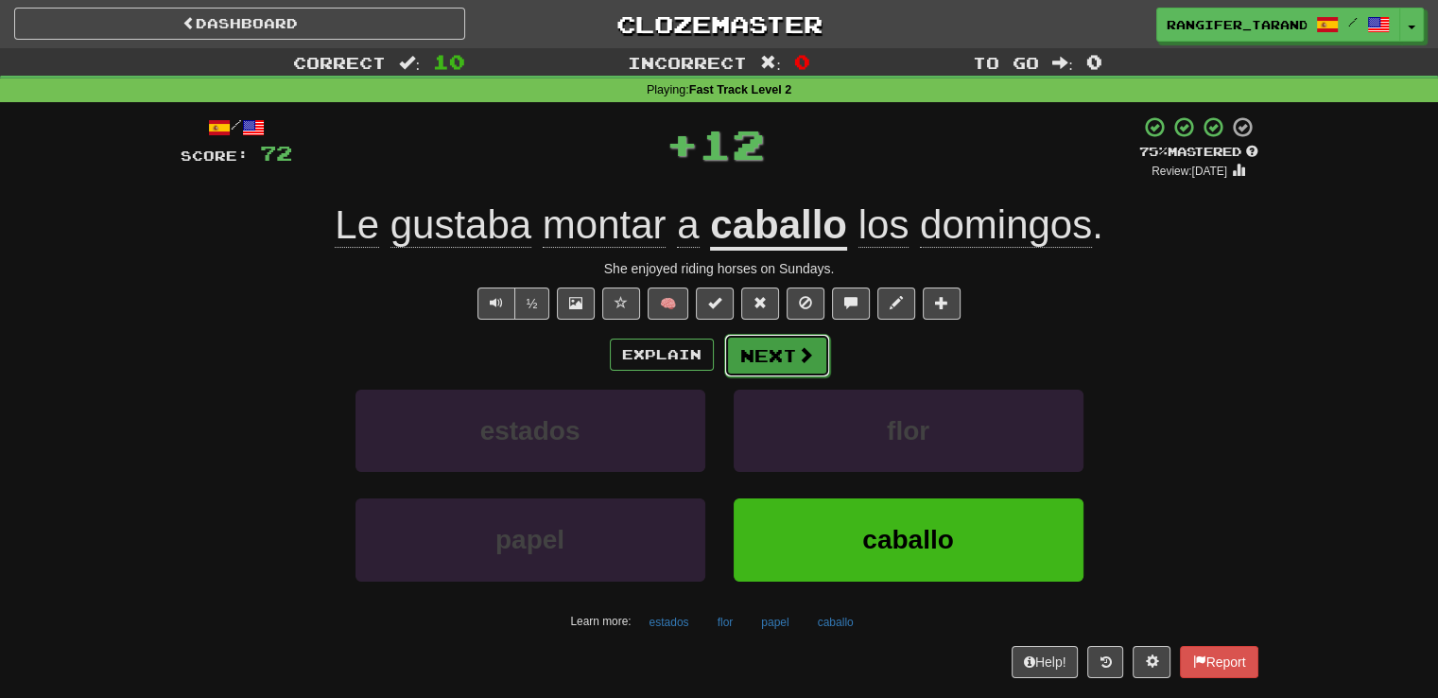
click at [760, 353] on button "Next" at bounding box center [777, 355] width 106 height 43
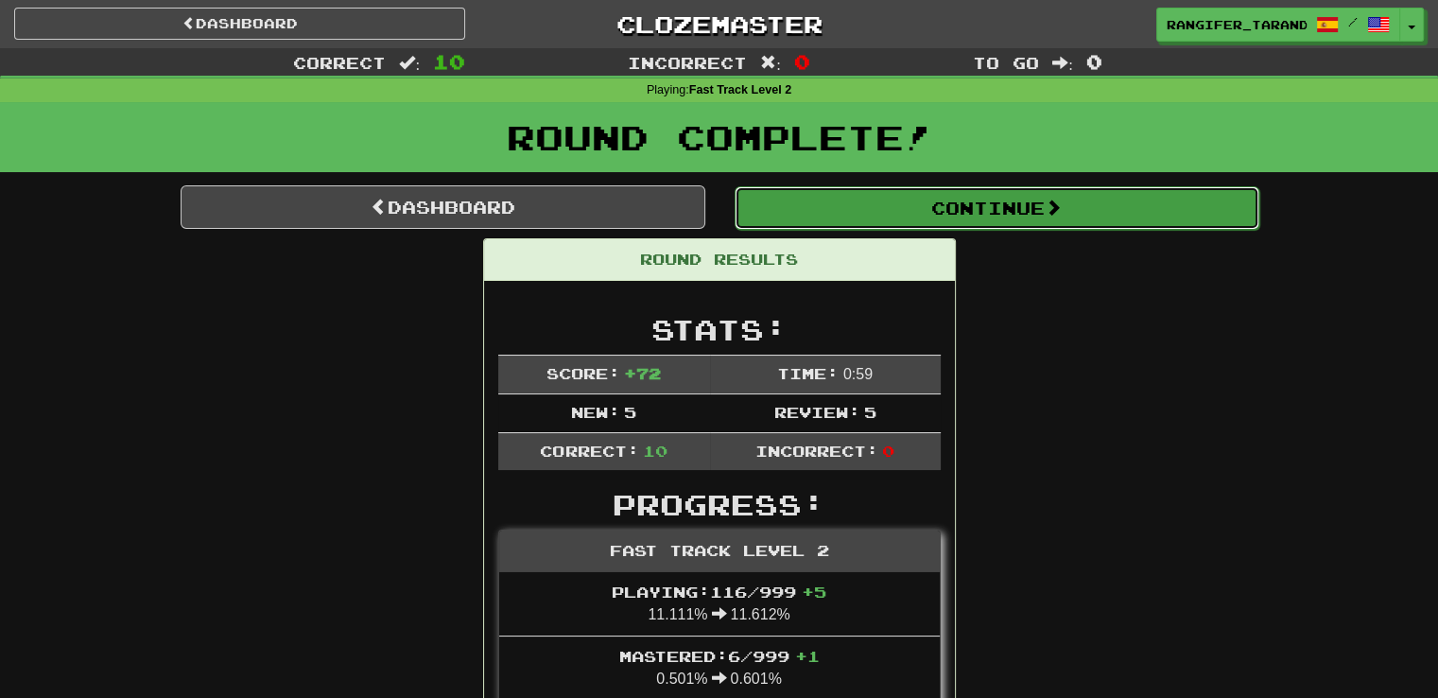
click at [807, 216] on button "Continue" at bounding box center [997, 207] width 525 height 43
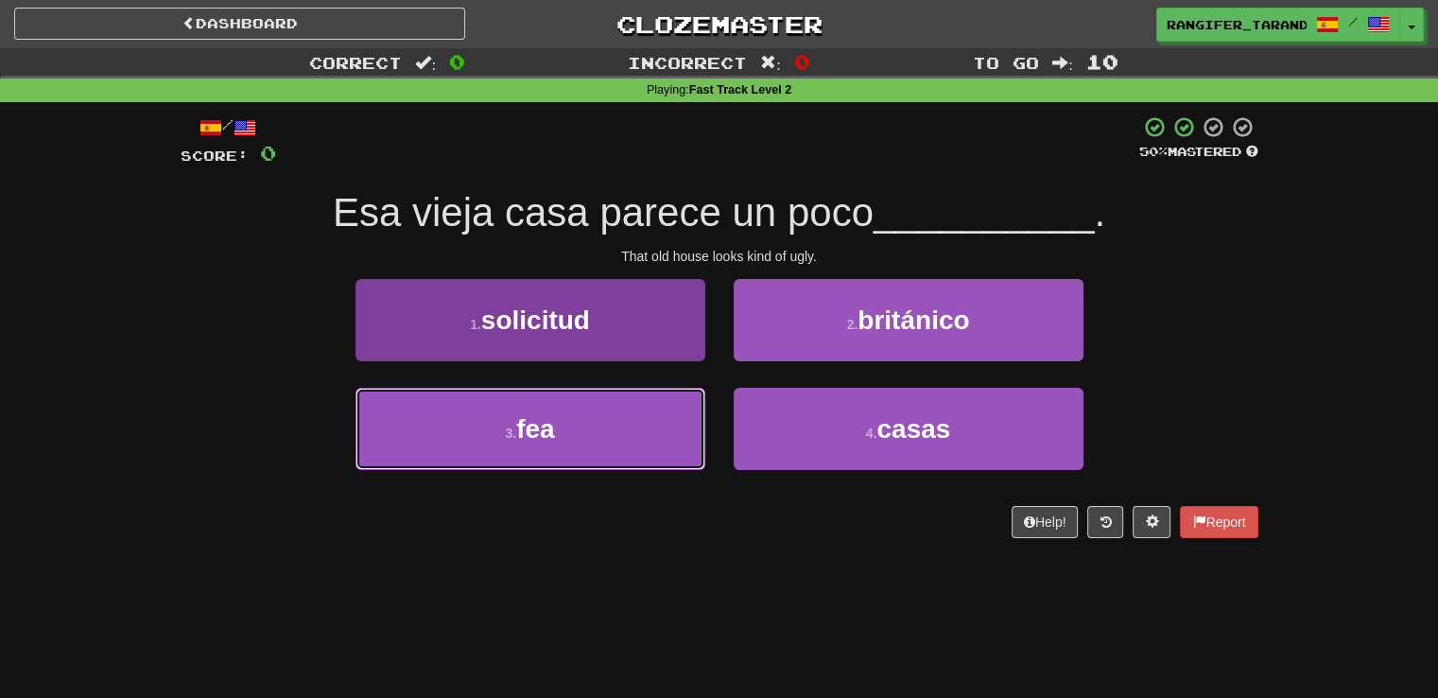
click at [650, 435] on button "3 . fea" at bounding box center [530, 429] width 350 height 82
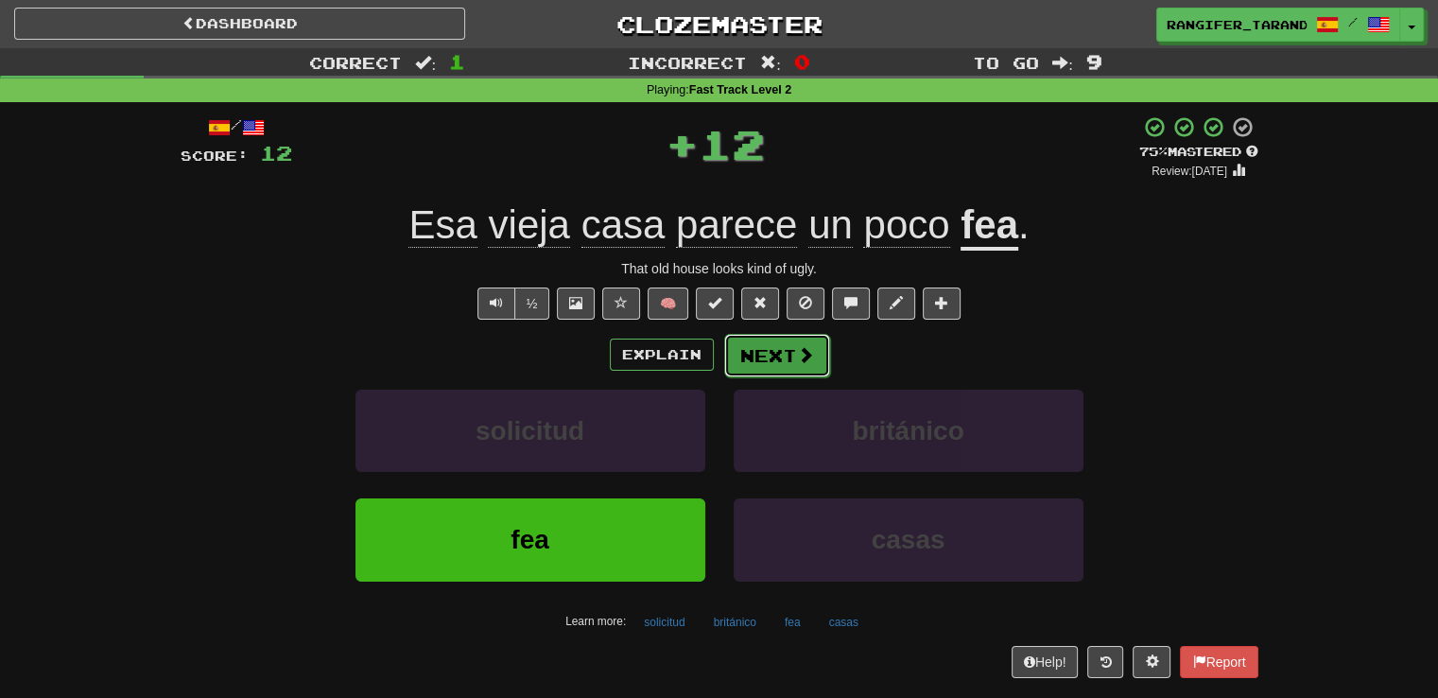
click at [793, 362] on button "Next" at bounding box center [777, 355] width 106 height 43
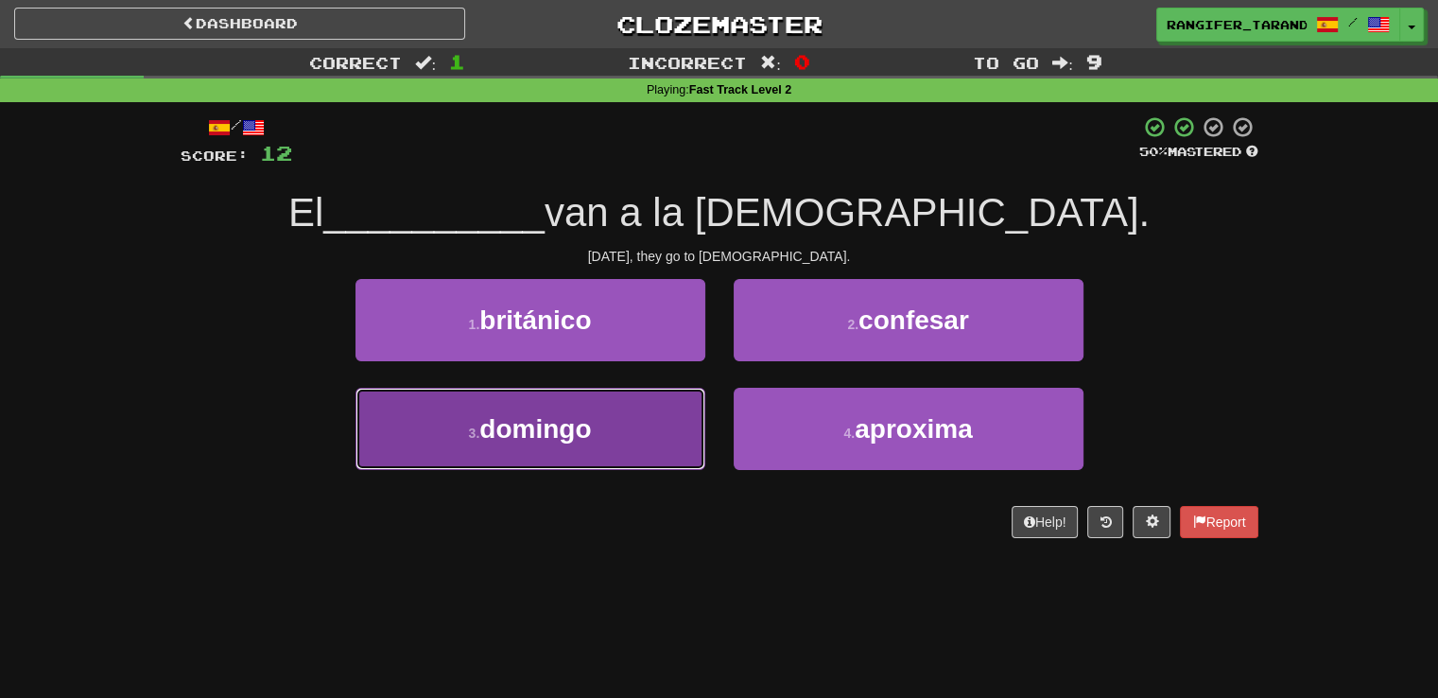
click at [703, 421] on button "3 . domingo" at bounding box center [530, 429] width 350 height 82
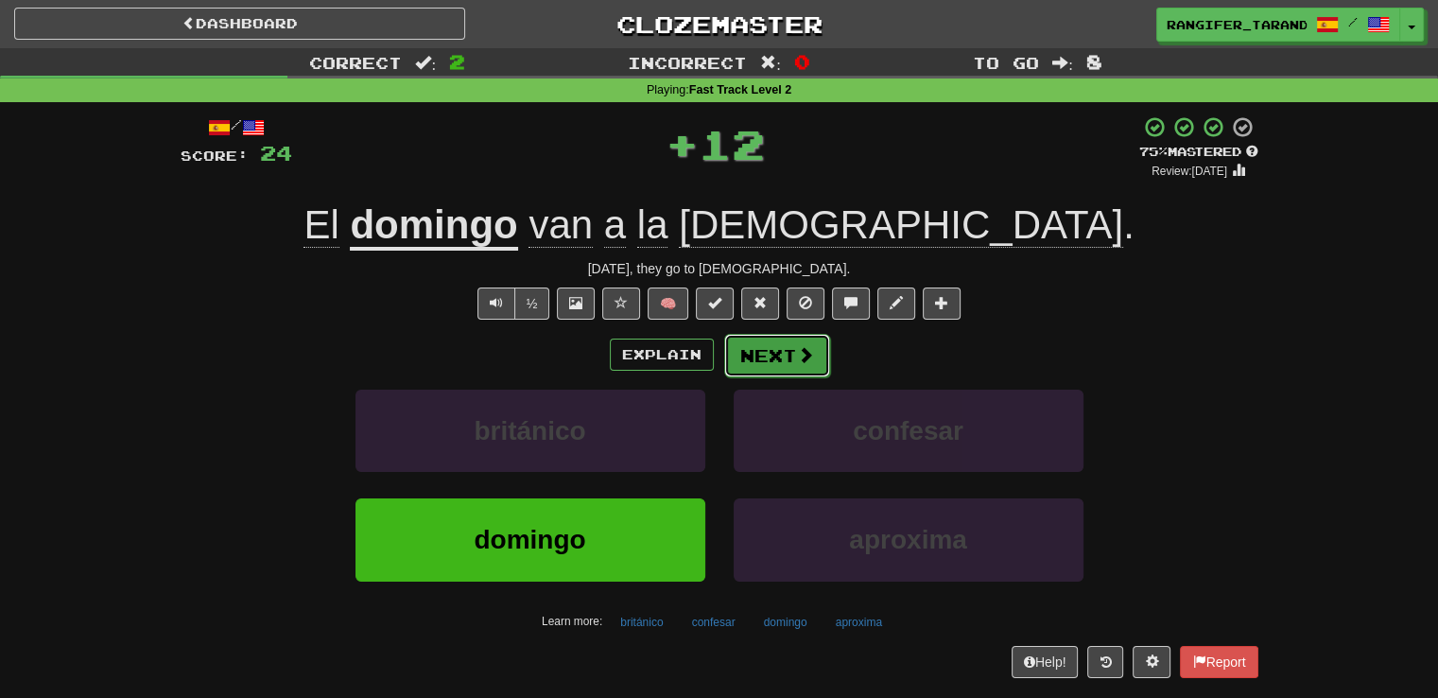
click at [771, 359] on button "Next" at bounding box center [777, 355] width 106 height 43
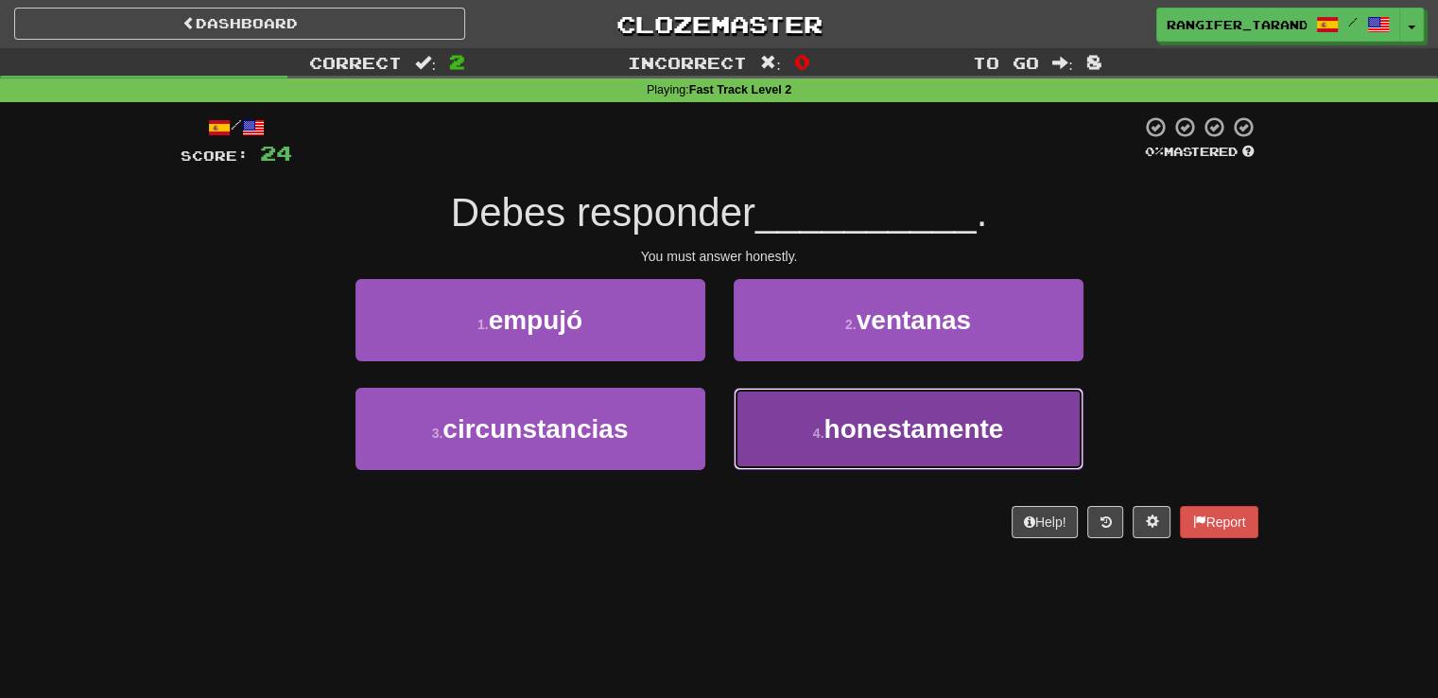
click at [785, 436] on button "4 . honestamente" at bounding box center [909, 429] width 350 height 82
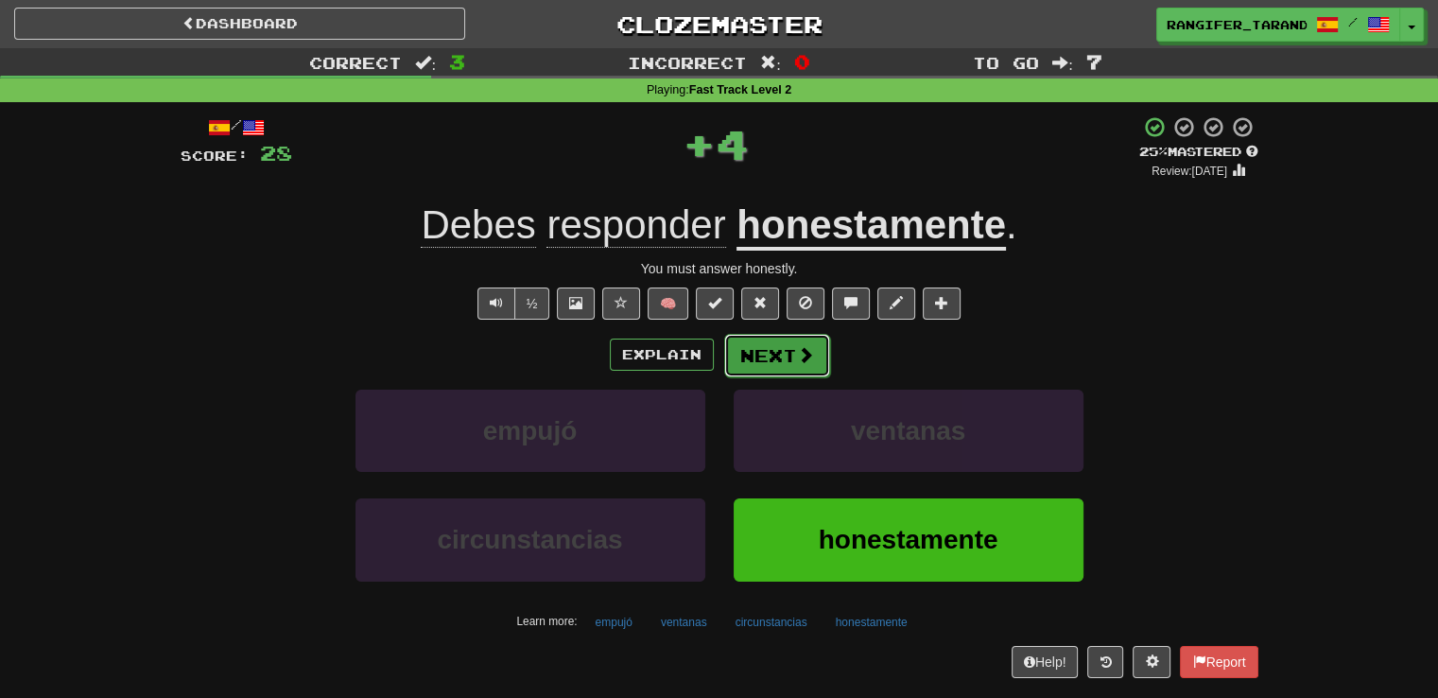
click at [775, 367] on button "Next" at bounding box center [777, 355] width 106 height 43
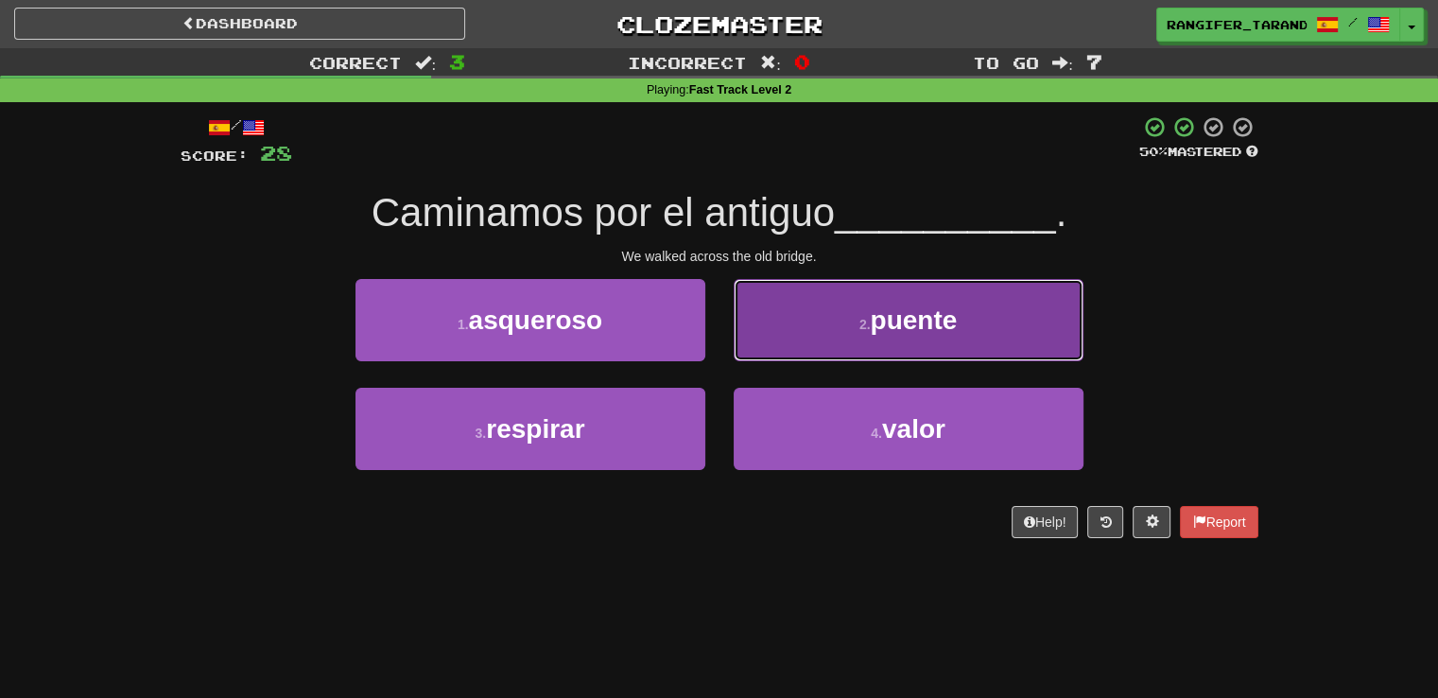
click at [821, 349] on button "2 . puente" at bounding box center [909, 320] width 350 height 82
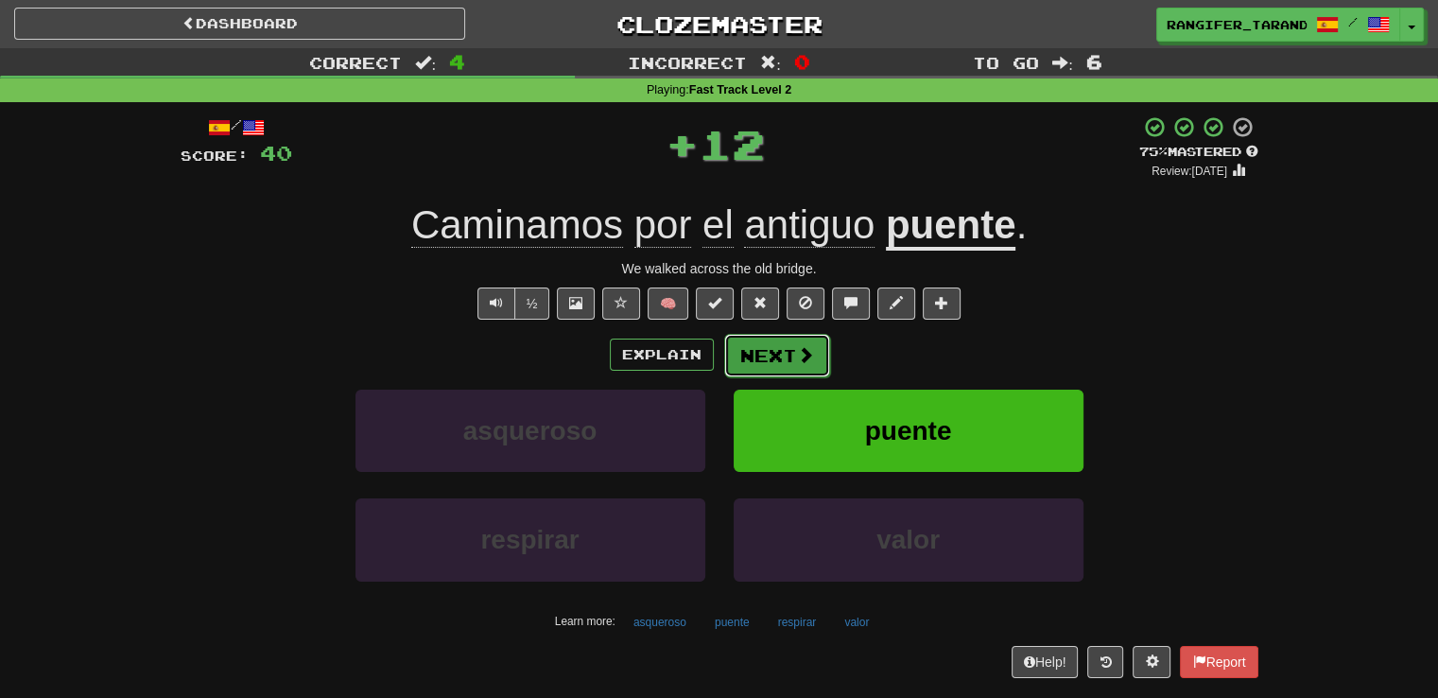
click at [805, 356] on span at bounding box center [805, 354] width 17 height 17
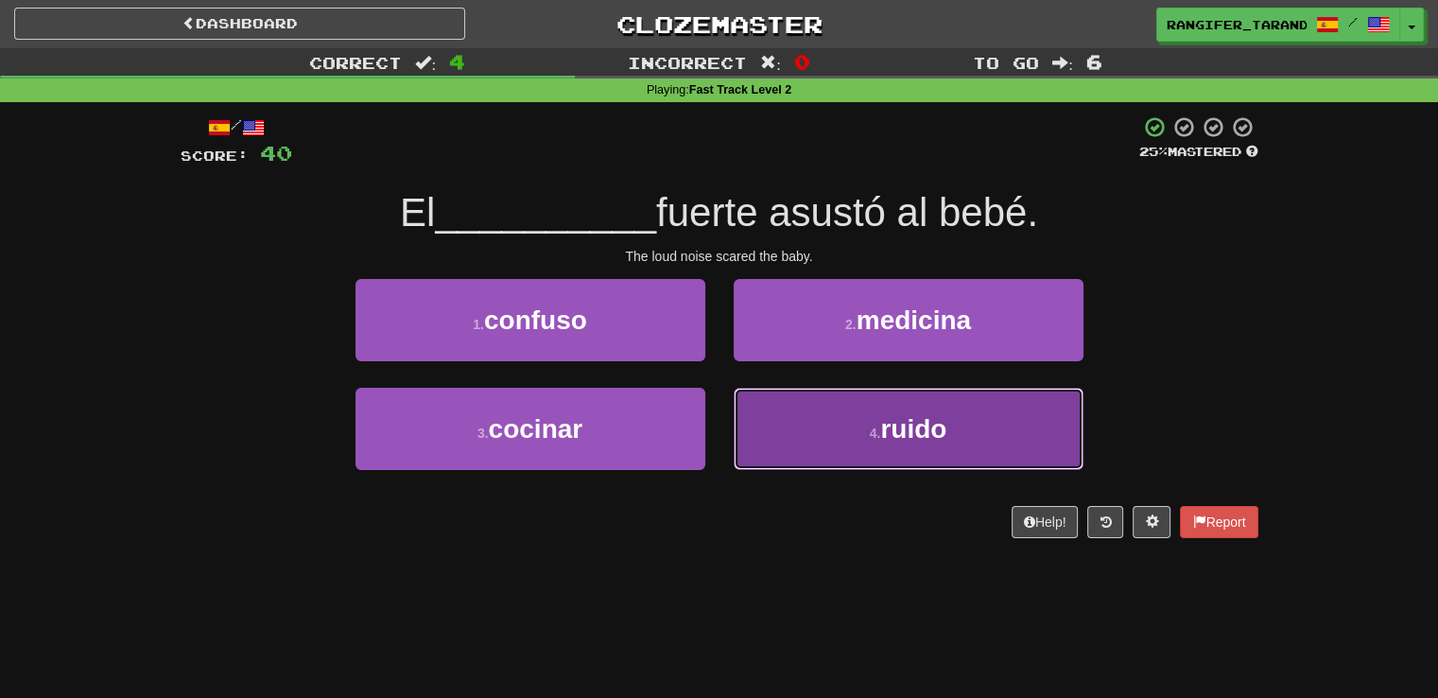
click at [817, 416] on button "4 . ruido" at bounding box center [909, 429] width 350 height 82
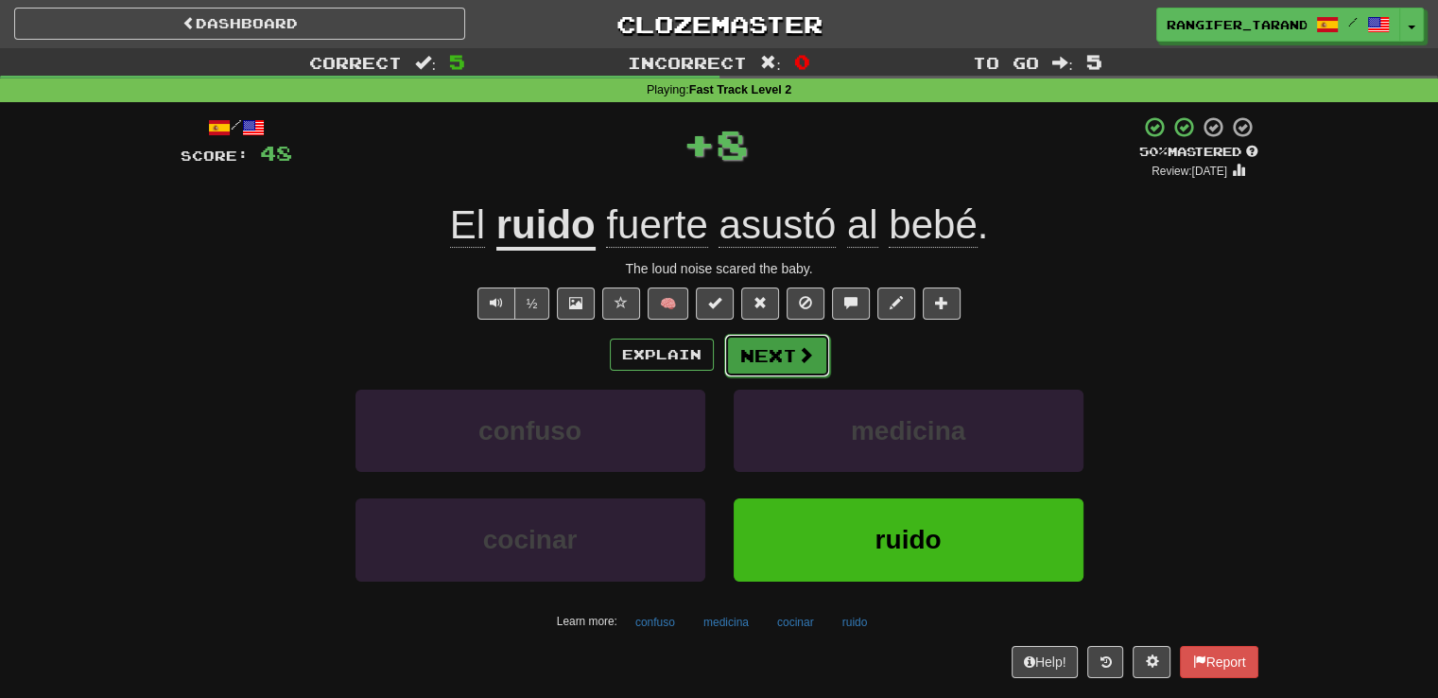
click at [797, 362] on span at bounding box center [805, 354] width 17 height 17
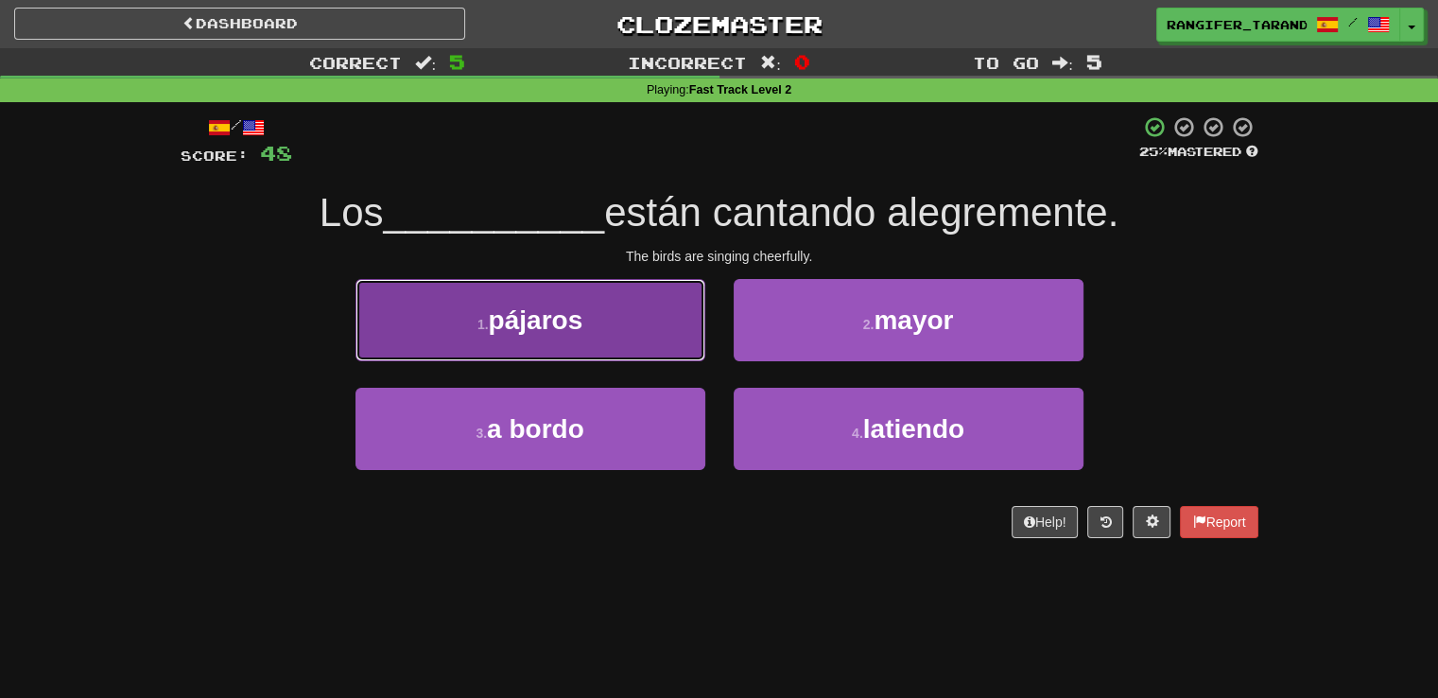
click at [648, 345] on button "1 . pájaros" at bounding box center [530, 320] width 350 height 82
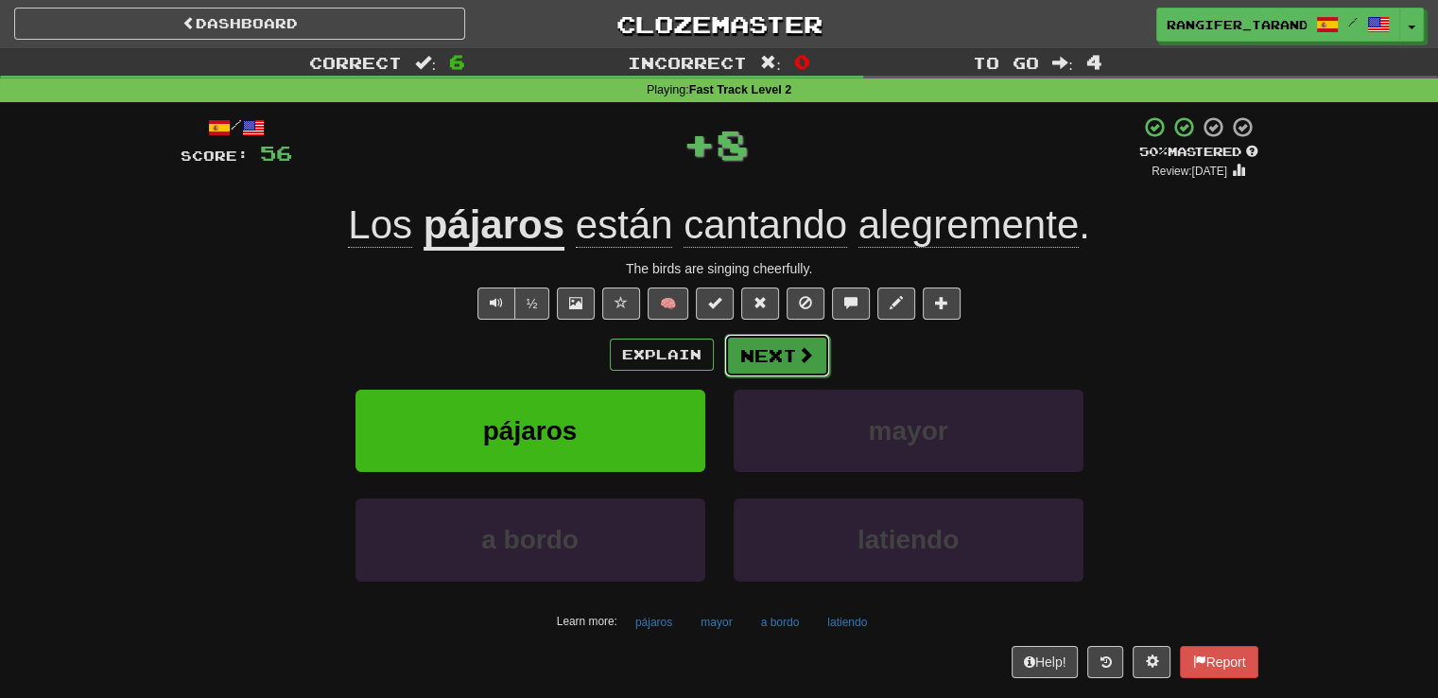
click at [784, 345] on button "Next" at bounding box center [777, 355] width 106 height 43
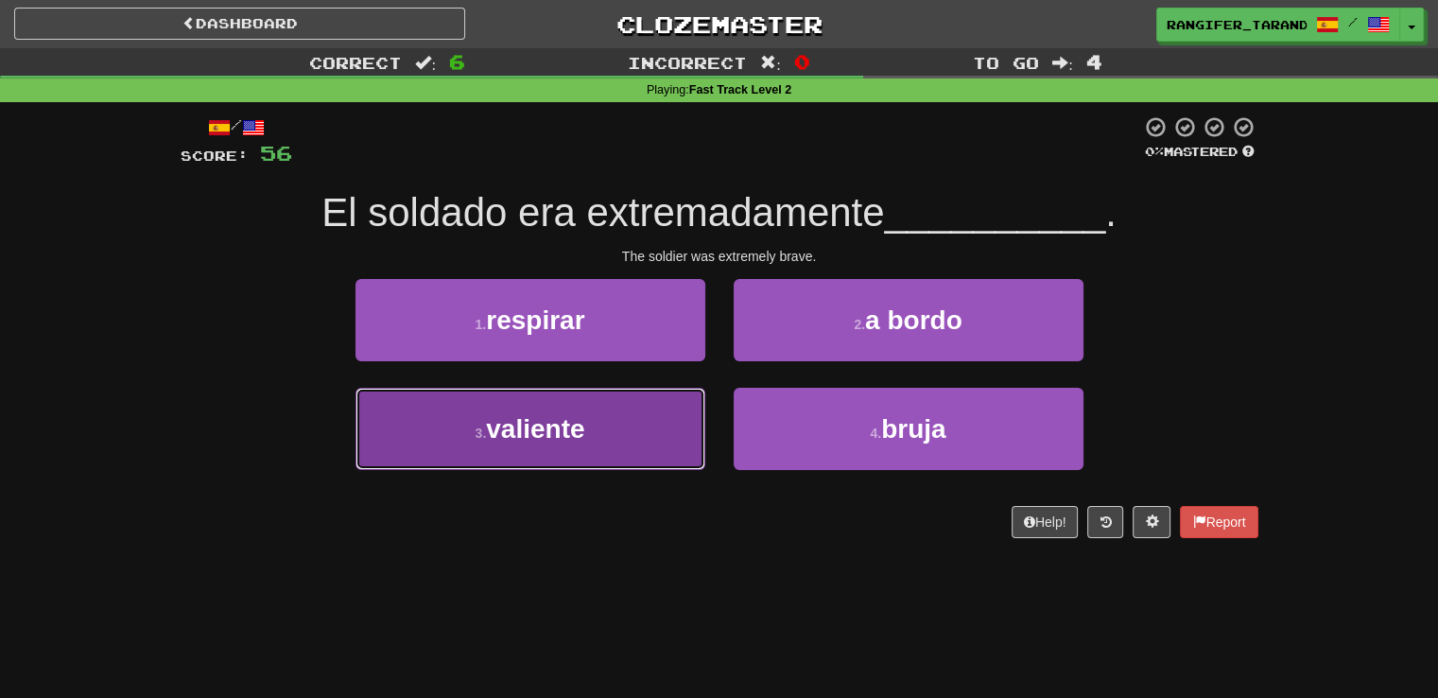
click at [650, 420] on button "3 . valiente" at bounding box center [530, 429] width 350 height 82
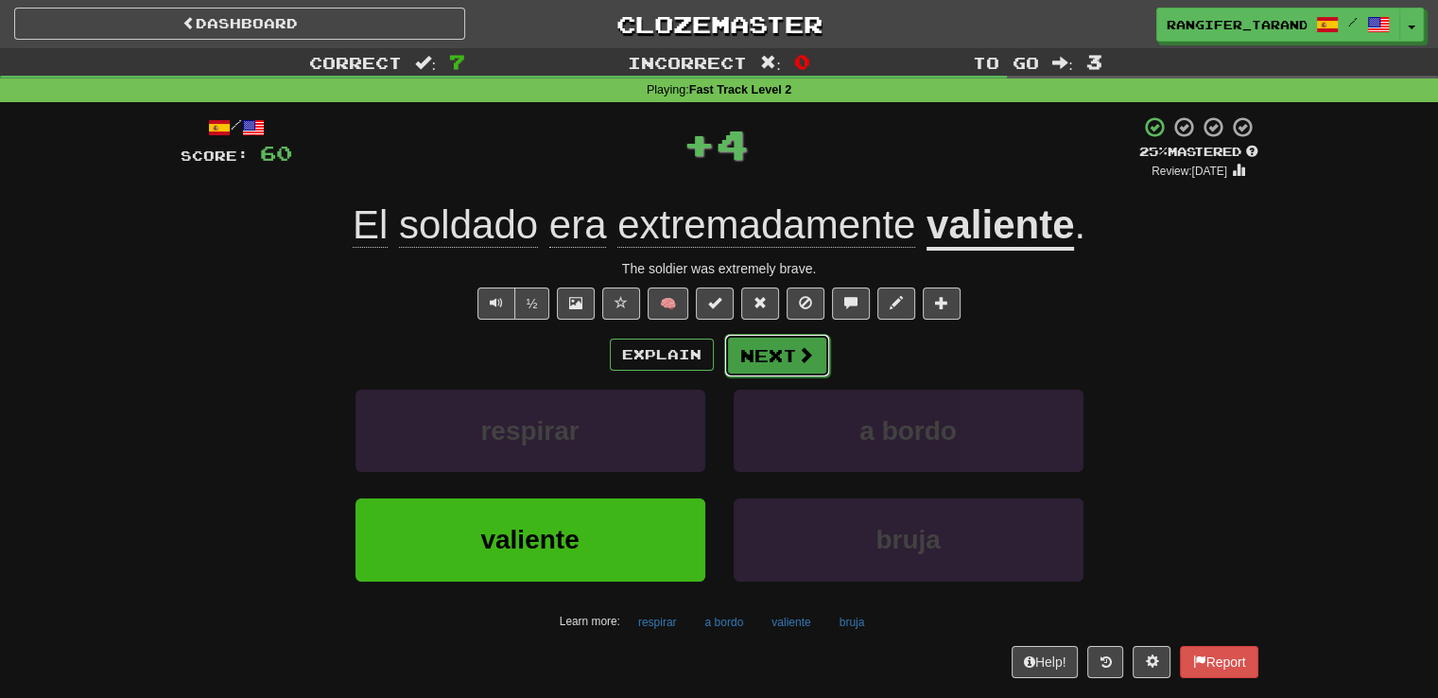
click at [775, 354] on button "Next" at bounding box center [777, 355] width 106 height 43
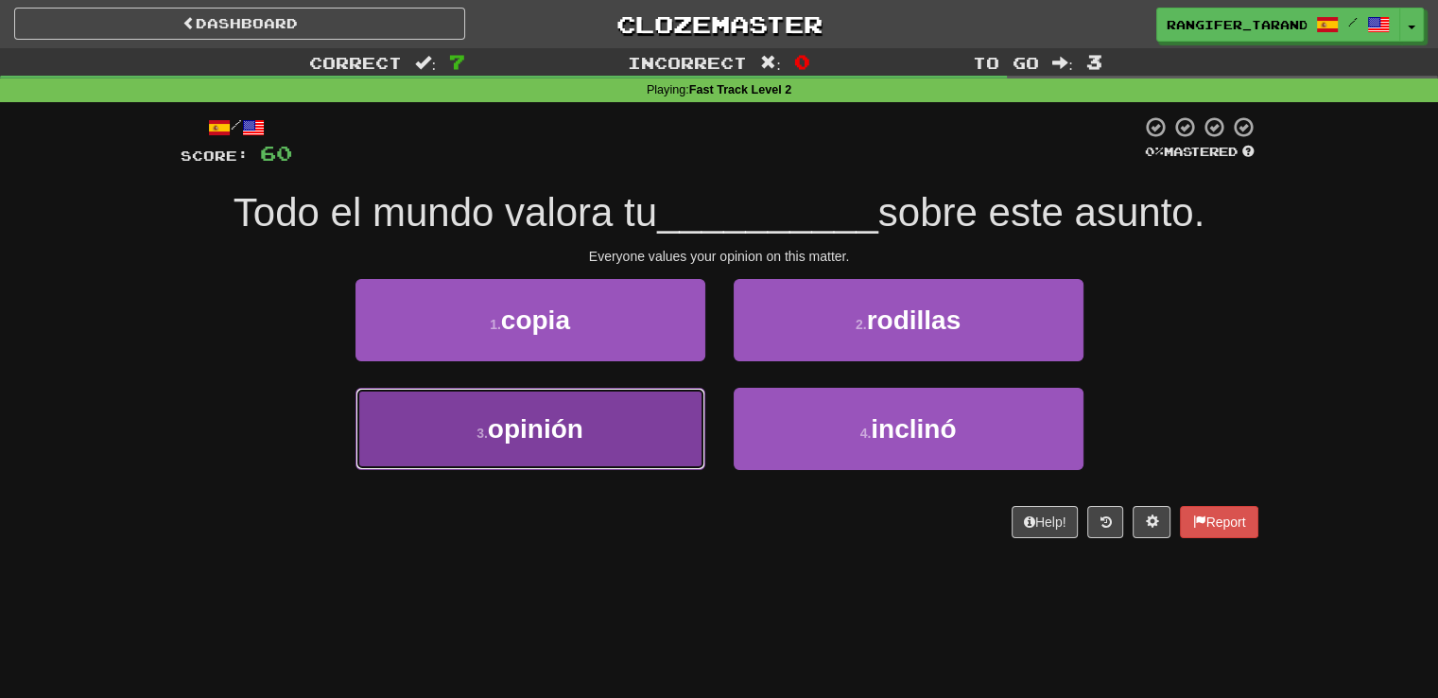
click at [663, 408] on button "3 . opinión" at bounding box center [530, 429] width 350 height 82
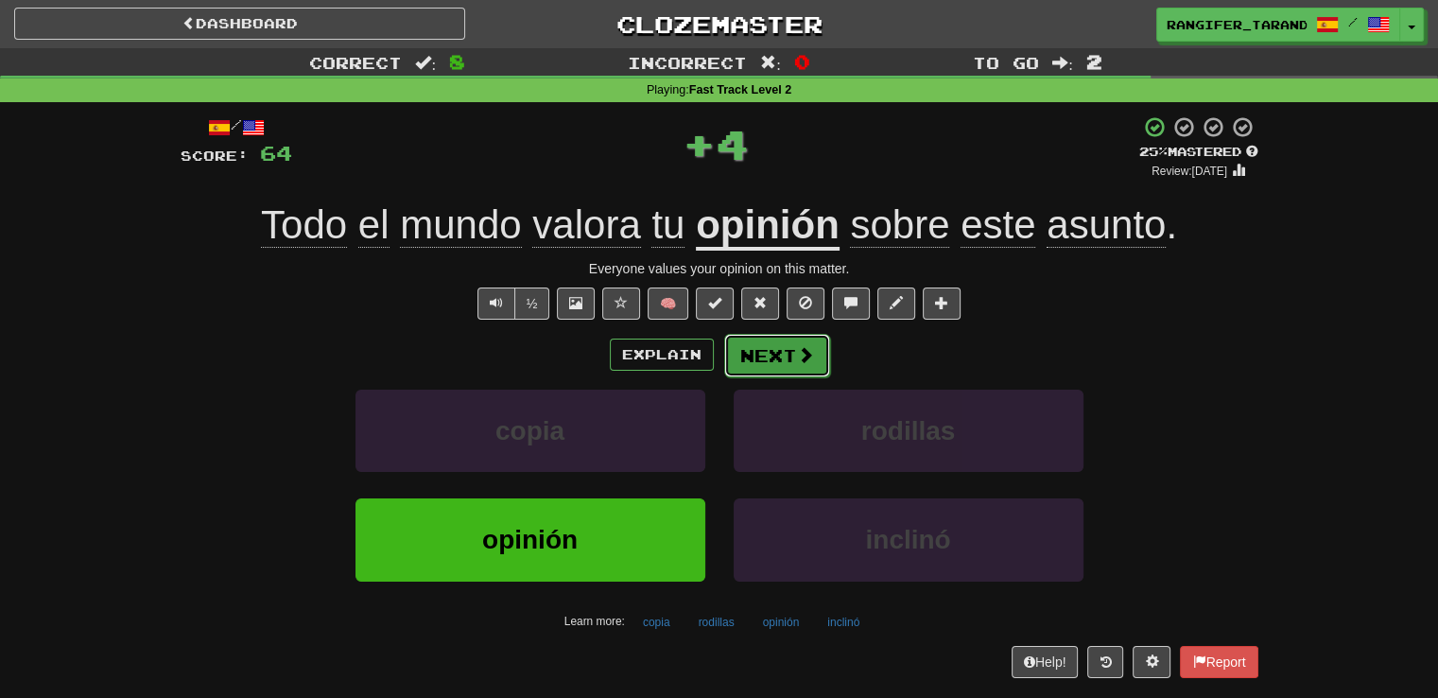
click at [764, 342] on button "Next" at bounding box center [777, 355] width 106 height 43
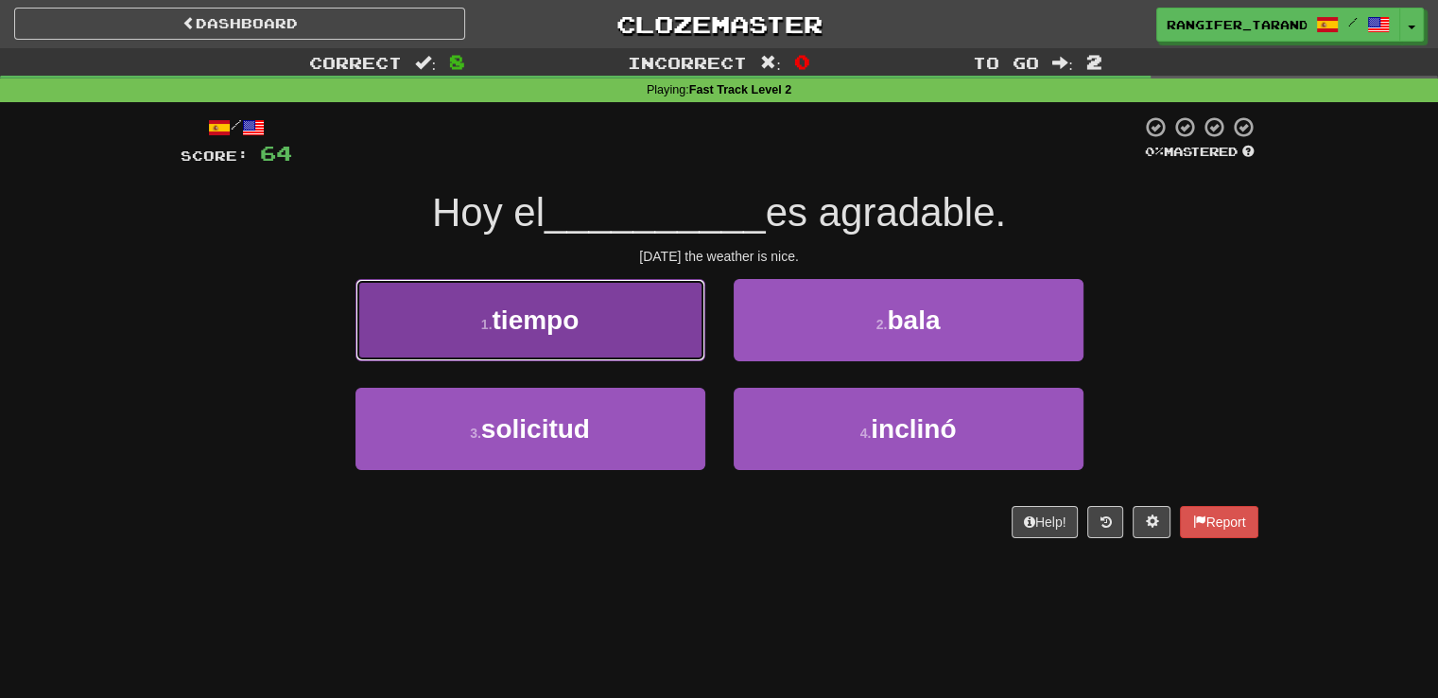
click at [643, 313] on button "1 . tiempo" at bounding box center [530, 320] width 350 height 82
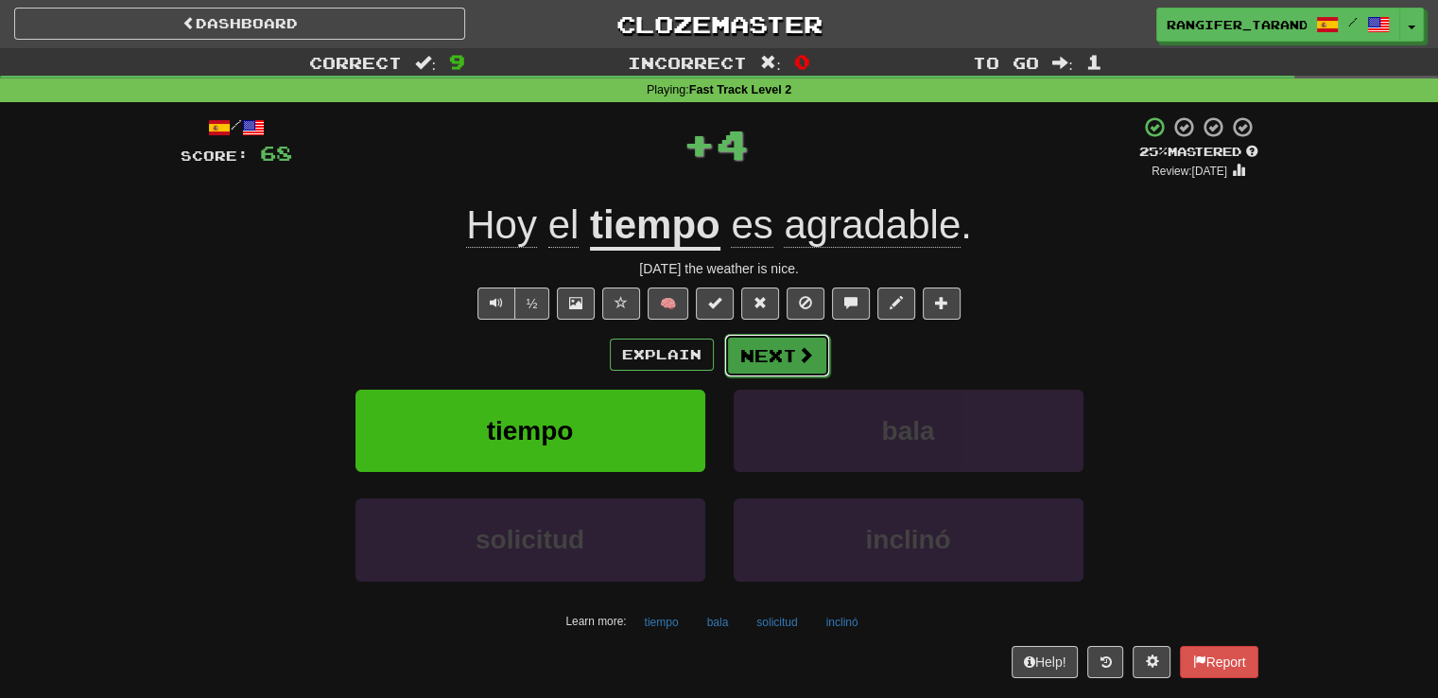
click at [801, 346] on span at bounding box center [805, 354] width 17 height 17
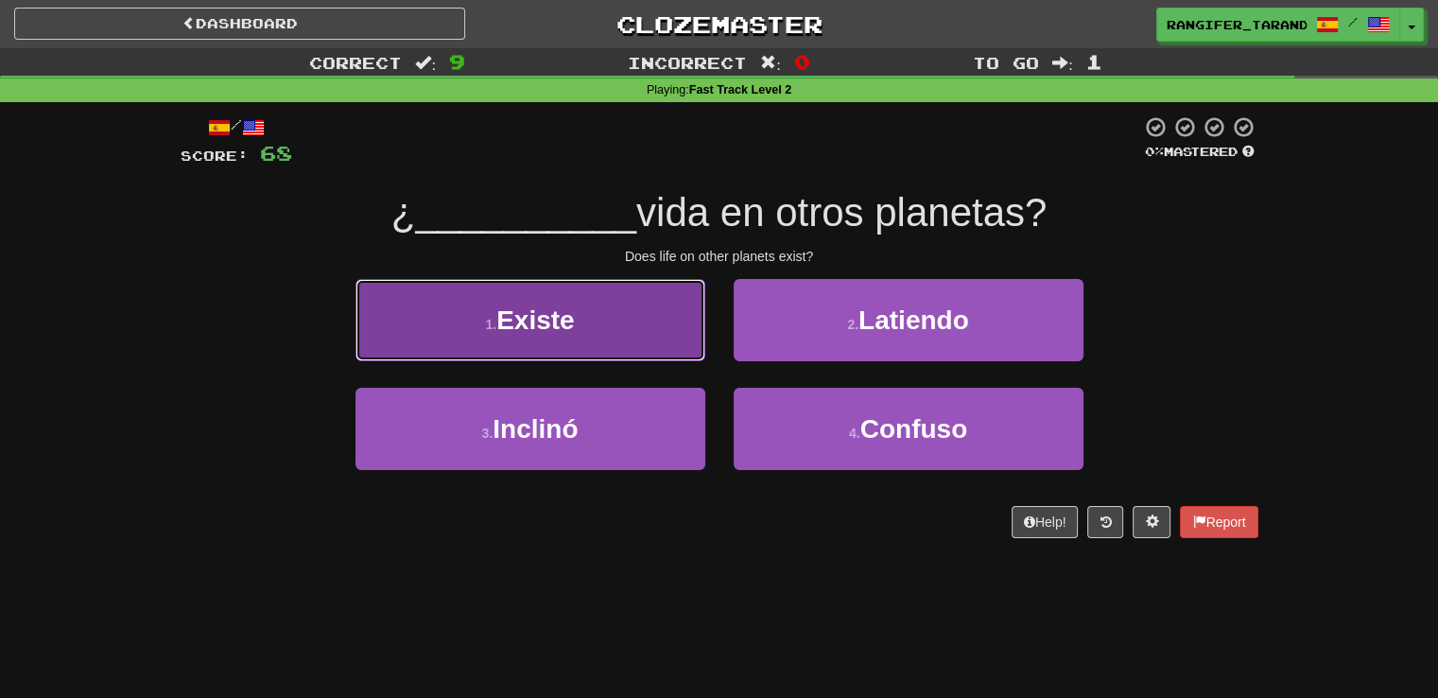
click at [649, 322] on button "1 . Existe" at bounding box center [530, 320] width 350 height 82
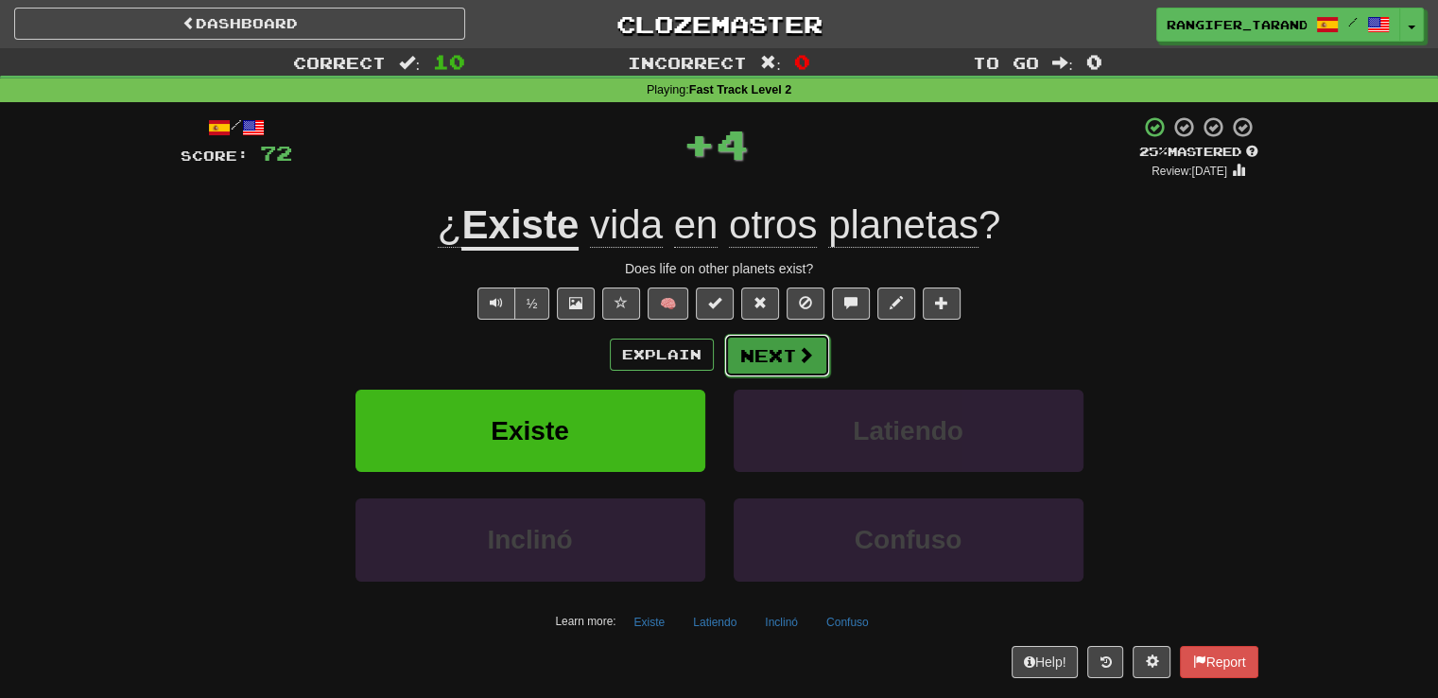
click at [780, 349] on button "Next" at bounding box center [777, 355] width 106 height 43
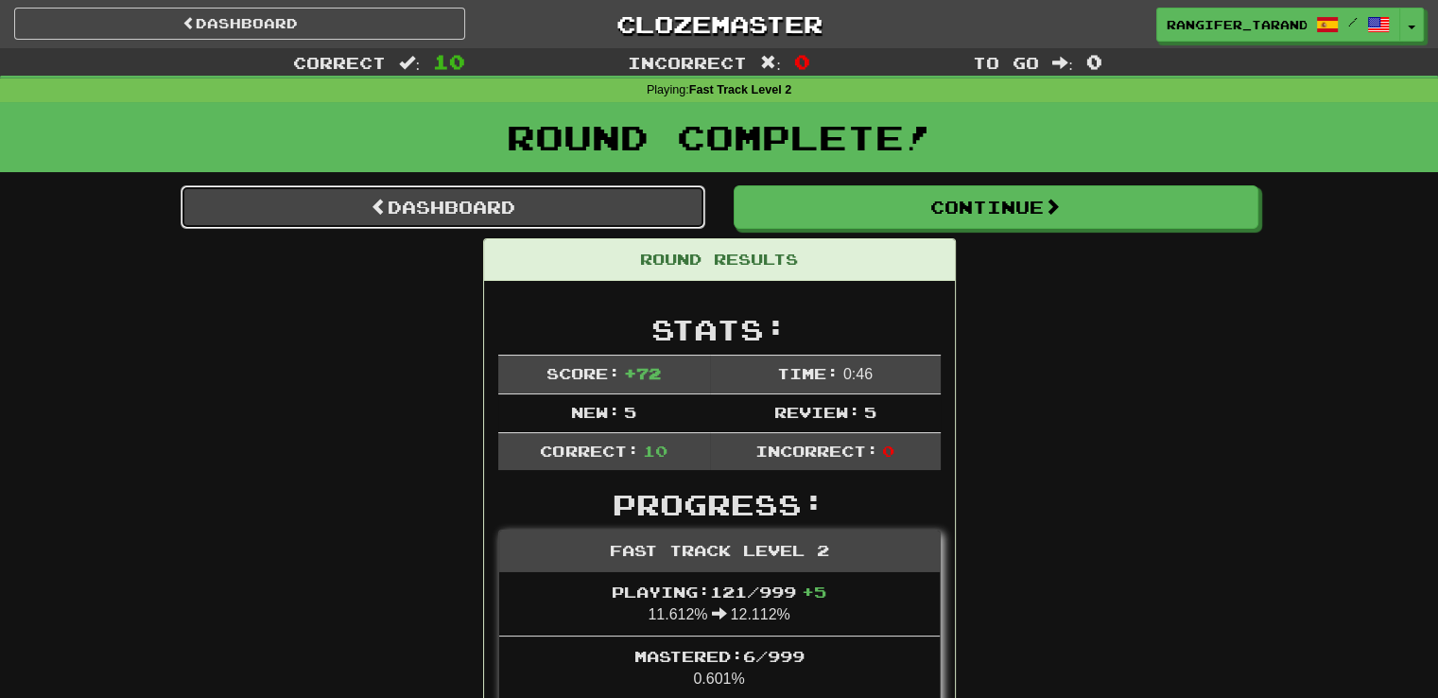
click at [545, 205] on link "Dashboard" at bounding box center [443, 206] width 525 height 43
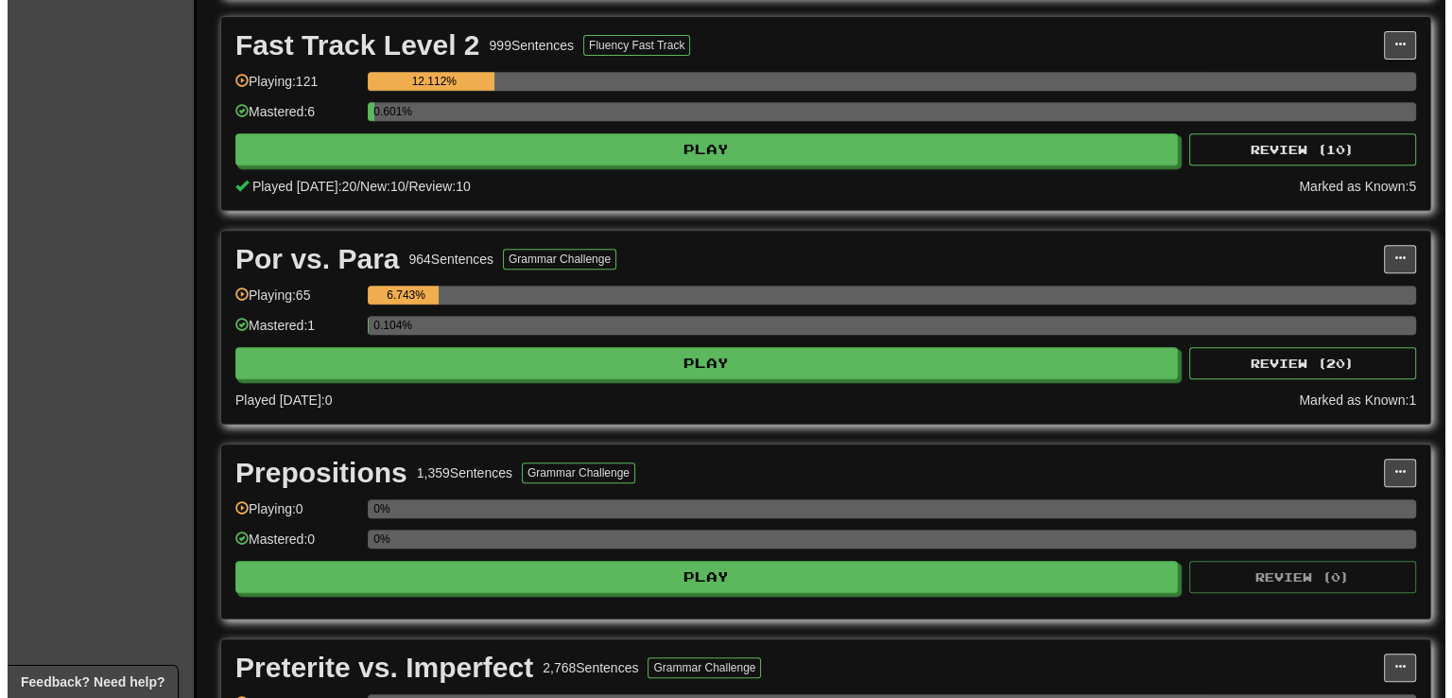
scroll to position [832, 0]
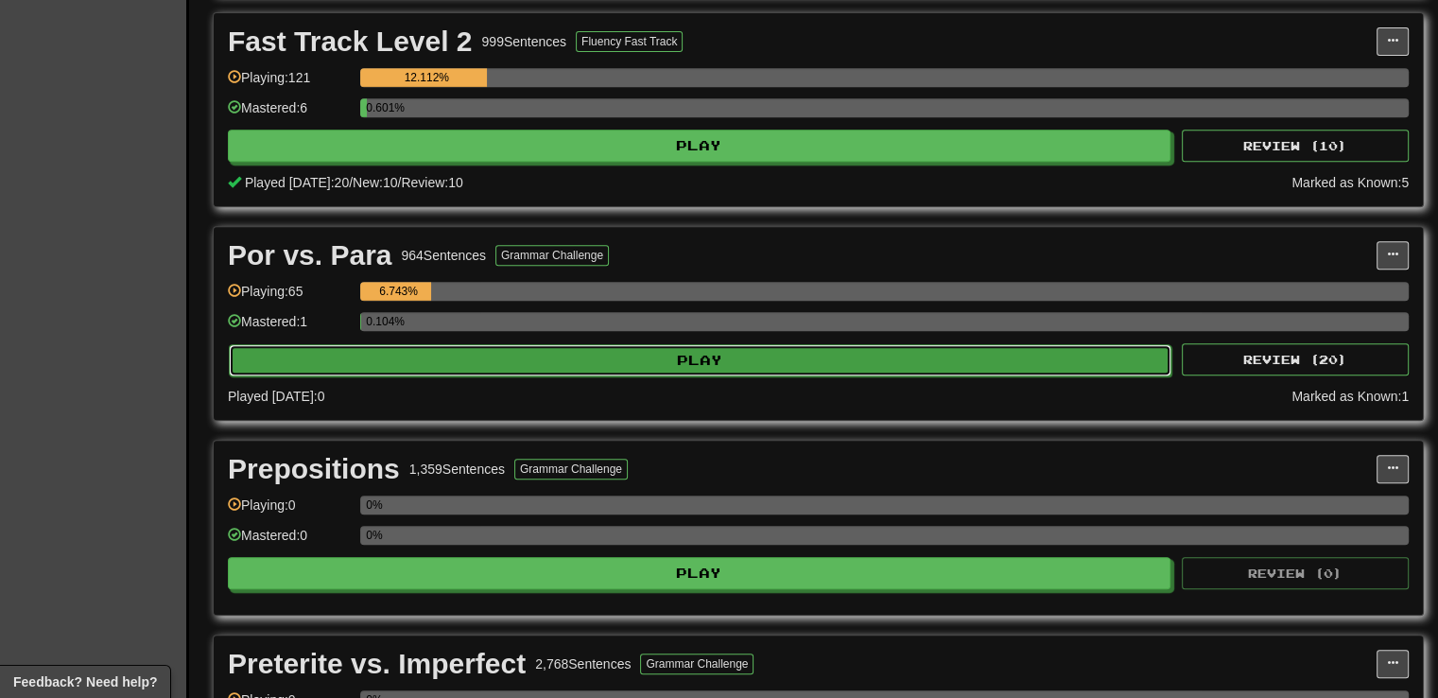
click at [768, 358] on button "Play" at bounding box center [700, 360] width 942 height 32
select select "**"
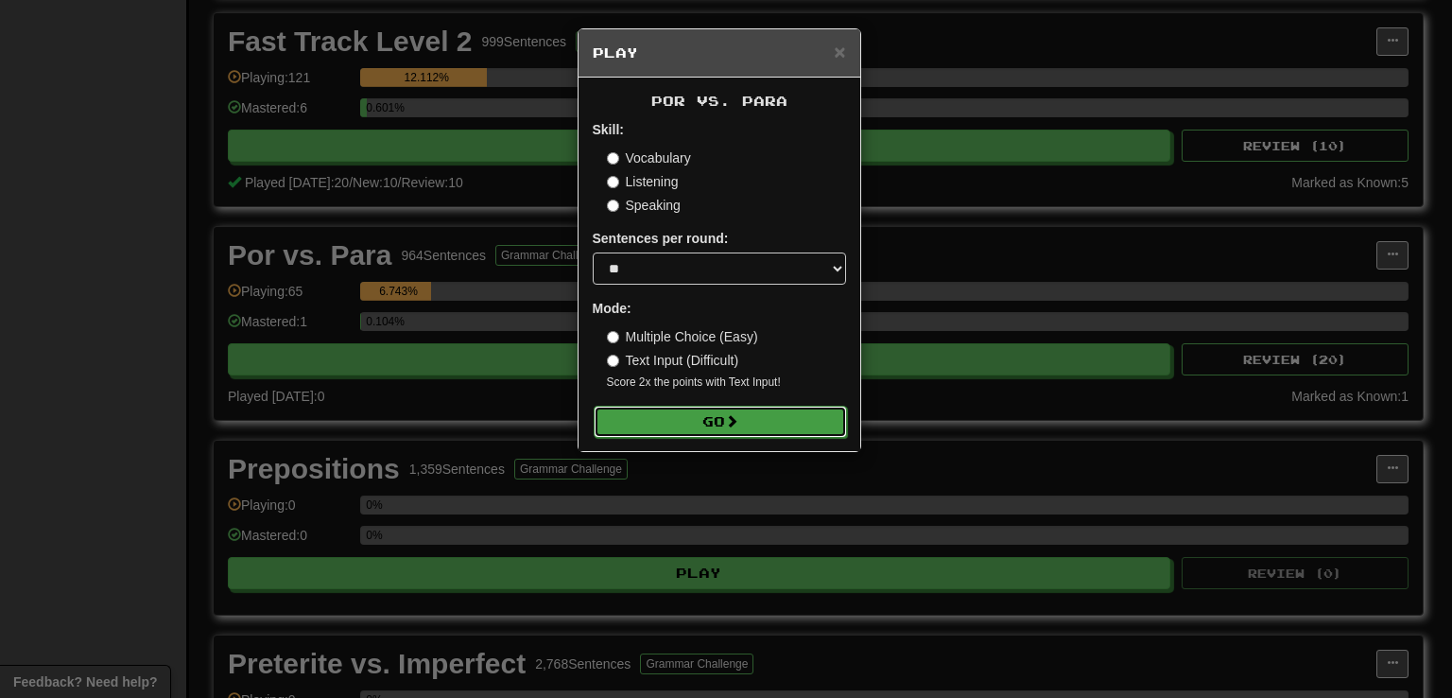
click at [755, 422] on button "Go" at bounding box center [720, 422] width 253 height 32
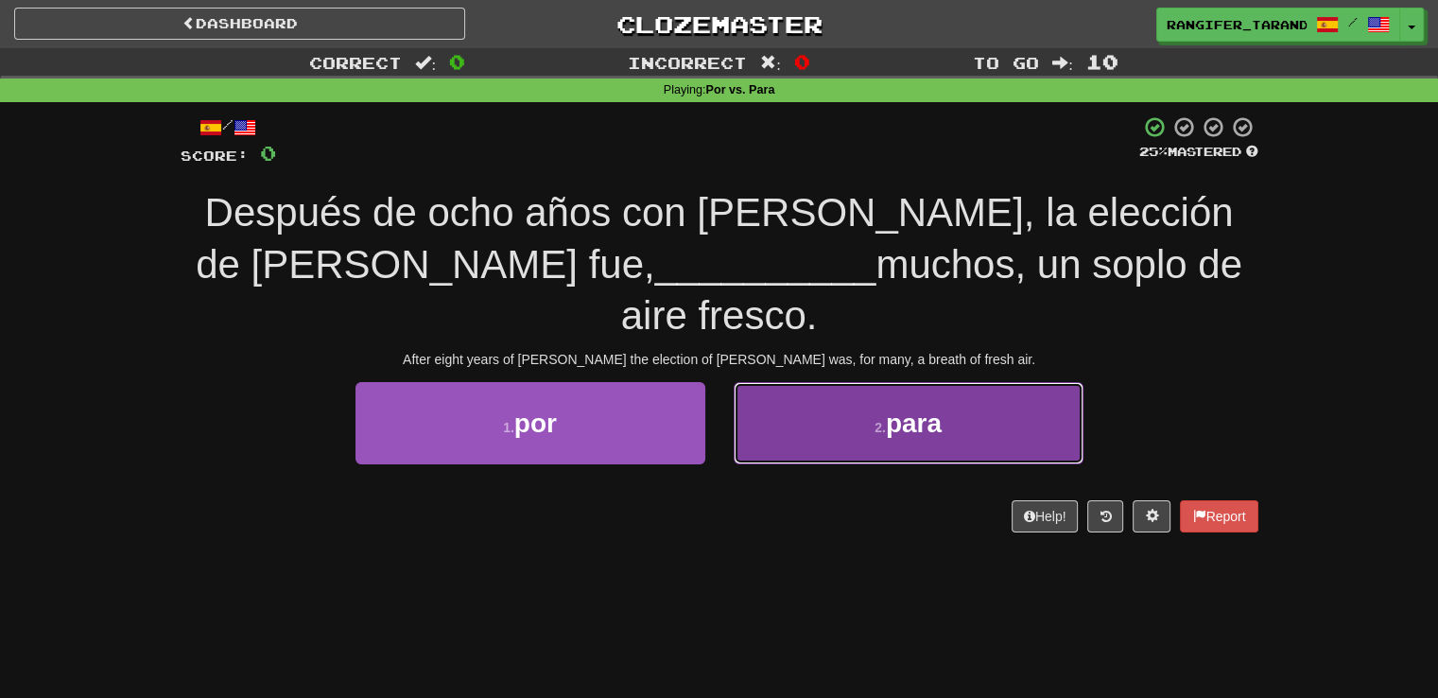
click at [782, 384] on button "2 . para" at bounding box center [909, 423] width 350 height 82
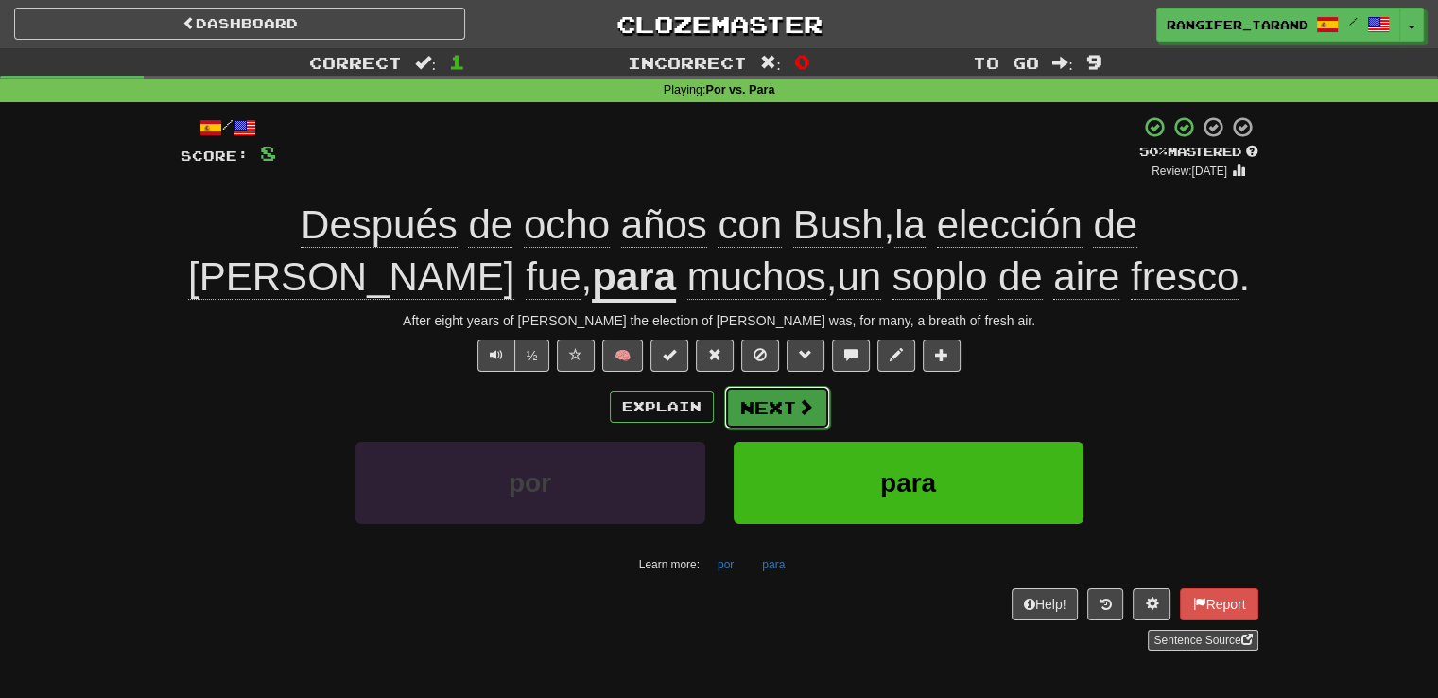
click at [783, 401] on button "Next" at bounding box center [777, 407] width 106 height 43
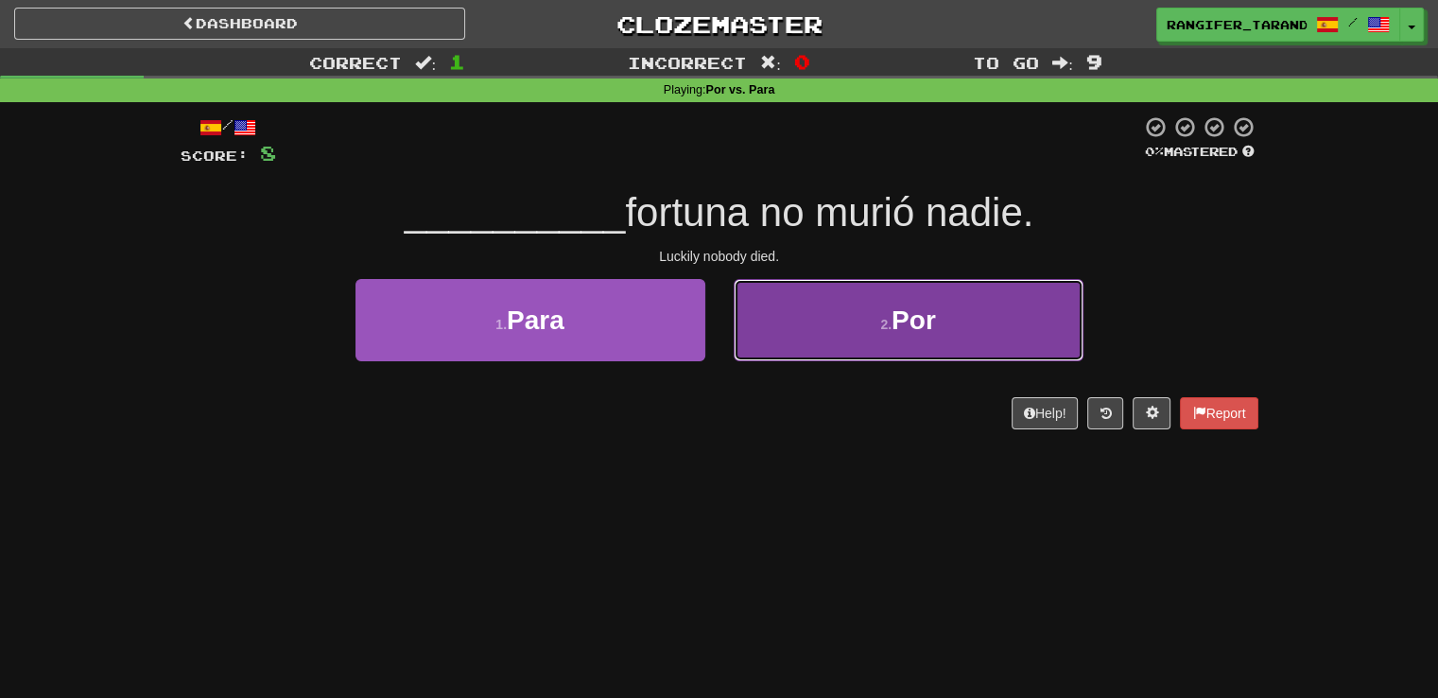
click at [783, 341] on button "2 . Por" at bounding box center [909, 320] width 350 height 82
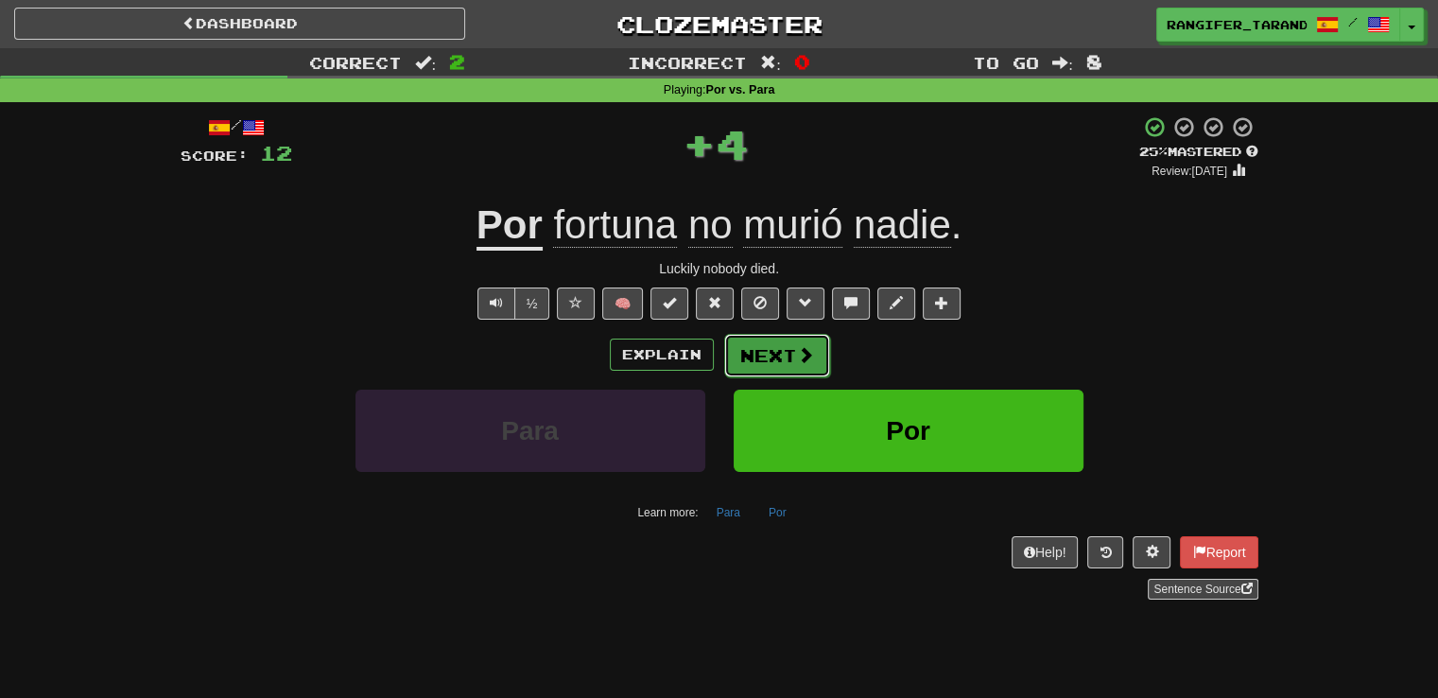
click at [780, 364] on button "Next" at bounding box center [777, 355] width 106 height 43
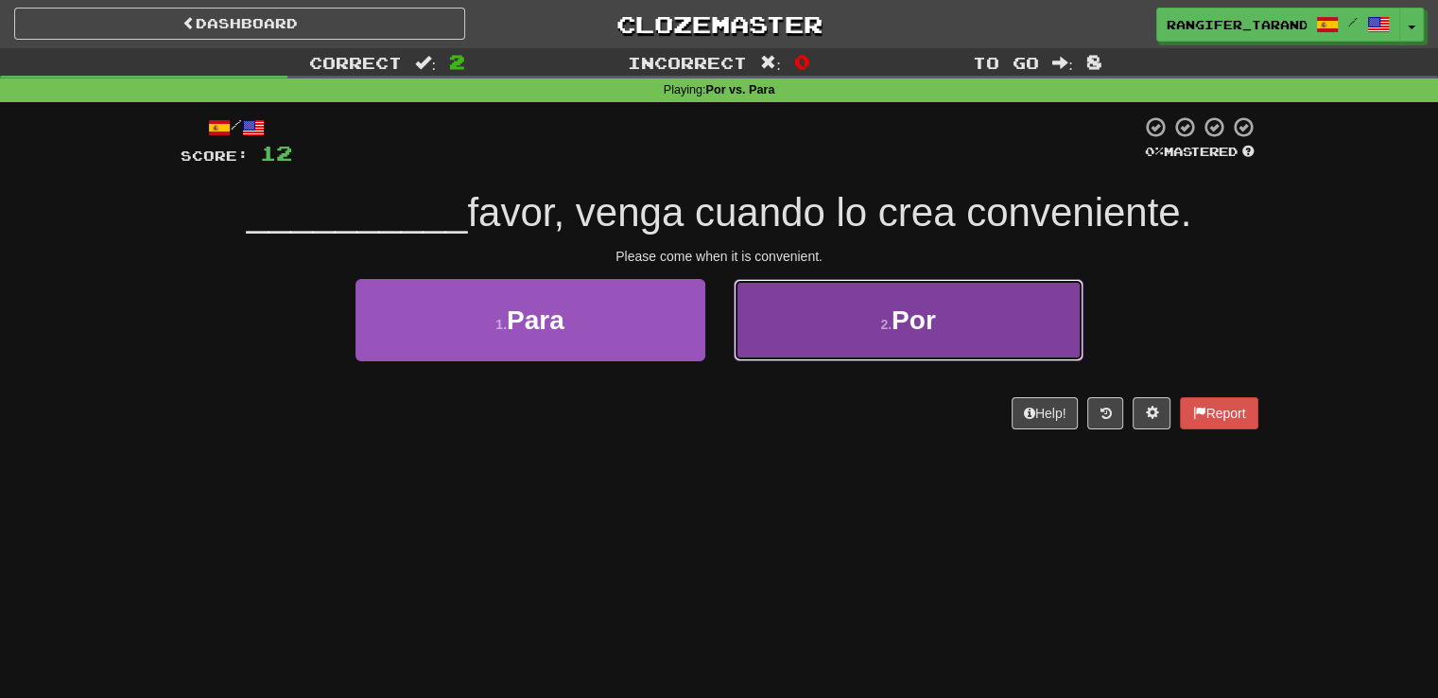
click at [799, 334] on button "2 . Por" at bounding box center [909, 320] width 350 height 82
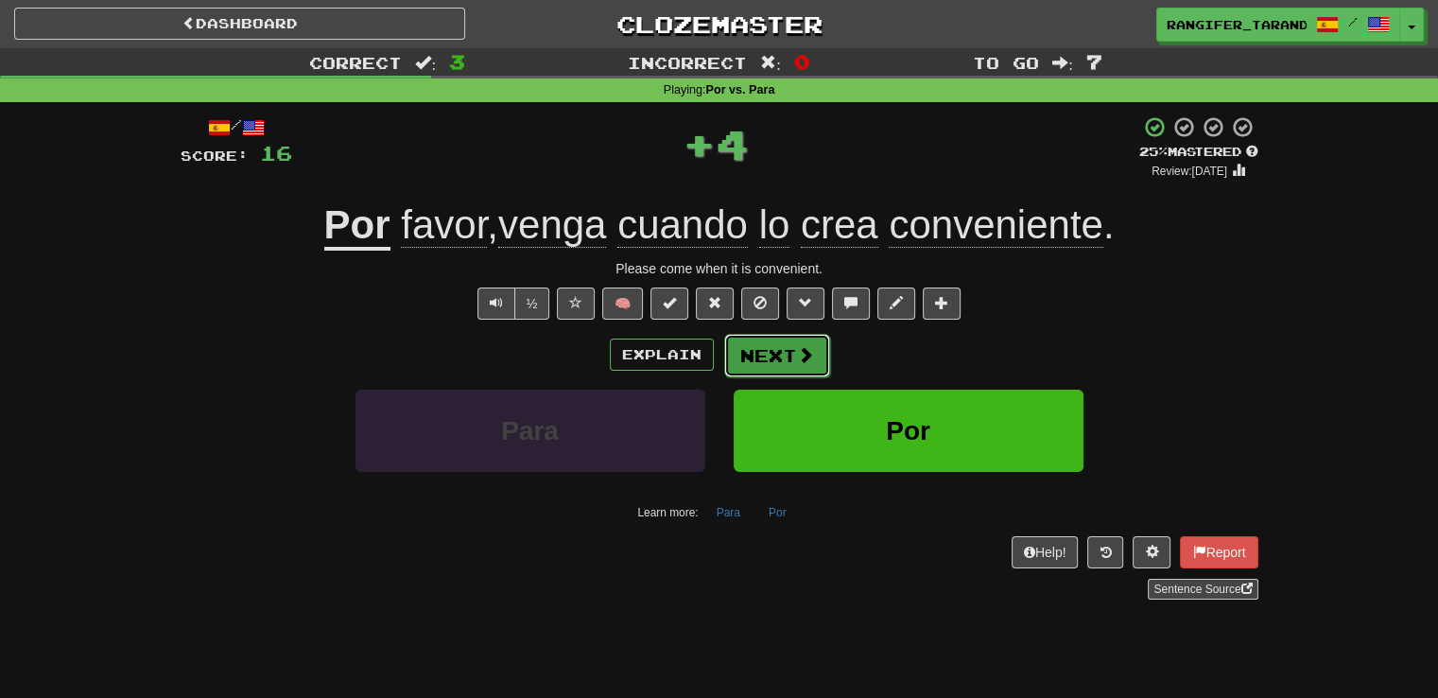
click at [783, 359] on button "Next" at bounding box center [777, 355] width 106 height 43
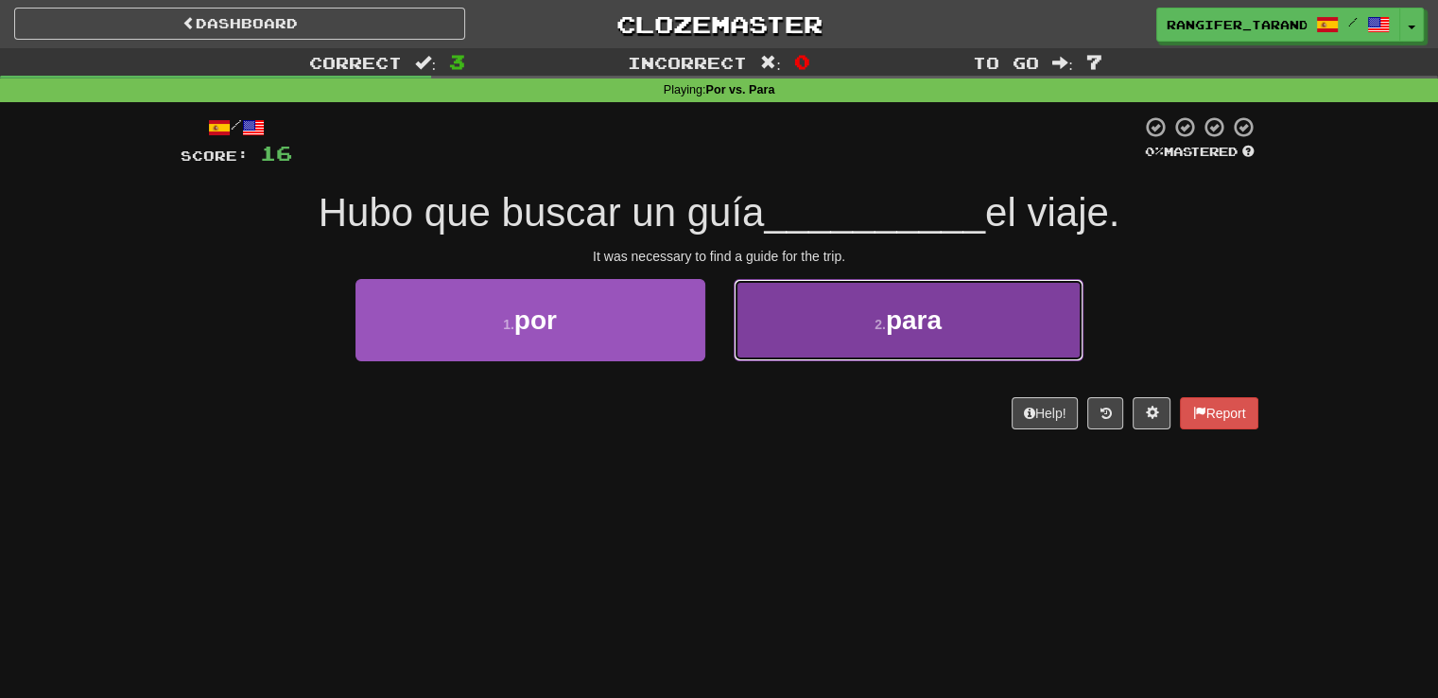
click at [788, 345] on button "2 . para" at bounding box center [909, 320] width 350 height 82
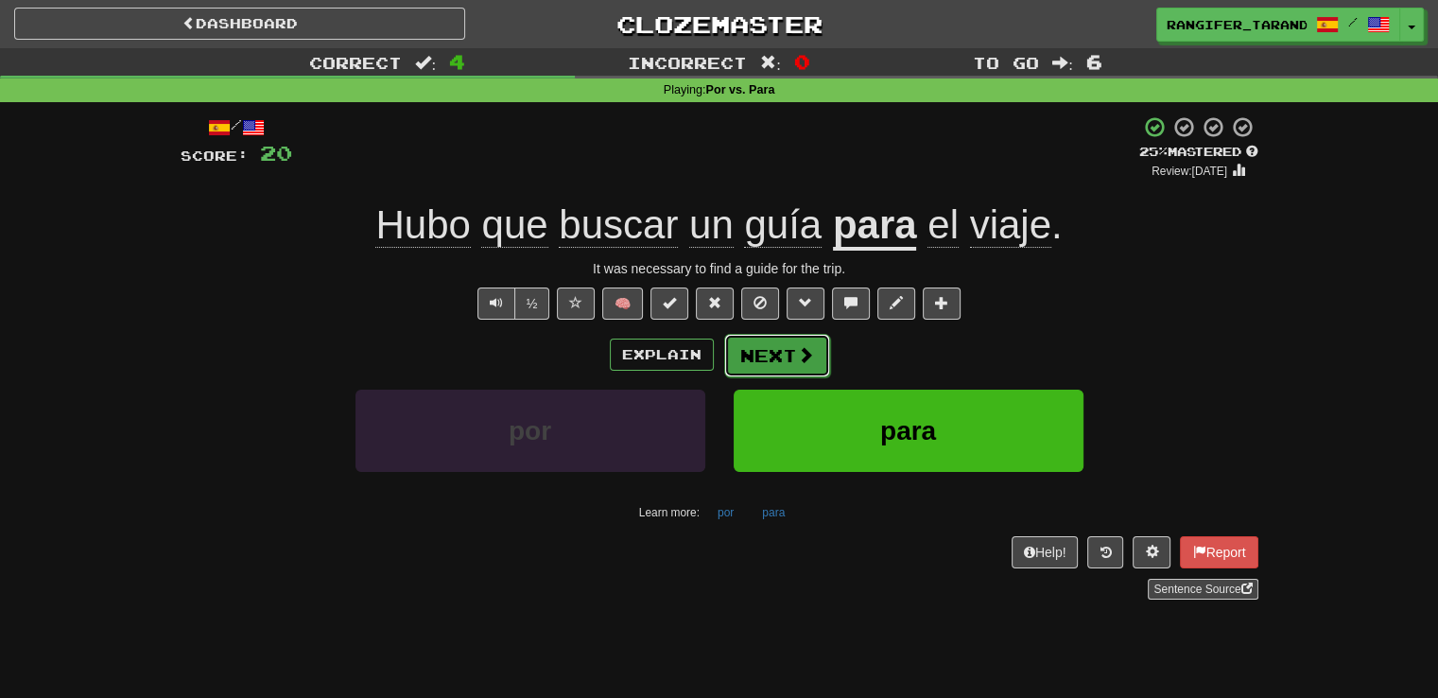
click at [787, 356] on button "Next" at bounding box center [777, 355] width 106 height 43
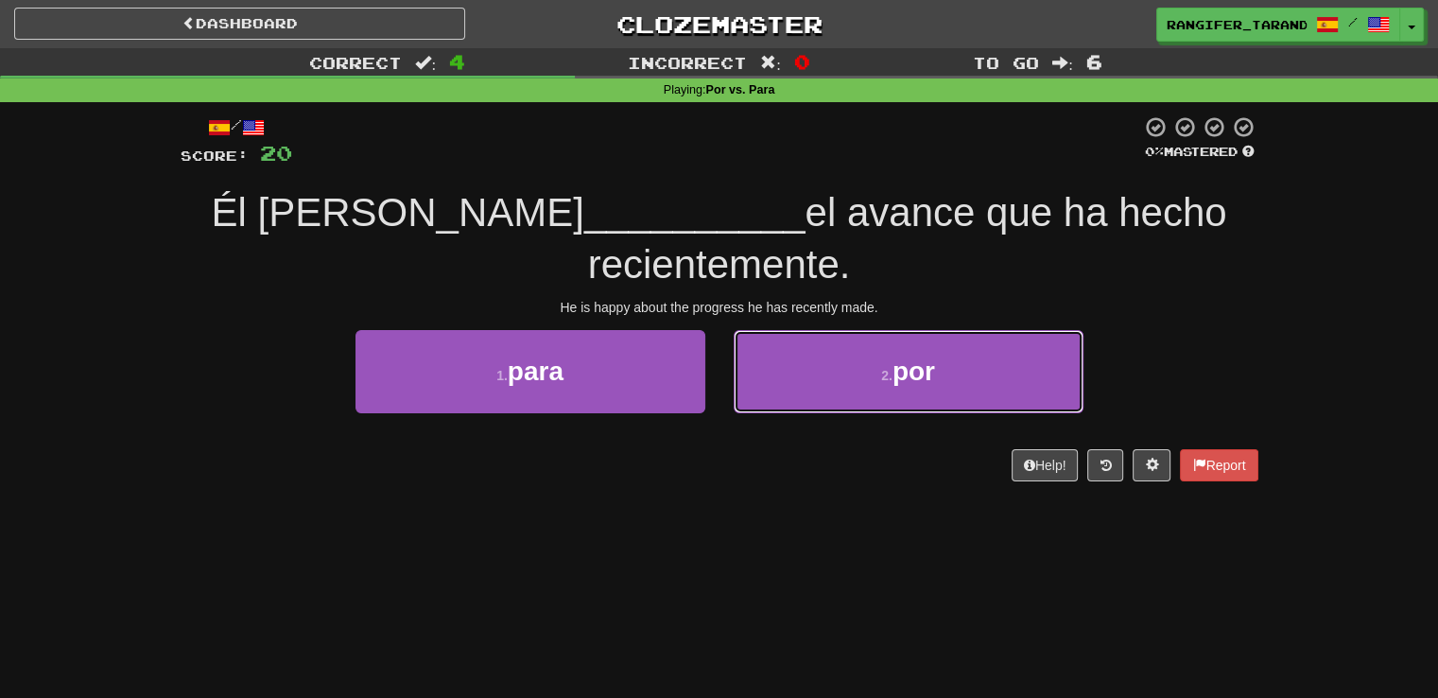
click at [787, 358] on button "2 . por" at bounding box center [909, 371] width 350 height 82
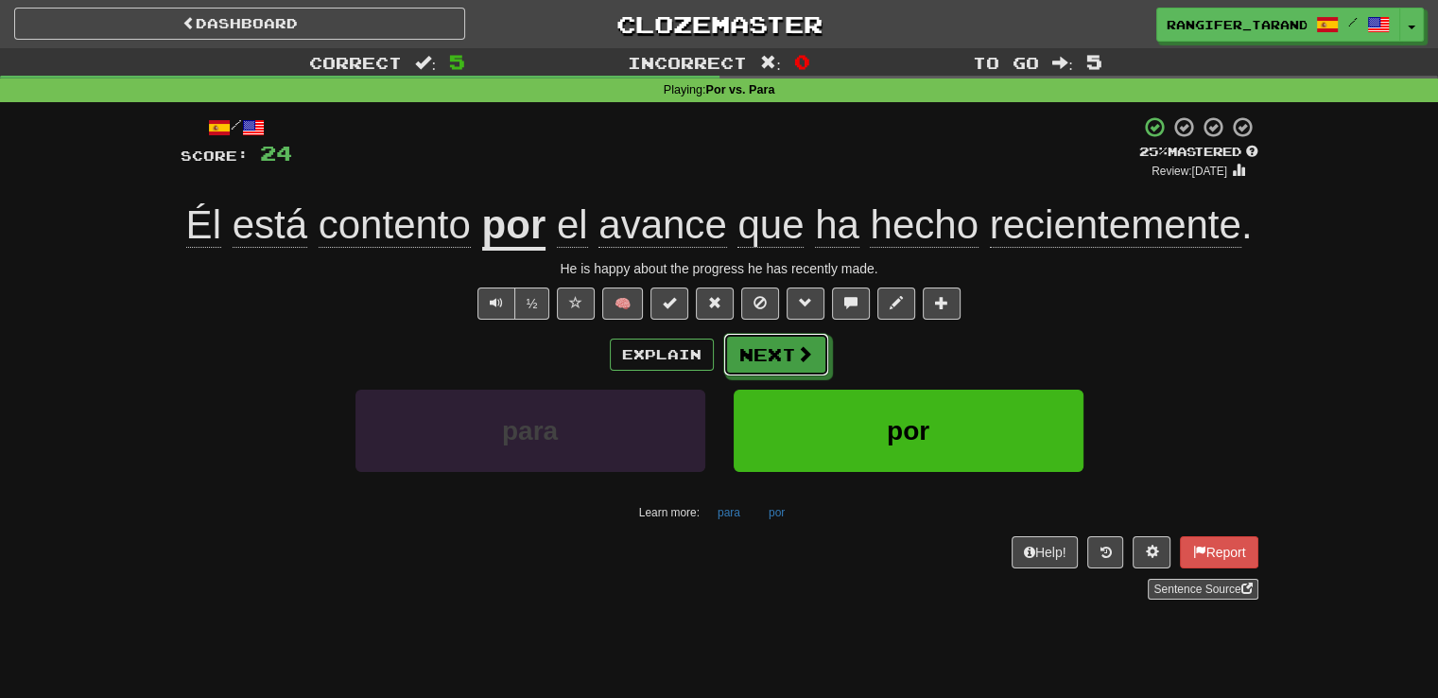
click at [787, 358] on button "Next" at bounding box center [776, 354] width 106 height 43
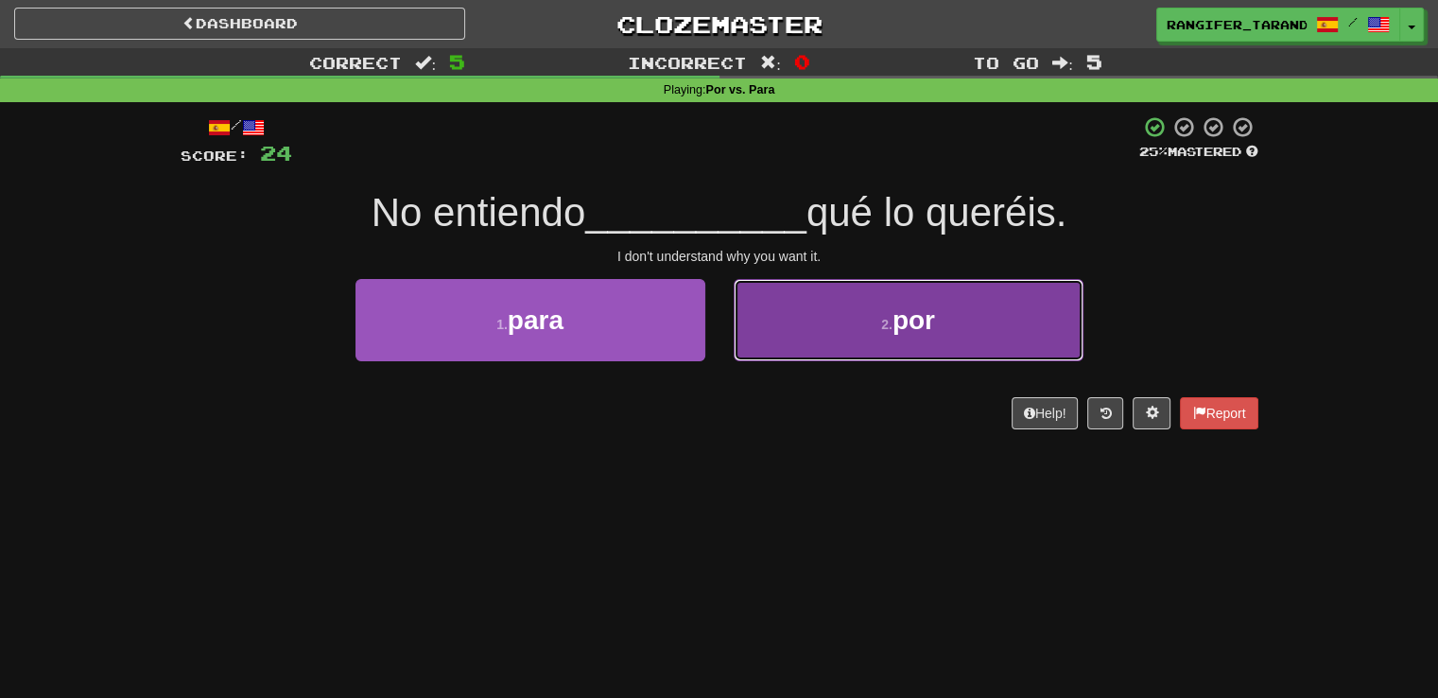
click at [828, 331] on button "2 . por" at bounding box center [909, 320] width 350 height 82
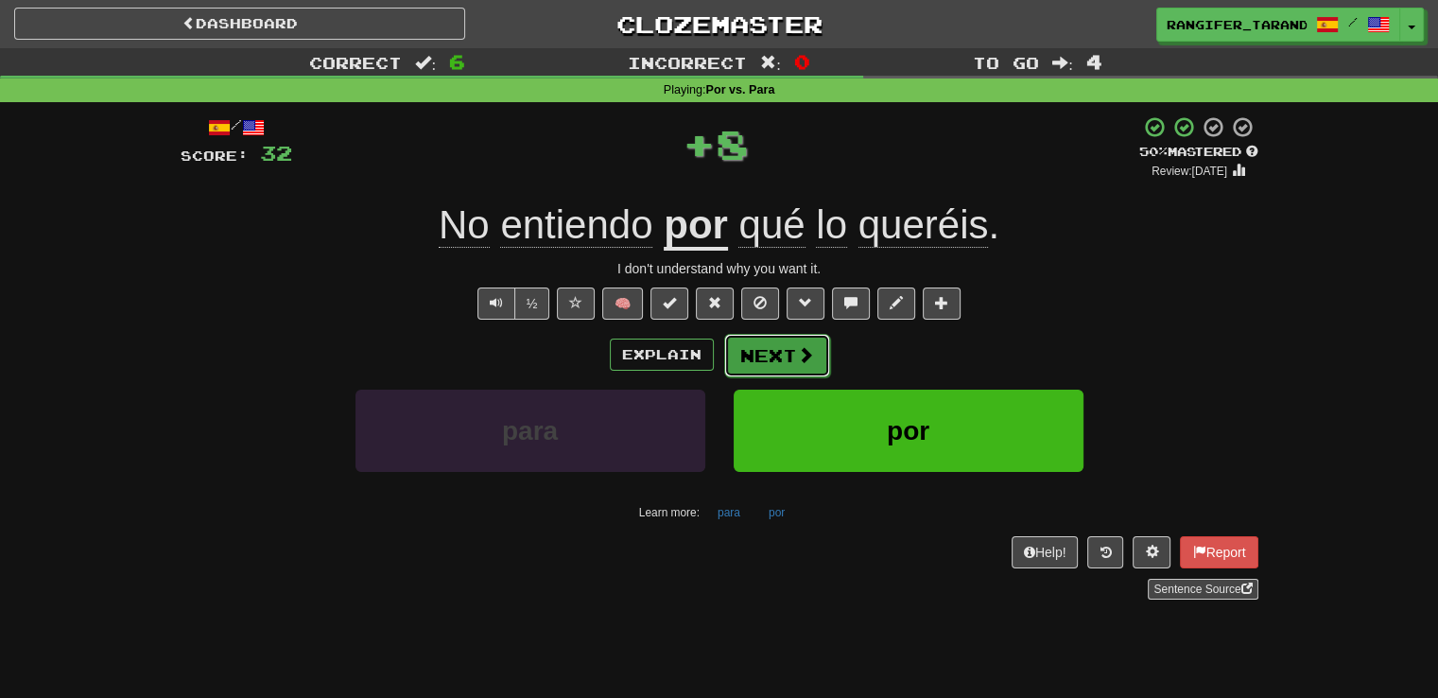
click at [796, 372] on button "Next" at bounding box center [777, 355] width 106 height 43
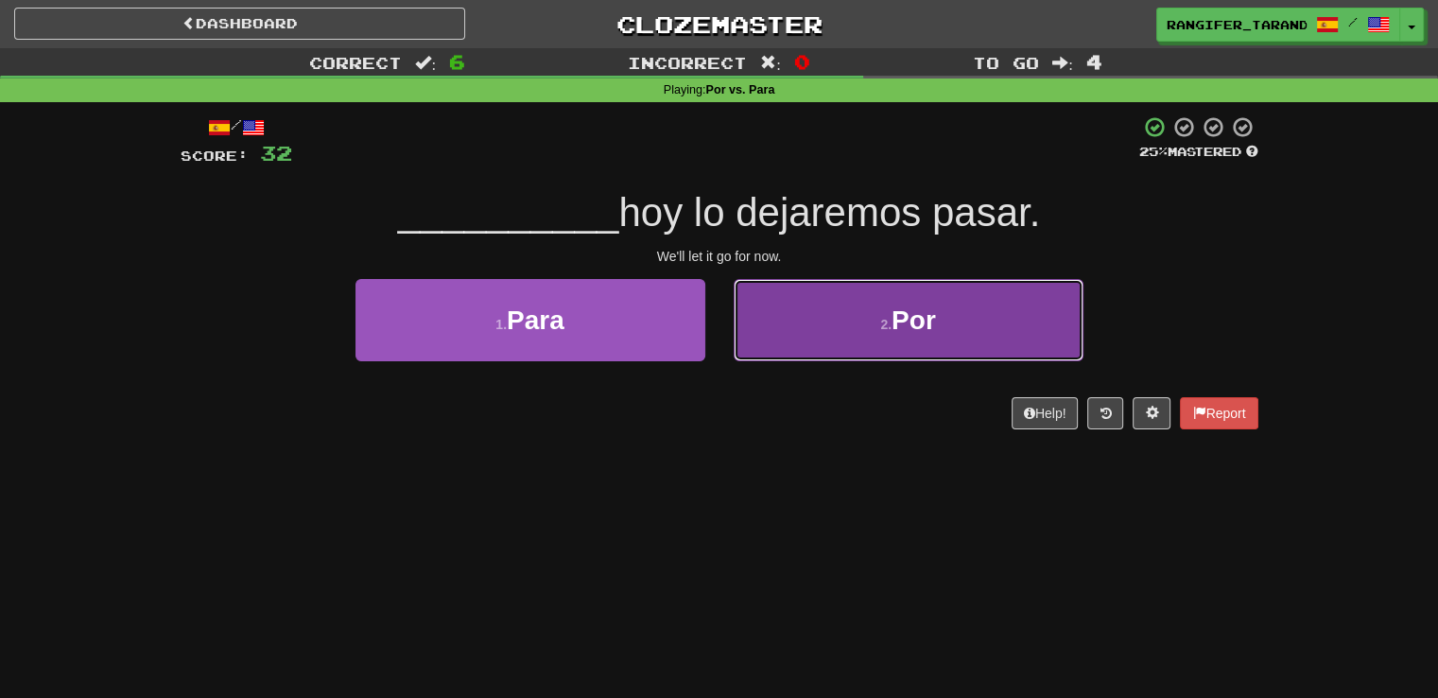
click at [794, 334] on button "2 . Por" at bounding box center [909, 320] width 350 height 82
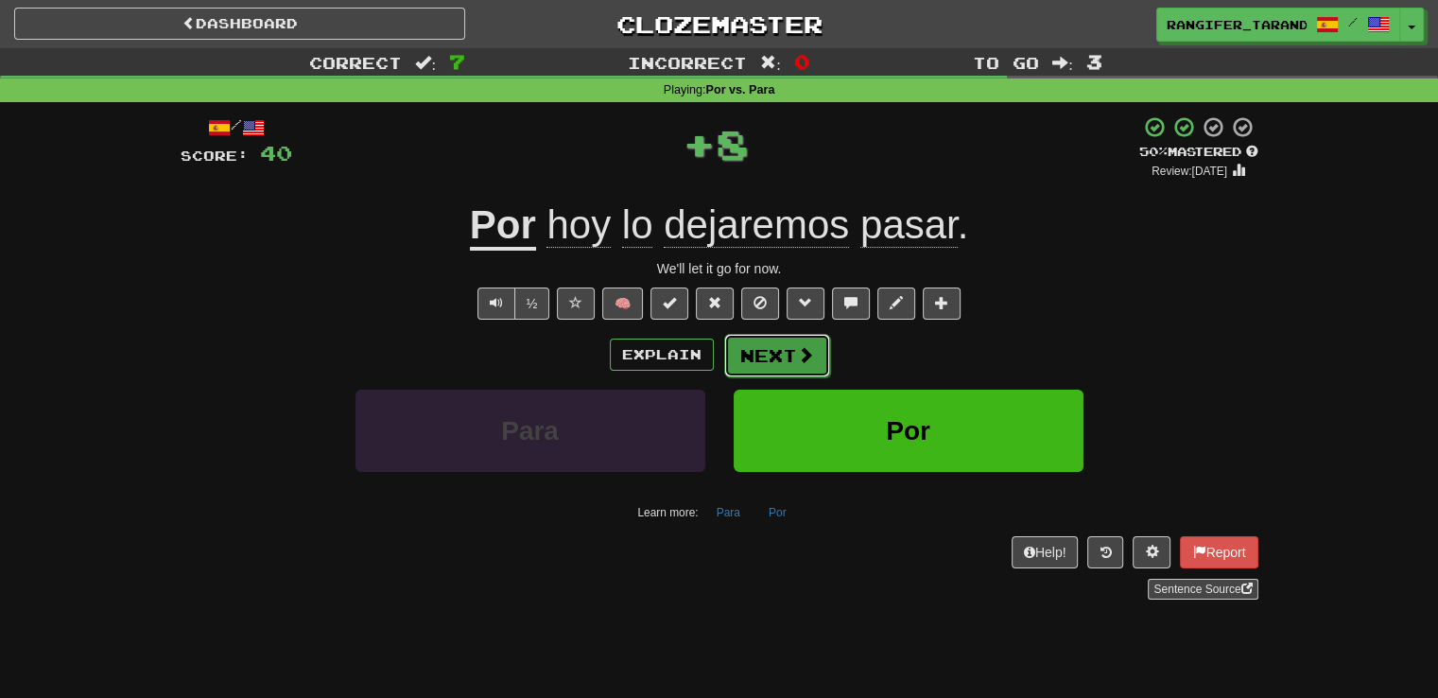
click at [752, 348] on button "Next" at bounding box center [777, 355] width 106 height 43
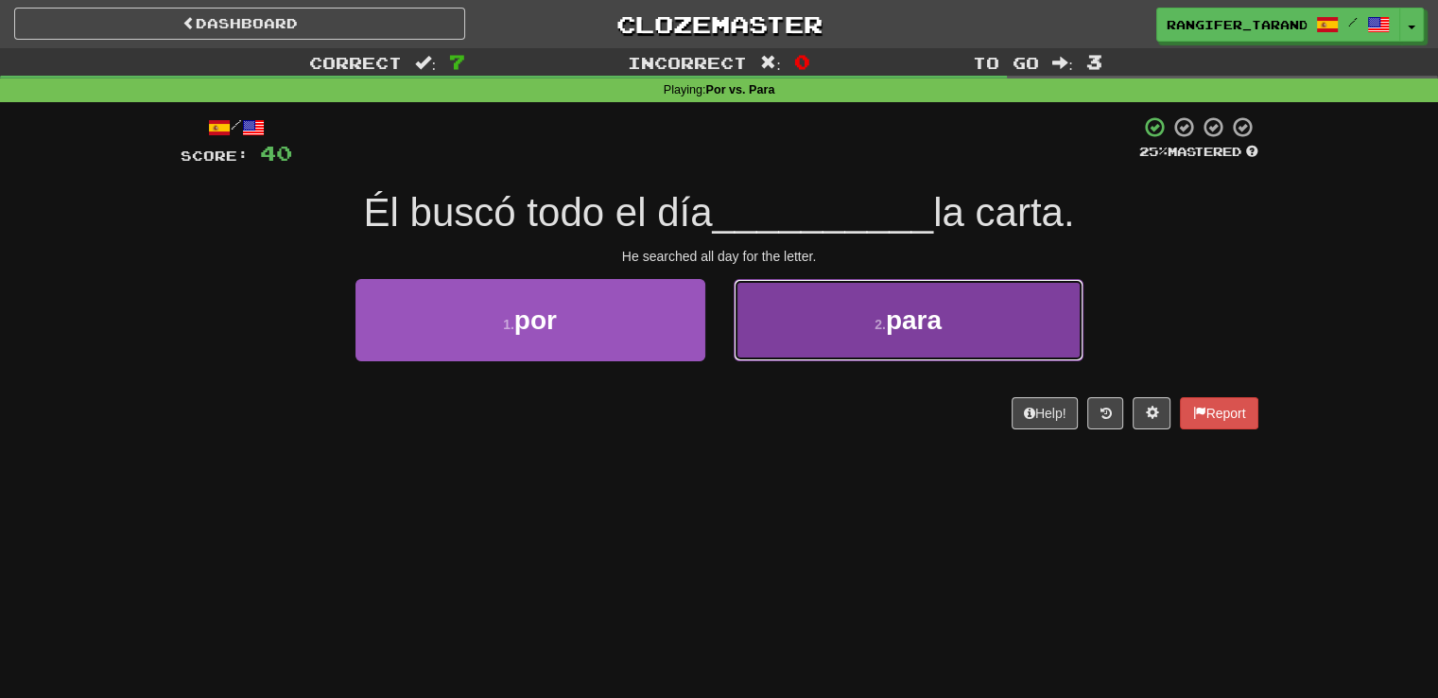
click at [779, 345] on button "2 . para" at bounding box center [909, 320] width 350 height 82
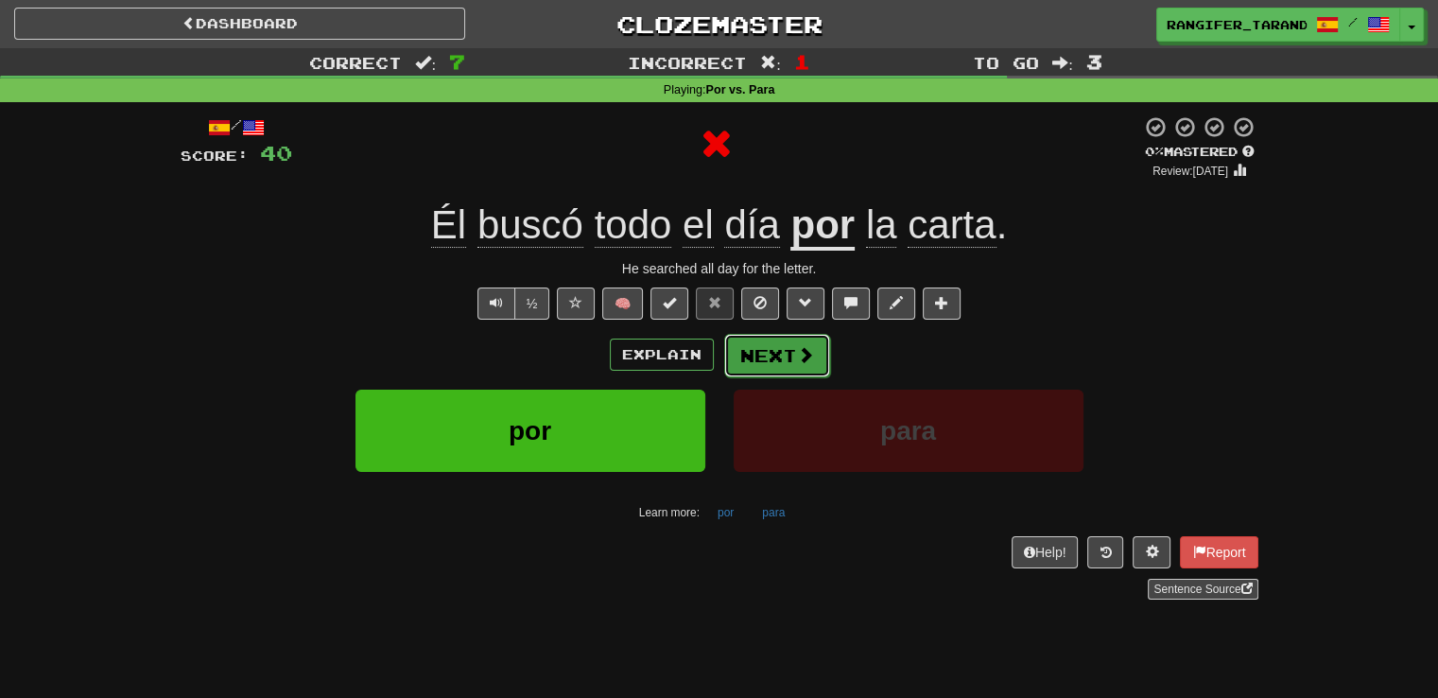
click at [752, 351] on button "Next" at bounding box center [777, 355] width 106 height 43
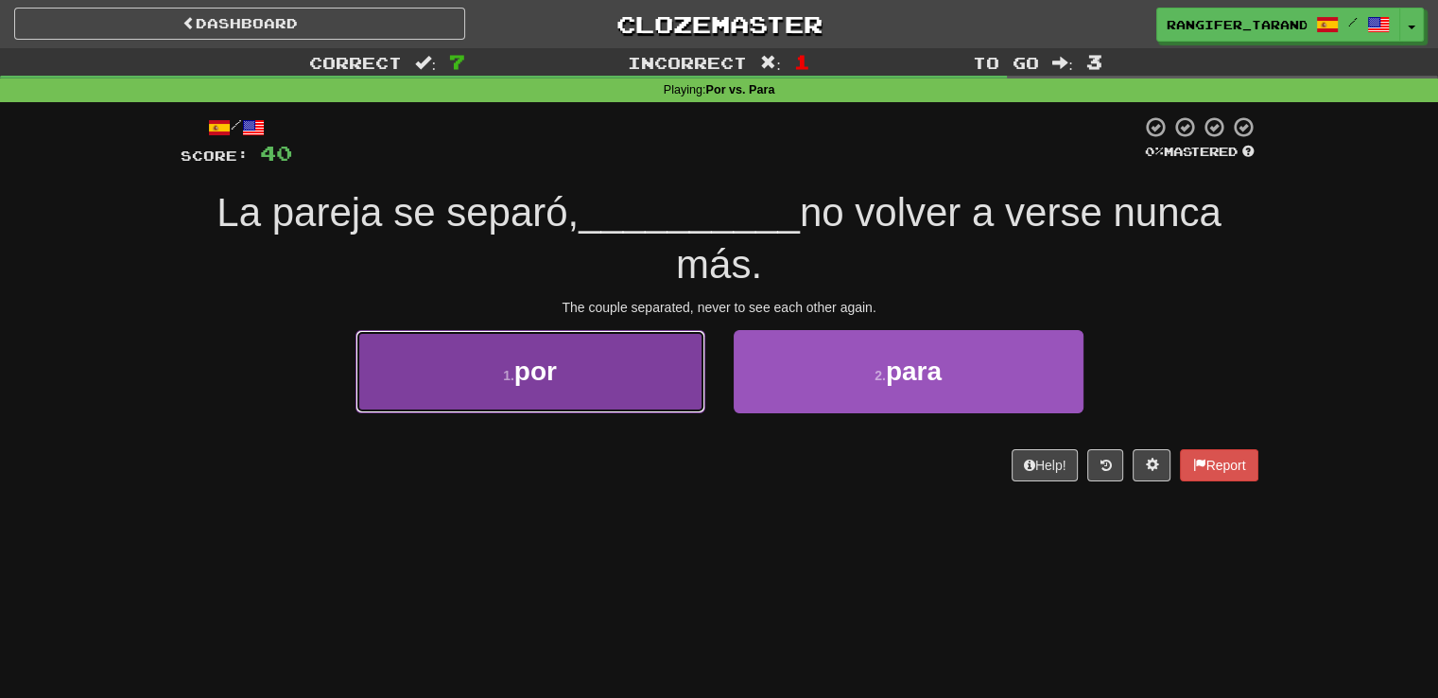
click at [615, 405] on button "1 . por" at bounding box center [530, 371] width 350 height 82
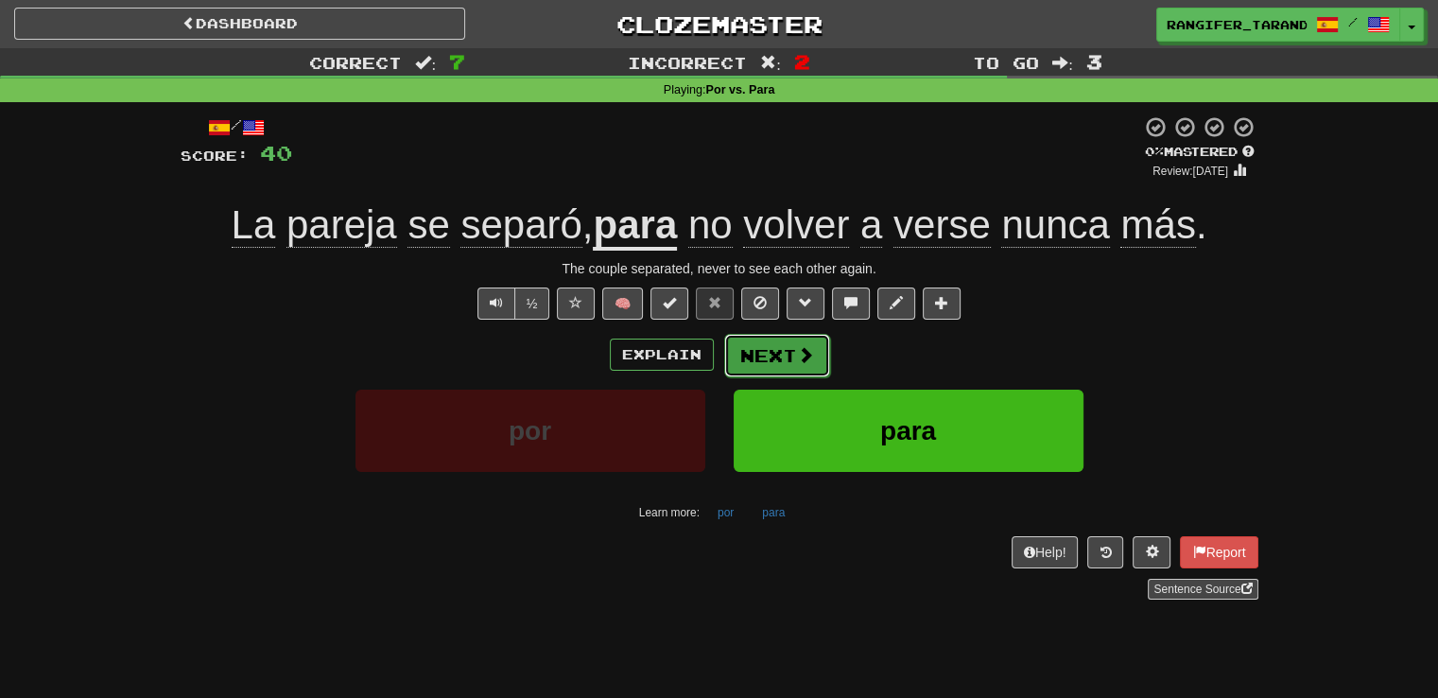
click at [762, 354] on button "Next" at bounding box center [777, 355] width 106 height 43
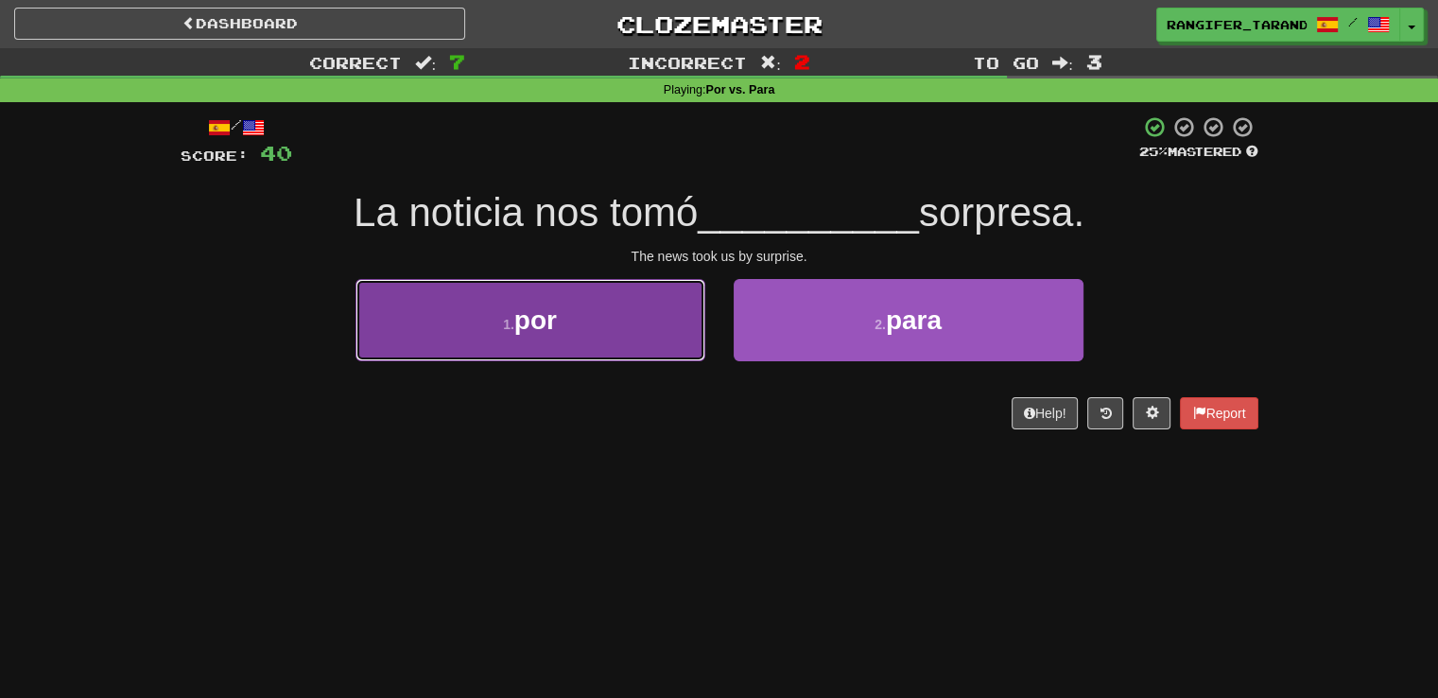
click at [638, 341] on button "1 . por" at bounding box center [530, 320] width 350 height 82
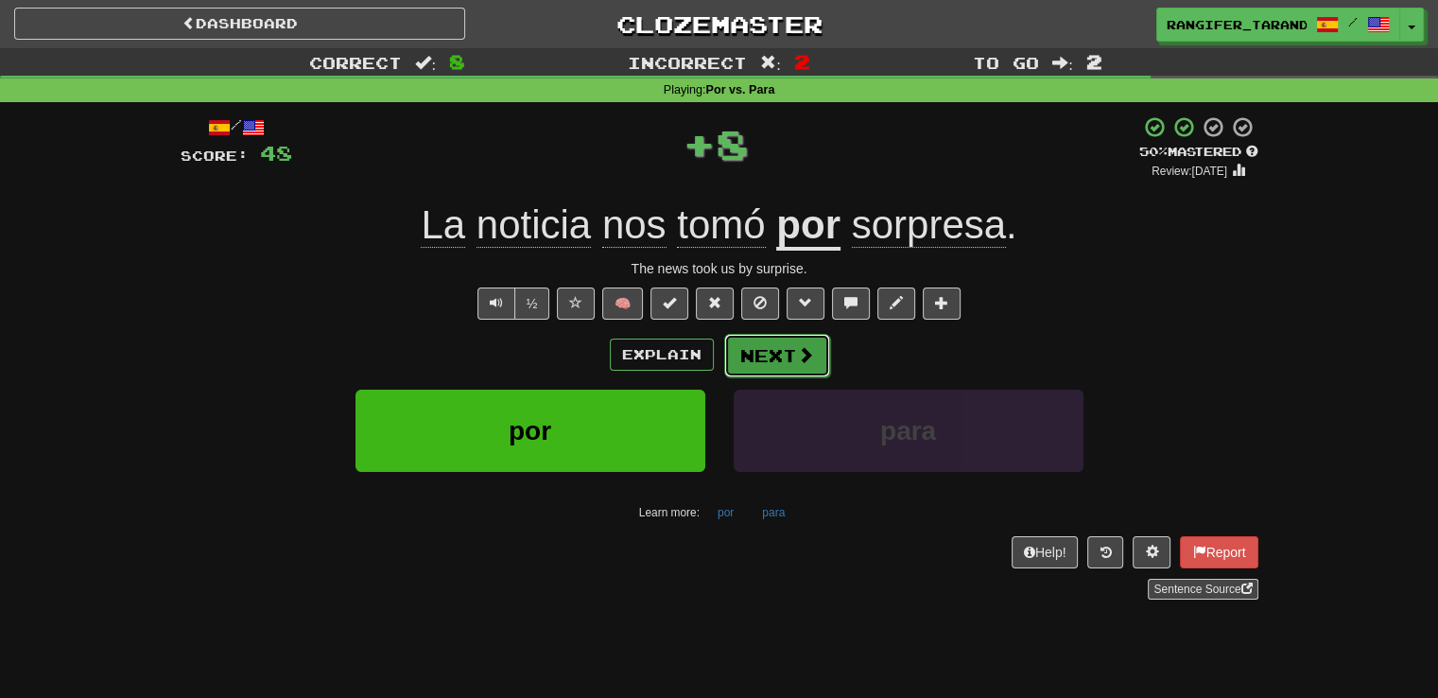
click at [774, 342] on button "Next" at bounding box center [777, 355] width 106 height 43
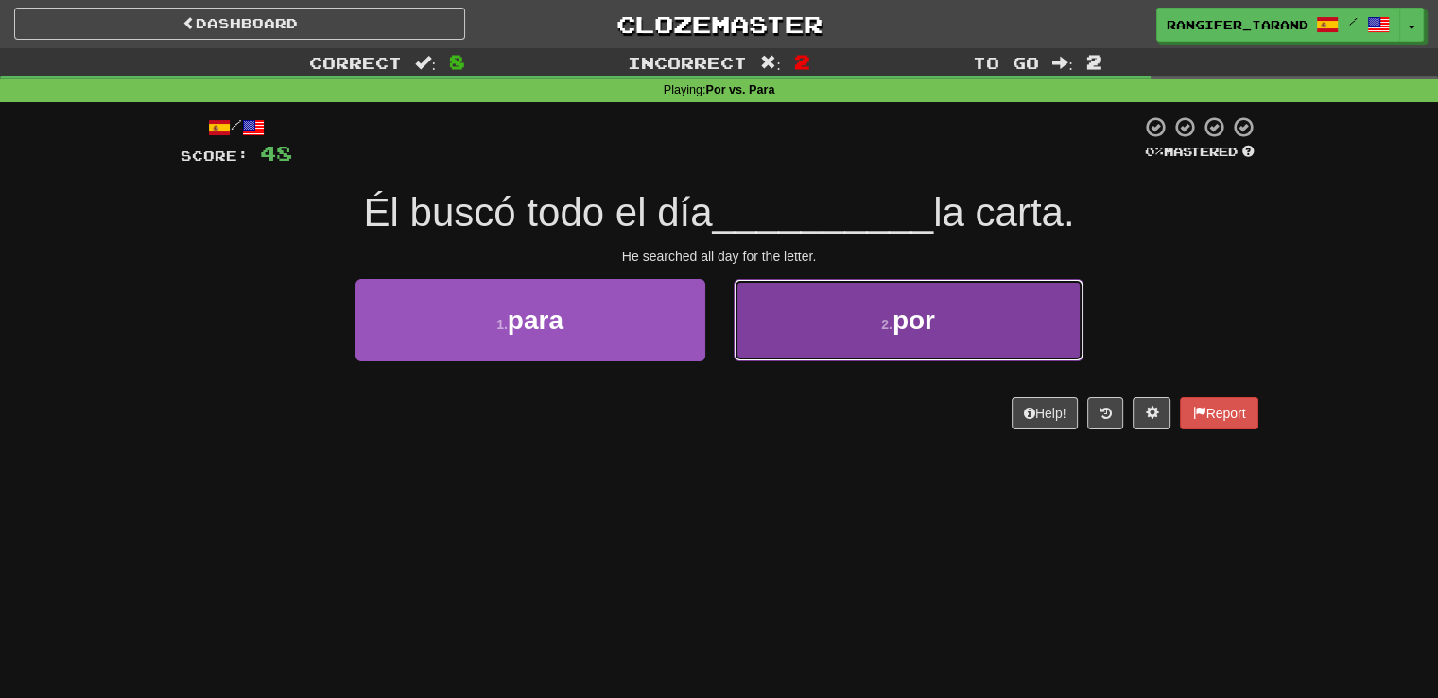
click at [830, 337] on button "2 . por" at bounding box center [909, 320] width 350 height 82
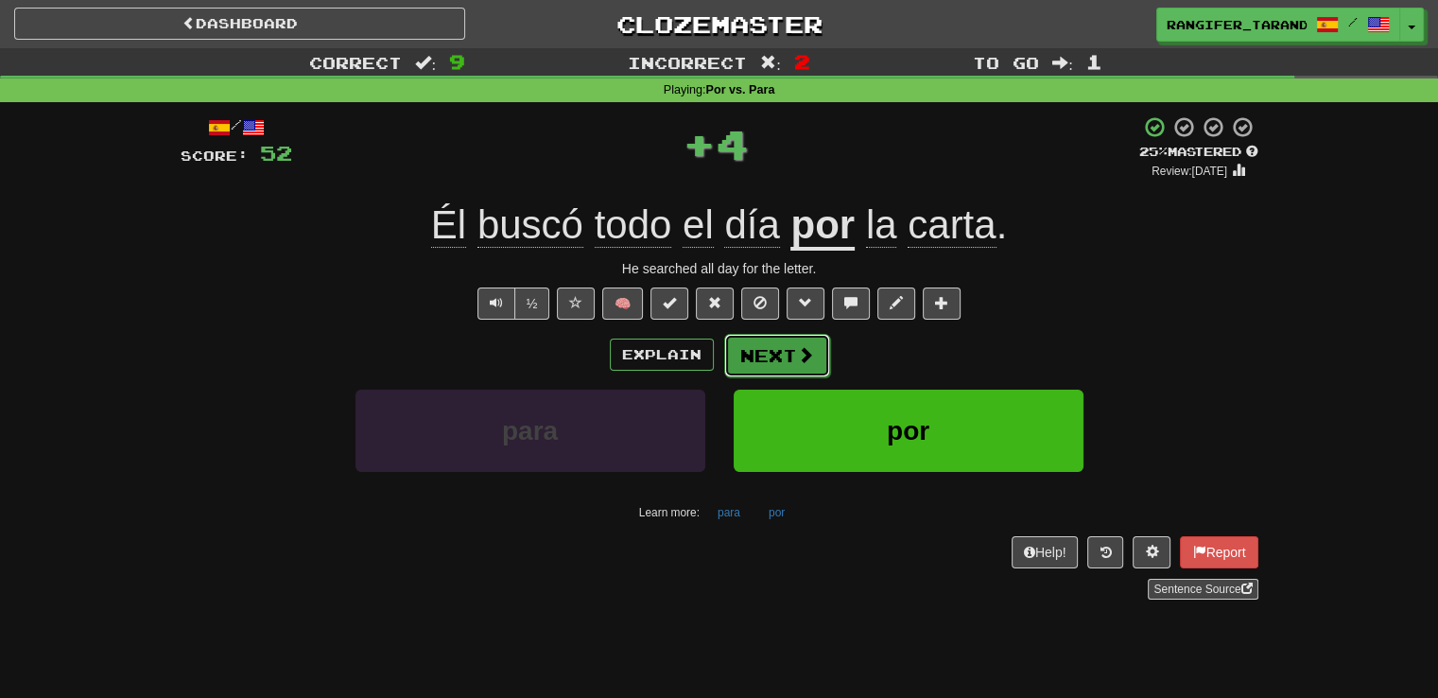
click at [797, 355] on span at bounding box center [805, 354] width 17 height 17
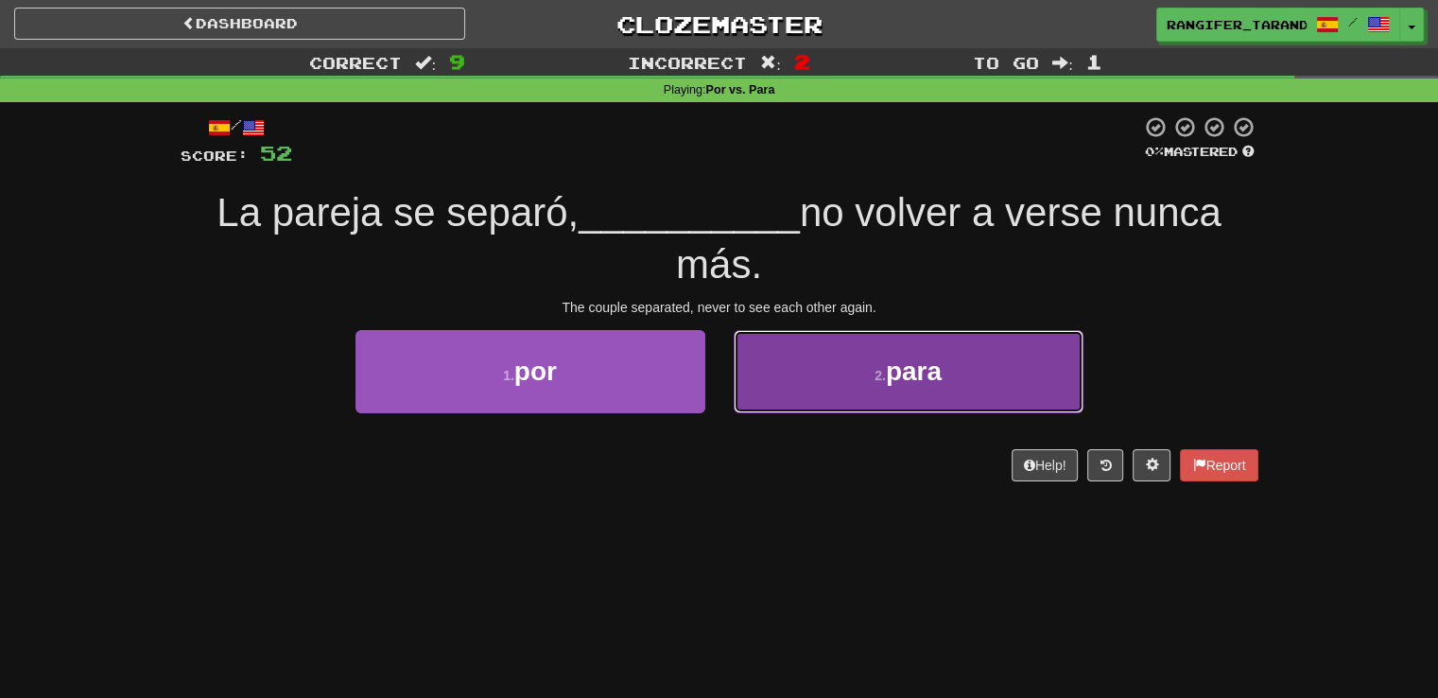
click at [795, 356] on button "2 . para" at bounding box center [909, 371] width 350 height 82
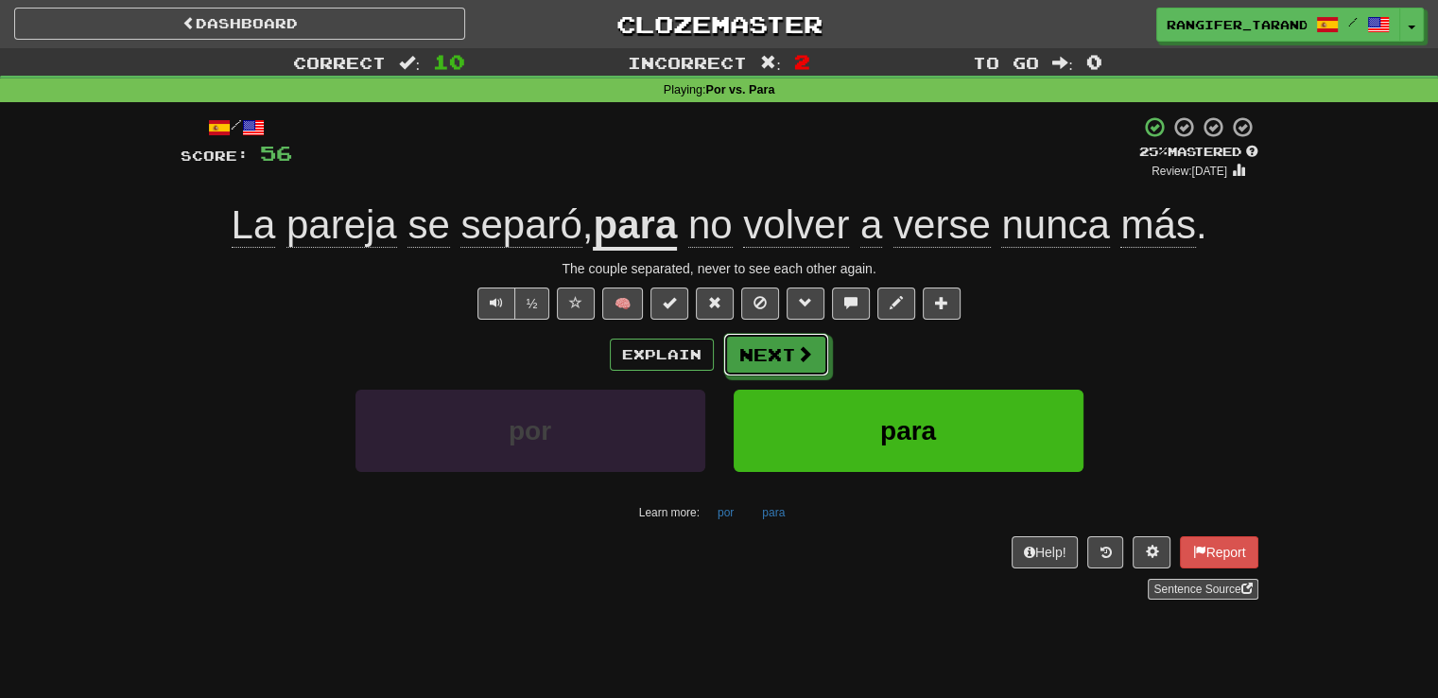
click at [796, 356] on span at bounding box center [804, 353] width 17 height 17
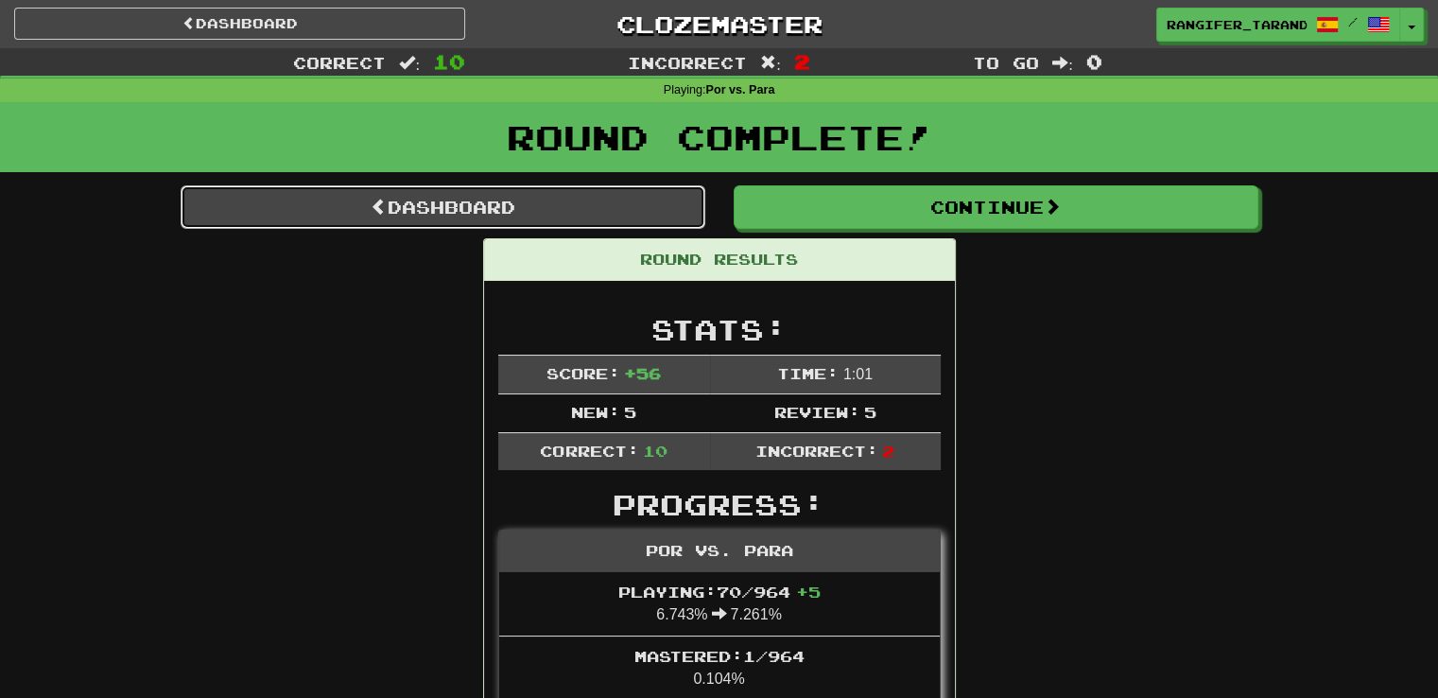
click at [531, 197] on link "Dashboard" at bounding box center [443, 206] width 525 height 43
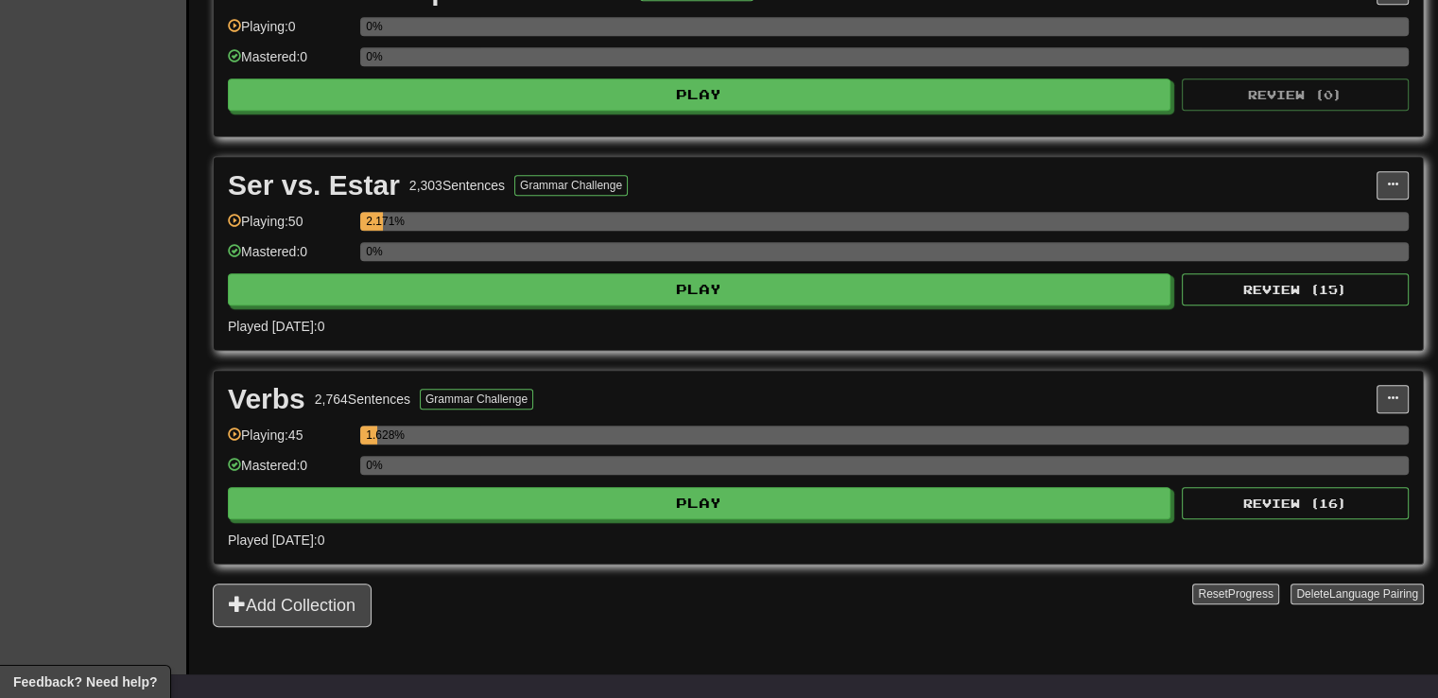
scroll to position [1547, 0]
